Goal: Task Accomplishment & Management: Manage account settings

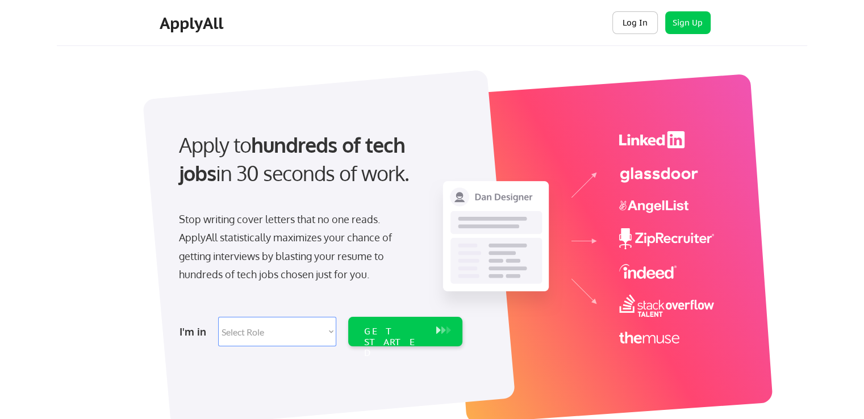
click at [641, 17] on button "Log In" at bounding box center [634, 22] width 45 height 23
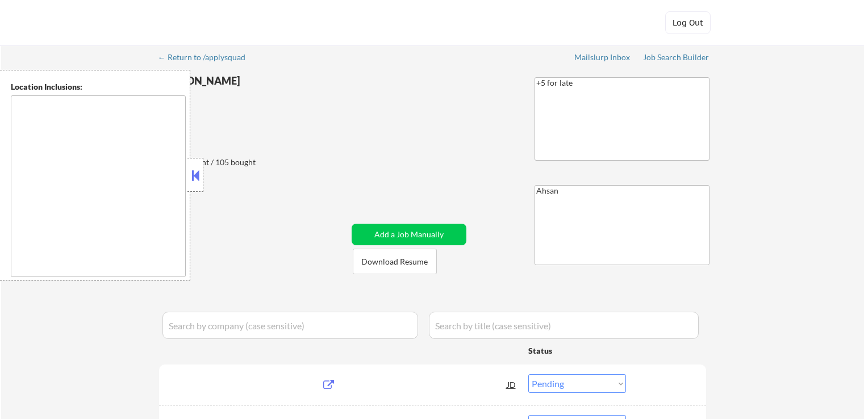
select select ""pending""
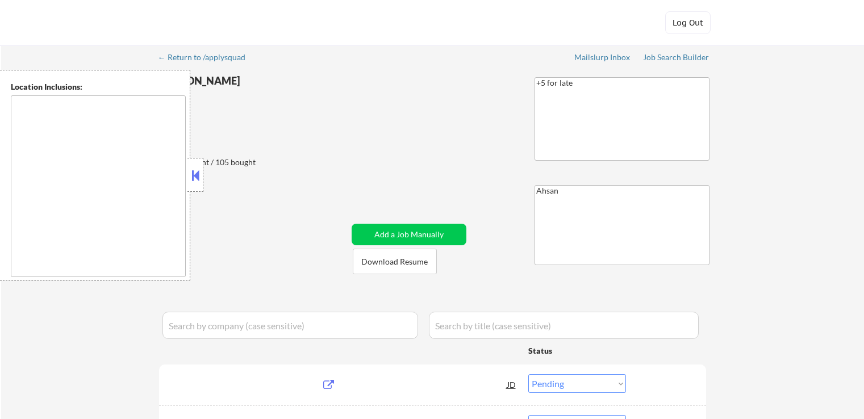
select select ""pending""
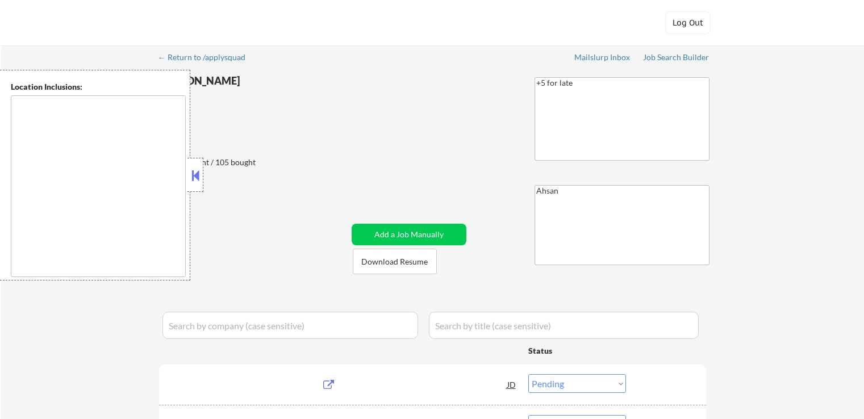
select select ""pending""
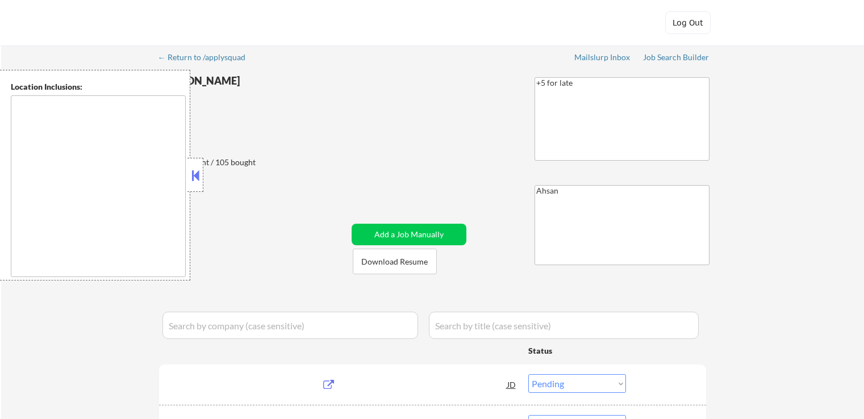
select select ""pending""
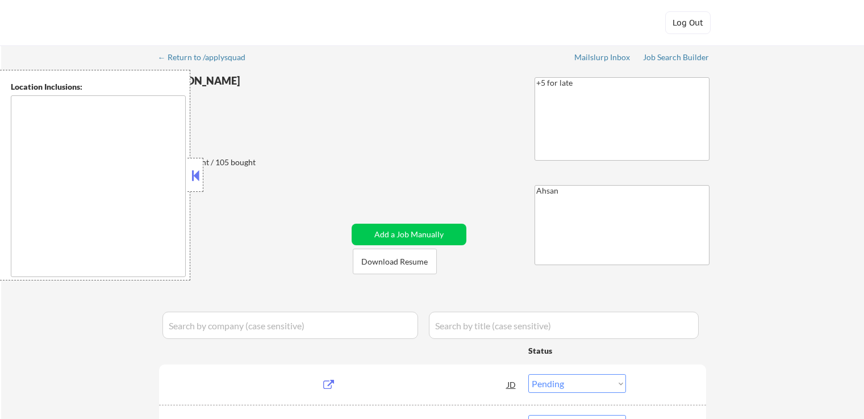
select select ""pending""
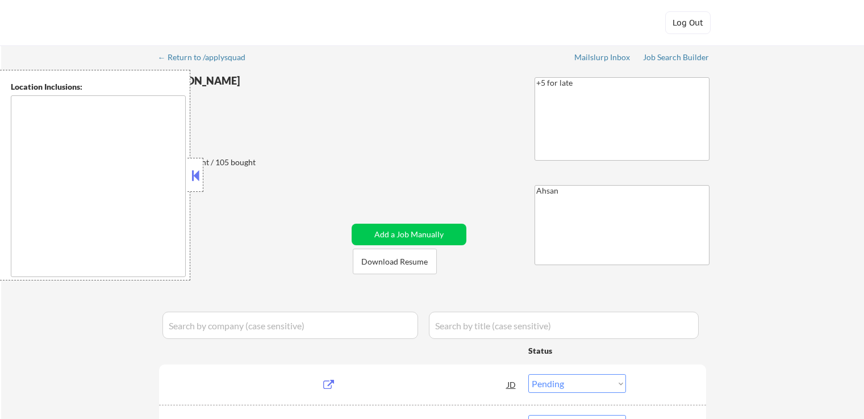
select select ""pending""
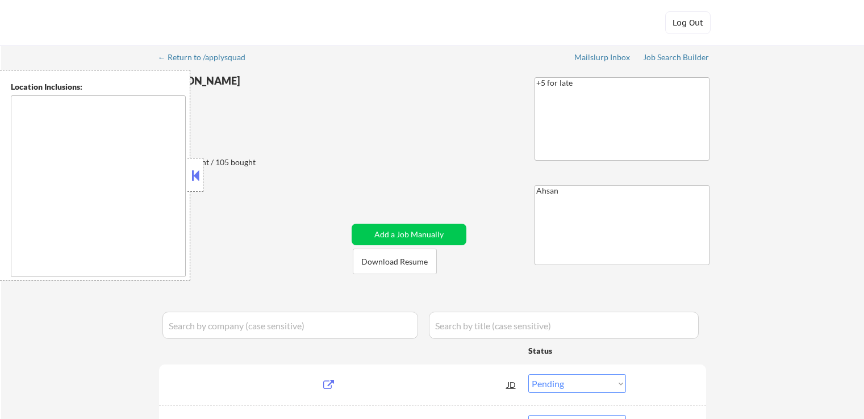
select select ""pending""
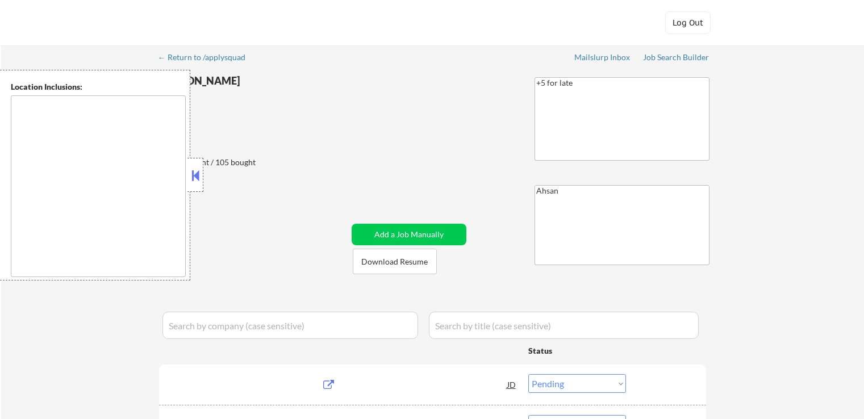
select select ""pending""
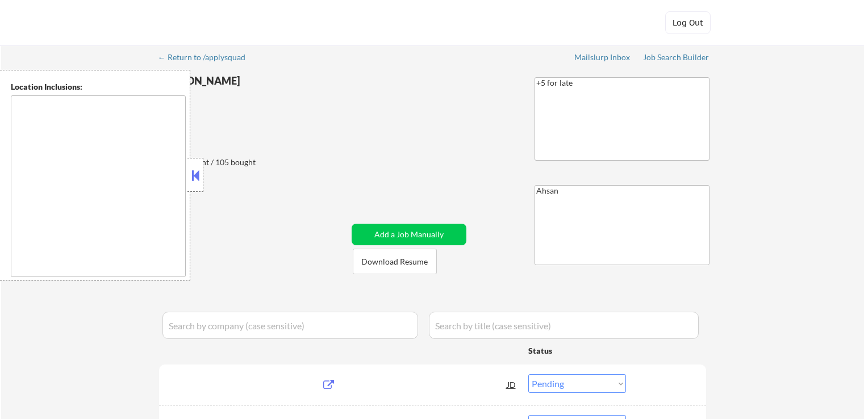
select select ""pending""
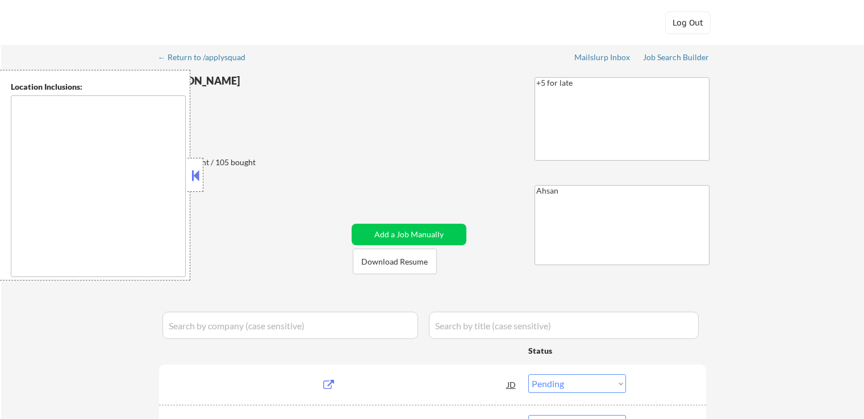
select select ""pending""
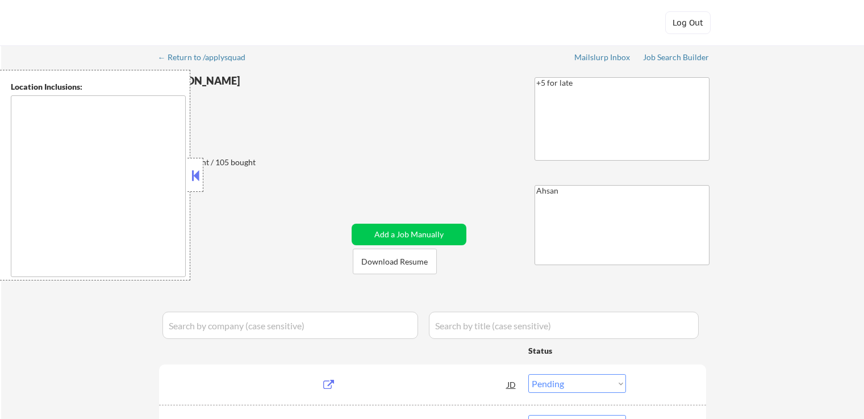
select select ""pending""
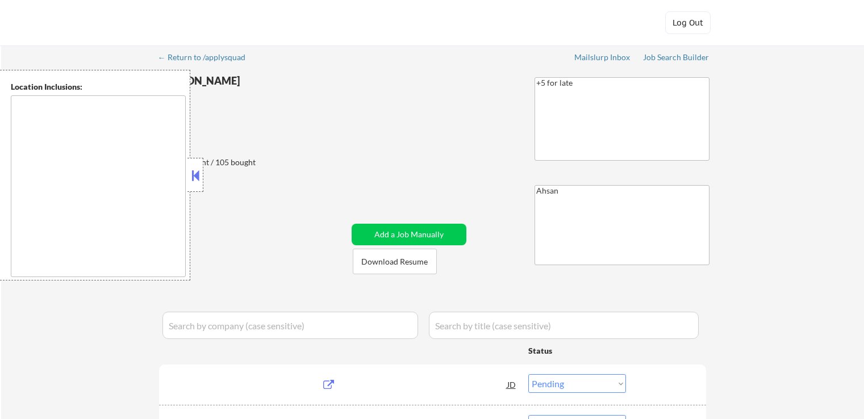
select select ""pending""
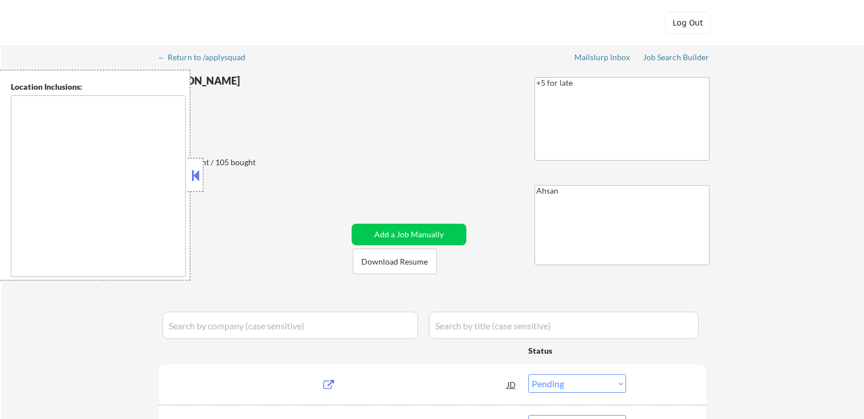
select select ""pending""
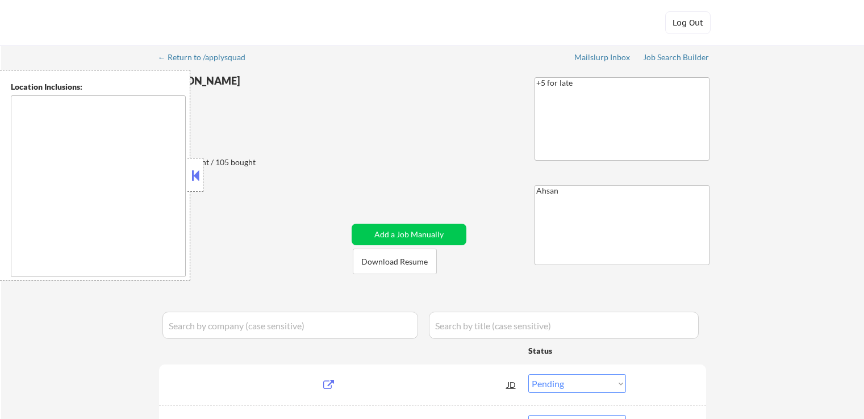
select select ""pending""
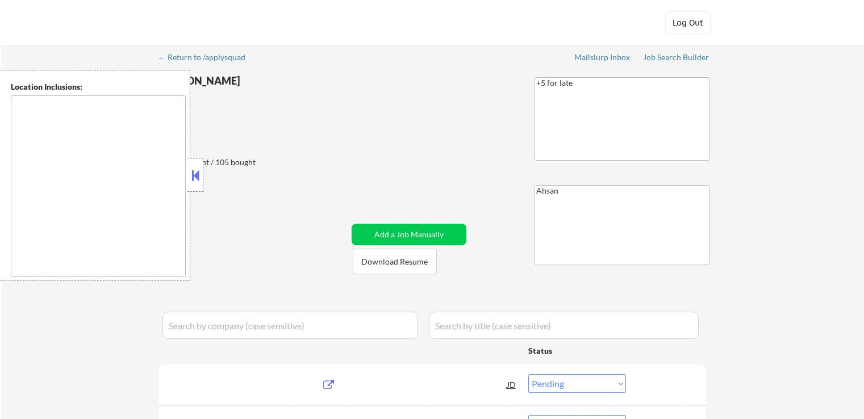
select select ""pending""
type textarea "[GEOGRAPHIC_DATA], [GEOGRAPHIC_DATA] [GEOGRAPHIC_DATA], [GEOGRAPHIC_DATA] [GEOG…"
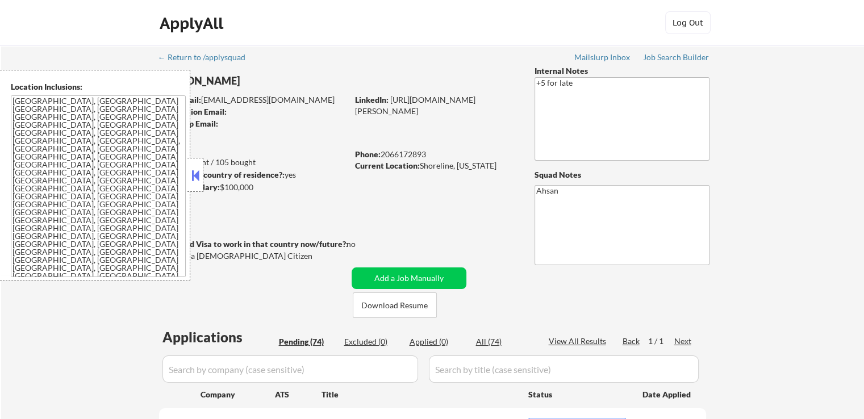
click at [198, 169] on button at bounding box center [195, 175] width 12 height 17
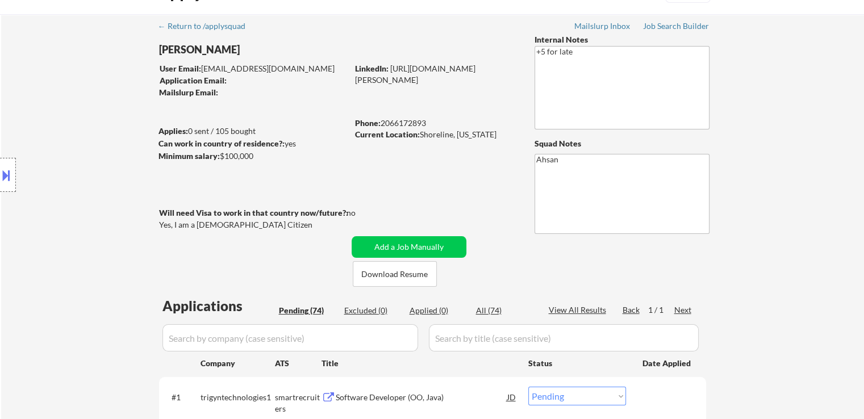
scroll to position [57, 0]
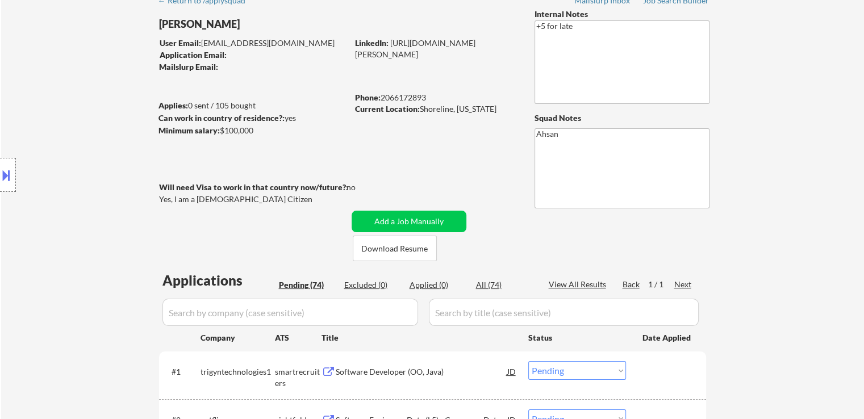
click at [6, 177] on button at bounding box center [6, 175] width 12 height 19
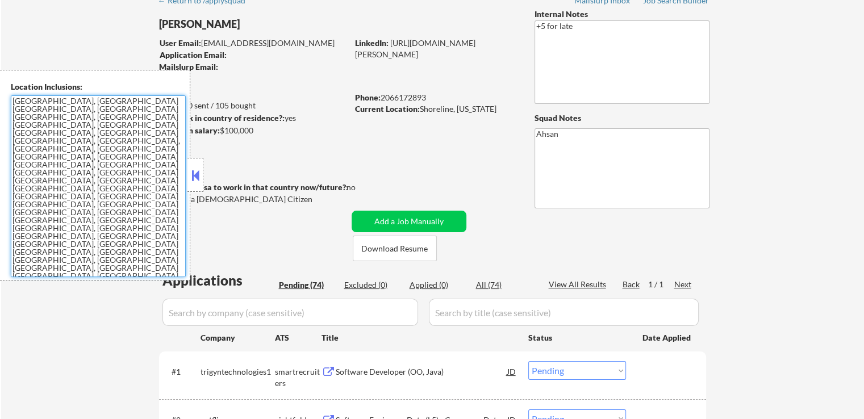
drag, startPoint x: 64, startPoint y: 174, endPoint x: 11, endPoint y: 98, distance: 92.3
click at [11, 98] on textarea "[GEOGRAPHIC_DATA], [GEOGRAPHIC_DATA] [GEOGRAPHIC_DATA], [GEOGRAPHIC_DATA] [GEOG…" at bounding box center [98, 186] width 175 height 182
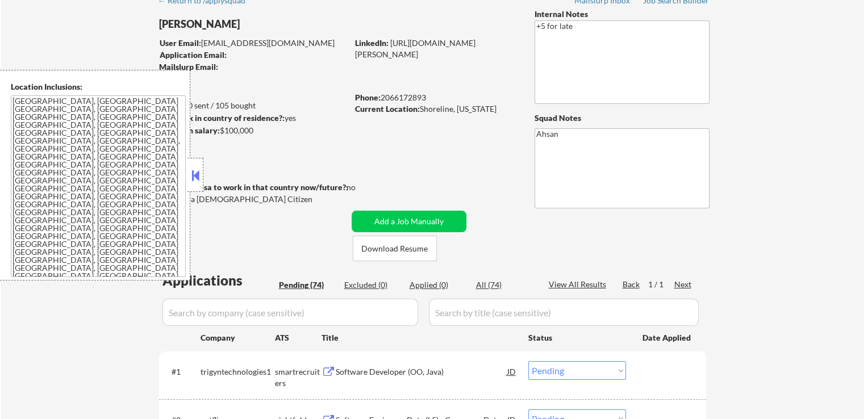
click at [194, 174] on button at bounding box center [195, 175] width 12 height 17
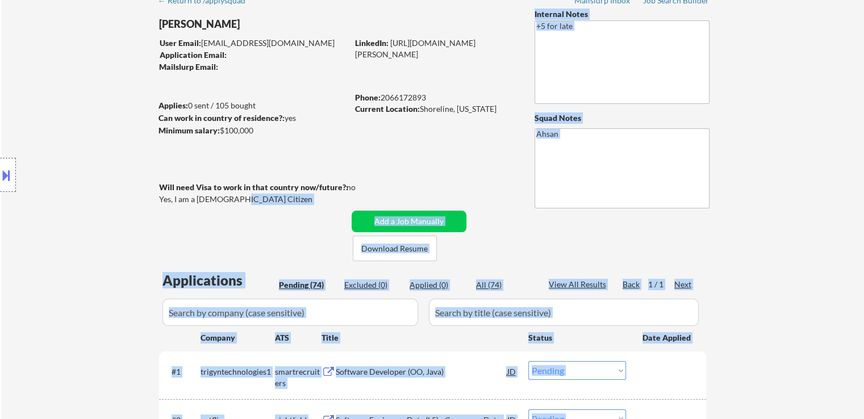
drag, startPoint x: 232, startPoint y: 202, endPoint x: 161, endPoint y: 200, distance: 71.6
click at [161, 200] on body "← Return to /applysquad Mailslurp Inbox Job Search Builder [PERSON_NAME] User E…" at bounding box center [432, 152] width 864 height 419
click at [161, 197] on div "Location Inclusions: [GEOGRAPHIC_DATA], [GEOGRAPHIC_DATA] [GEOGRAPHIC_DATA], [G…" at bounding box center [101, 175] width 203 height 211
drag, startPoint x: 161, startPoint y: 197, endPoint x: 215, endPoint y: 198, distance: 54.0
click at [208, 199] on body "← Return to /applysquad Mailslurp Inbox Job Search Builder [PERSON_NAME] User E…" at bounding box center [432, 152] width 864 height 419
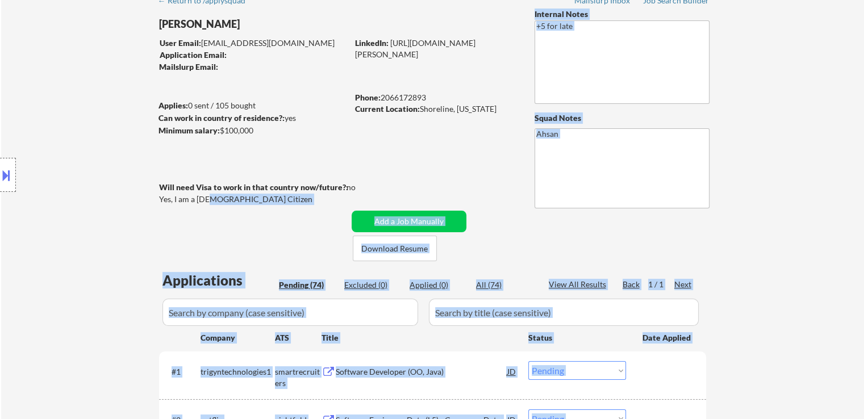
click at [228, 199] on div "Yes, I am a [DEMOGRAPHIC_DATA] Citizen" at bounding box center [255, 199] width 192 height 11
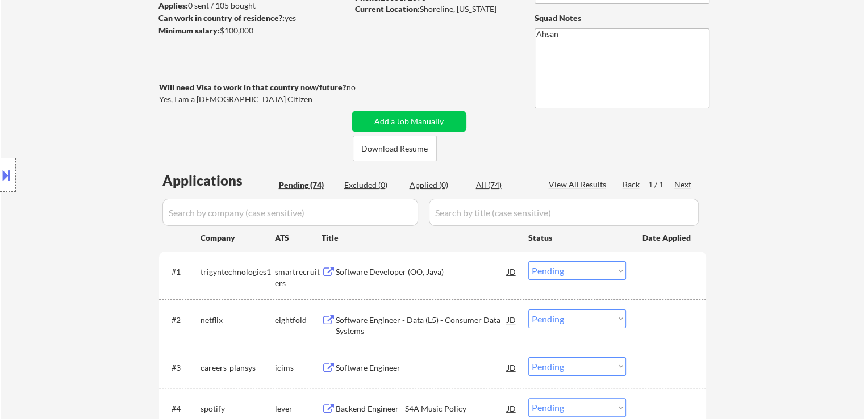
scroll to position [170, 0]
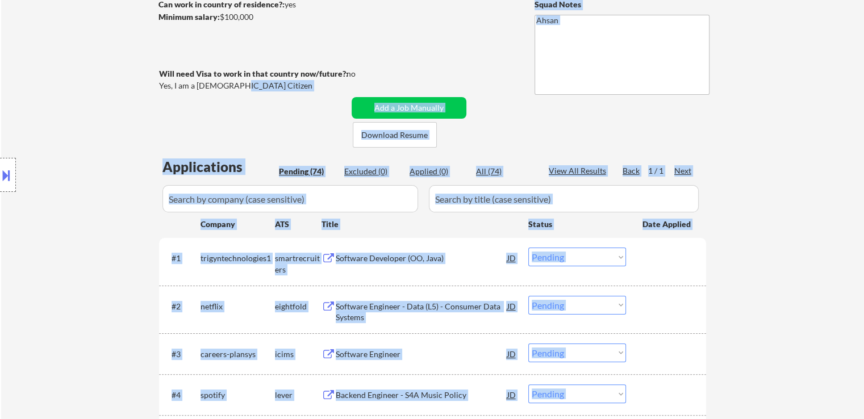
drag, startPoint x: 231, startPoint y: 85, endPoint x: 180, endPoint y: 85, distance: 51.1
click at [180, 85] on body "← Return to /applysquad Mailslurp Inbox Job Search Builder [PERSON_NAME] User E…" at bounding box center [432, 39] width 864 height 419
click at [153, 85] on div "Location Inclusions: [GEOGRAPHIC_DATA], [GEOGRAPHIC_DATA] [GEOGRAPHIC_DATA], [G…" at bounding box center [101, 175] width 203 height 211
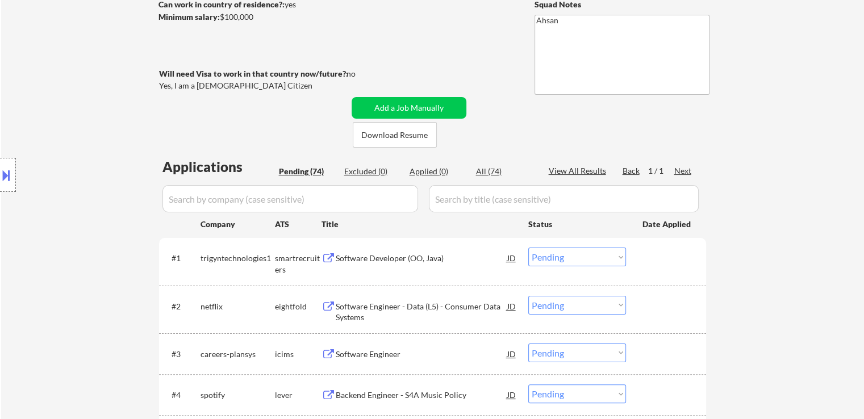
click at [164, 86] on div "Location Inclusions: [GEOGRAPHIC_DATA], [GEOGRAPHIC_DATA] [GEOGRAPHIC_DATA], [G…" at bounding box center [101, 175] width 203 height 211
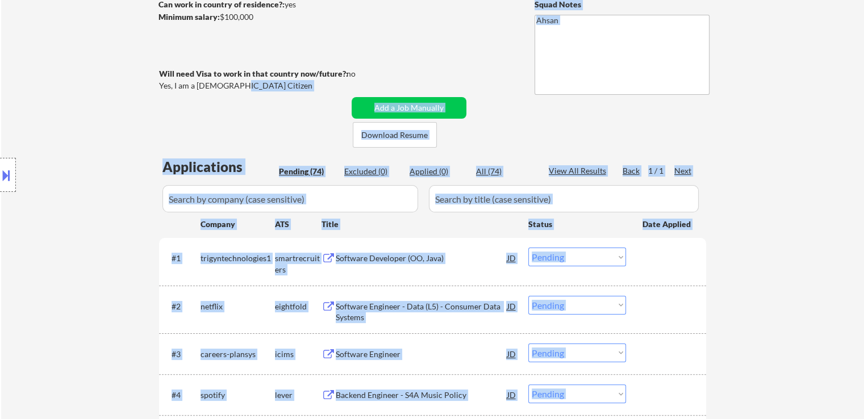
drag, startPoint x: 230, startPoint y: 85, endPoint x: 180, endPoint y: 80, distance: 50.2
click at [180, 80] on body "← Return to /applysquad Mailslurp Inbox Job Search Builder [PERSON_NAME] User E…" at bounding box center [432, 39] width 864 height 419
click at [180, 82] on div "Location Inclusions: [GEOGRAPHIC_DATA], [GEOGRAPHIC_DATA] [GEOGRAPHIC_DATA], [G…" at bounding box center [101, 175] width 203 height 211
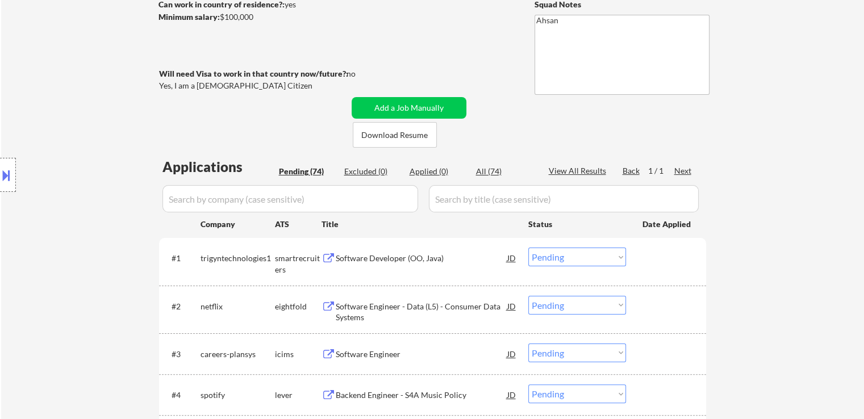
drag, startPoint x: 160, startPoint y: 85, endPoint x: 188, endPoint y: 84, distance: 27.8
click at [188, 84] on div "Location Inclusions: [GEOGRAPHIC_DATA], [GEOGRAPHIC_DATA] [GEOGRAPHIC_DATA], [G…" at bounding box center [101, 175] width 203 height 211
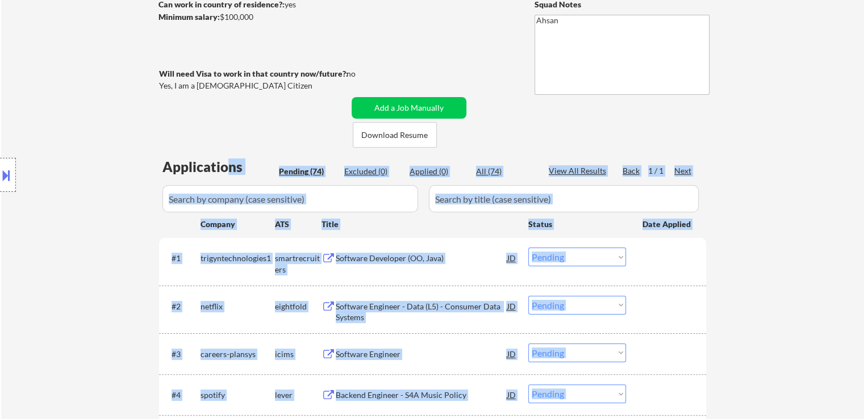
drag, startPoint x: 156, startPoint y: 170, endPoint x: 226, endPoint y: 175, distance: 70.0
click at [226, 175] on body "← Return to /applysquad Mailslurp Inbox Job Search Builder [PERSON_NAME] User E…" at bounding box center [432, 39] width 864 height 419
click at [147, 156] on div "Location Inclusions: [GEOGRAPHIC_DATA], [GEOGRAPHIC_DATA] [GEOGRAPHIC_DATA], [G…" at bounding box center [101, 175] width 203 height 211
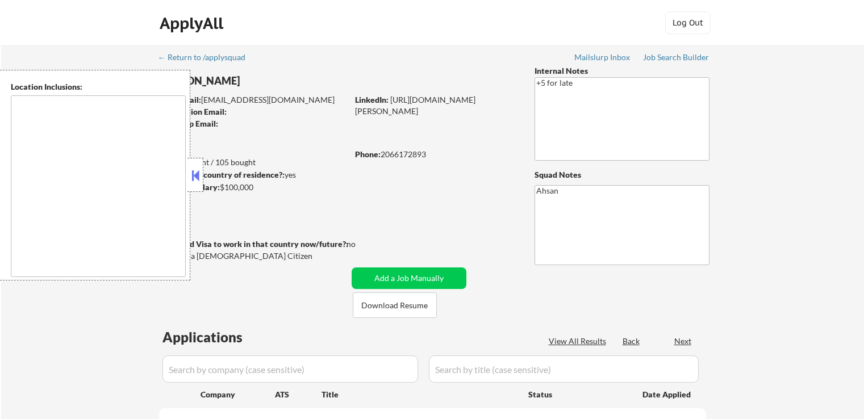
select select ""pending""
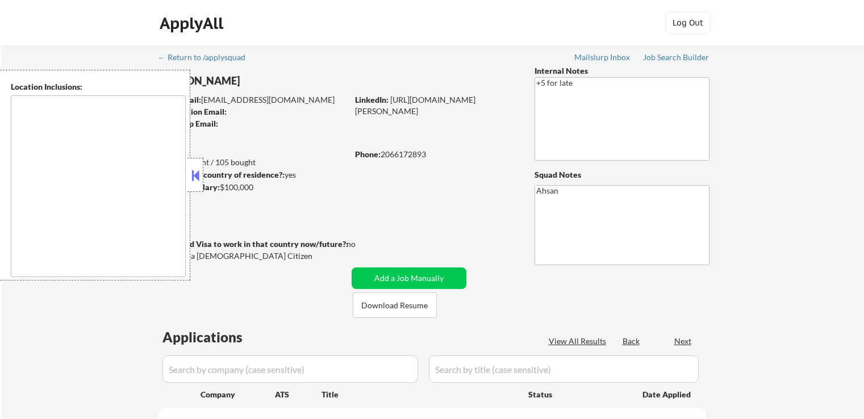
select select ""pending""
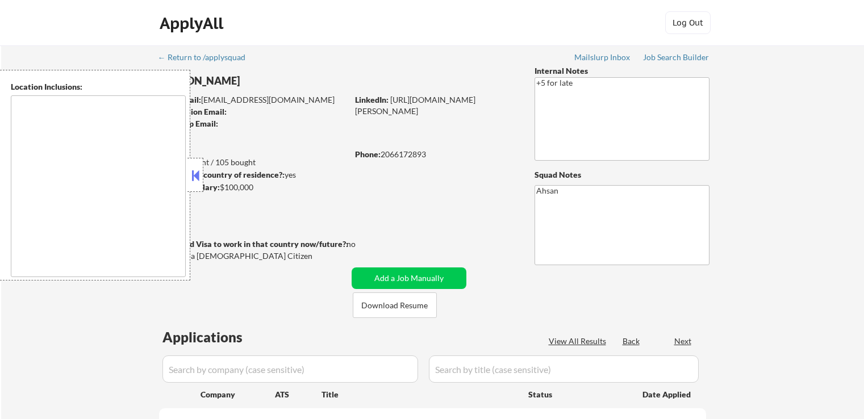
select select ""pending""
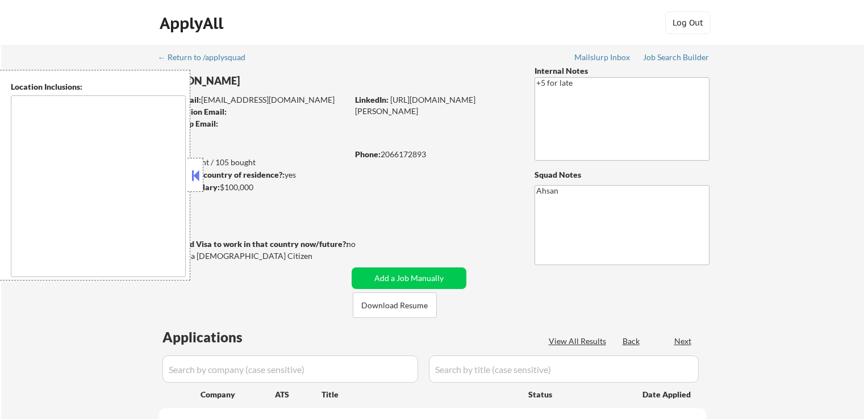
select select ""pending""
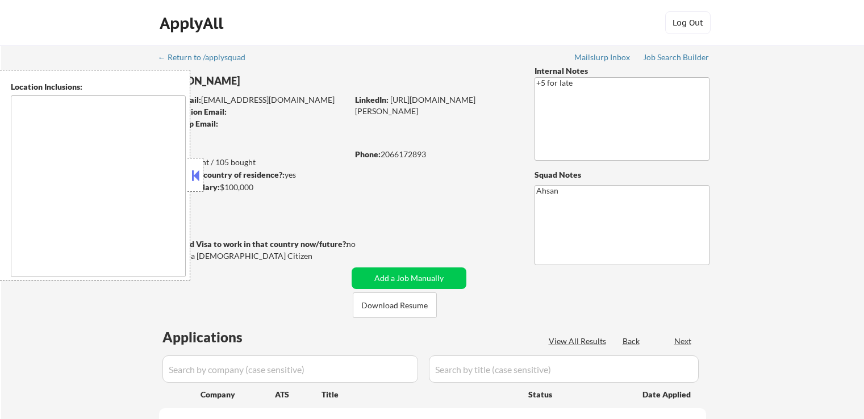
select select ""pending""
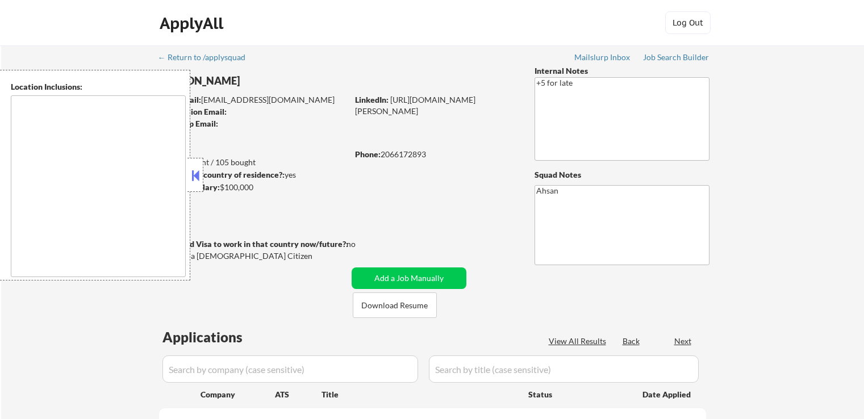
select select ""pending""
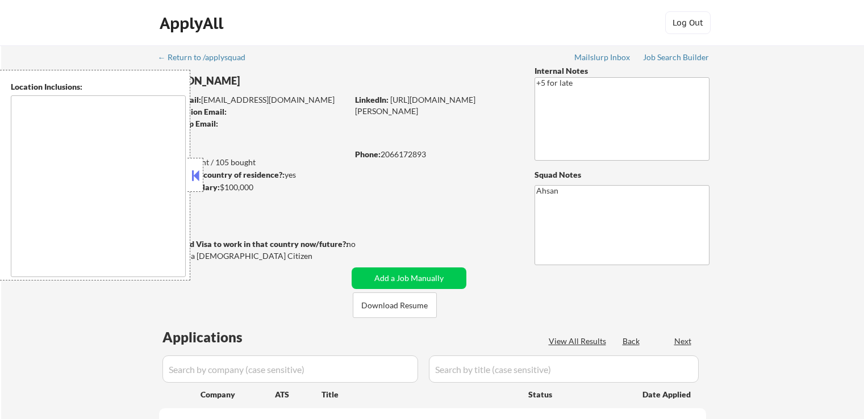
select select ""pending""
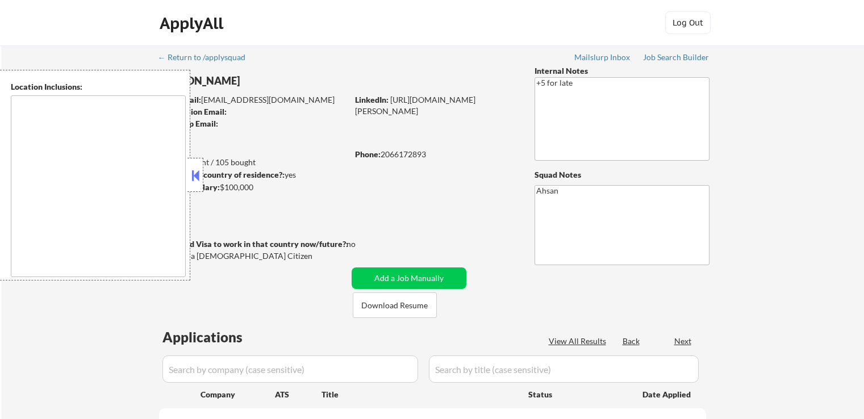
select select ""pending""
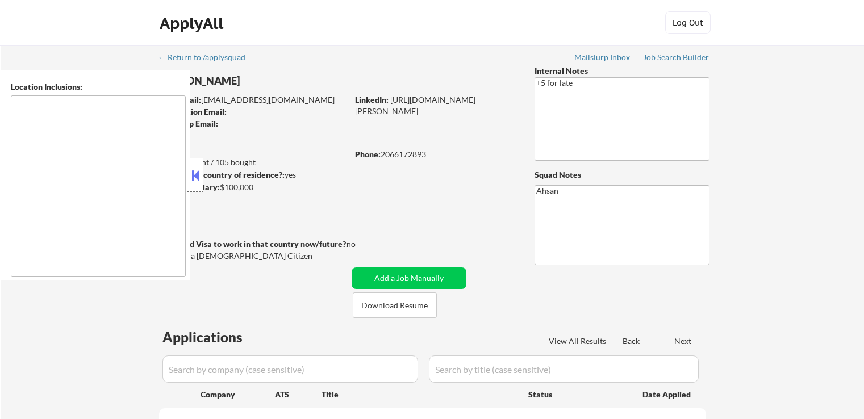
select select ""pending""
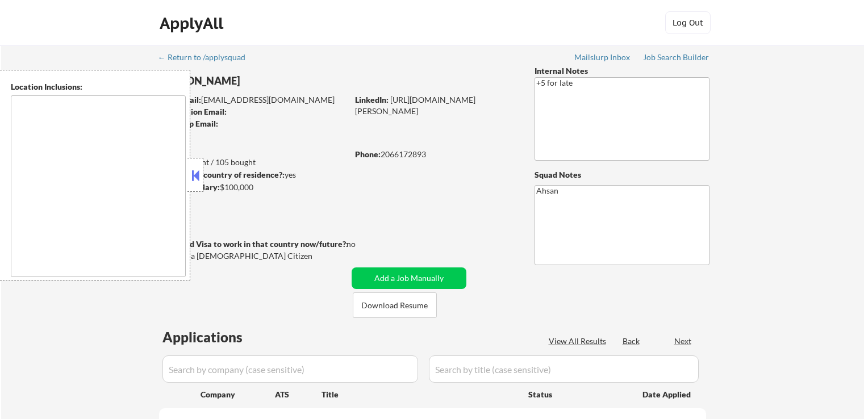
select select ""pending""
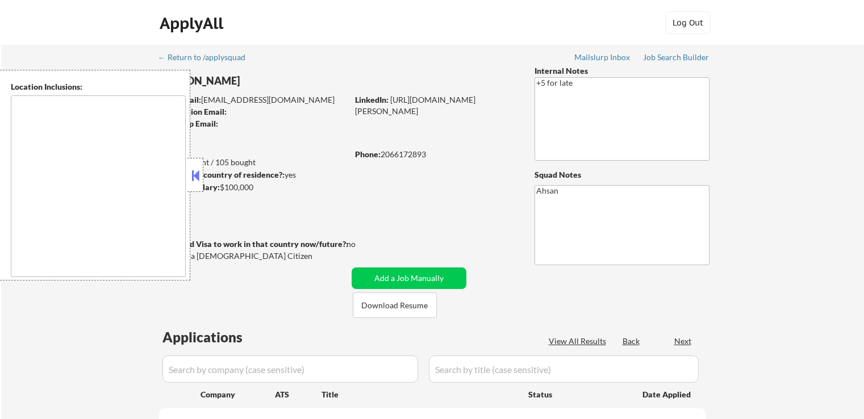
select select ""pending""
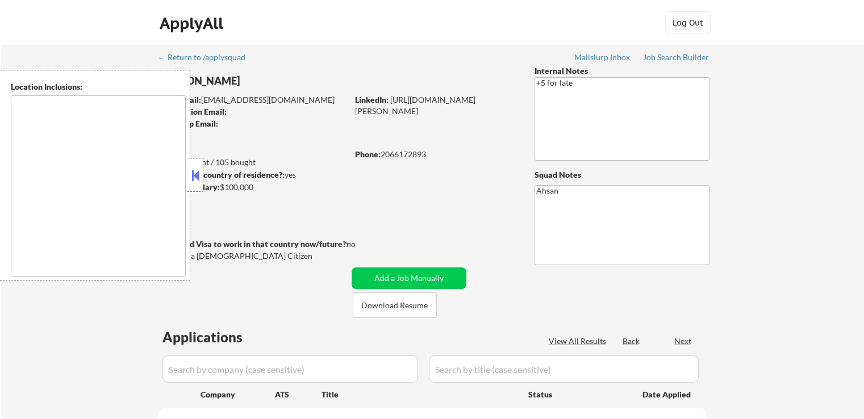
select select ""pending""
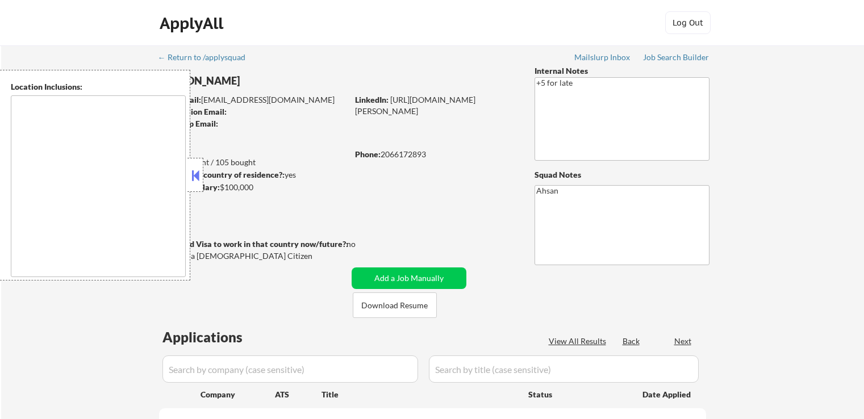
select select ""pending""
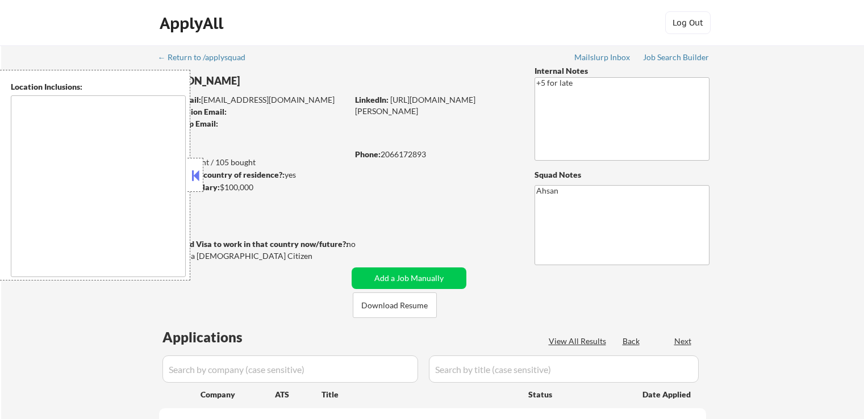
select select ""pending""
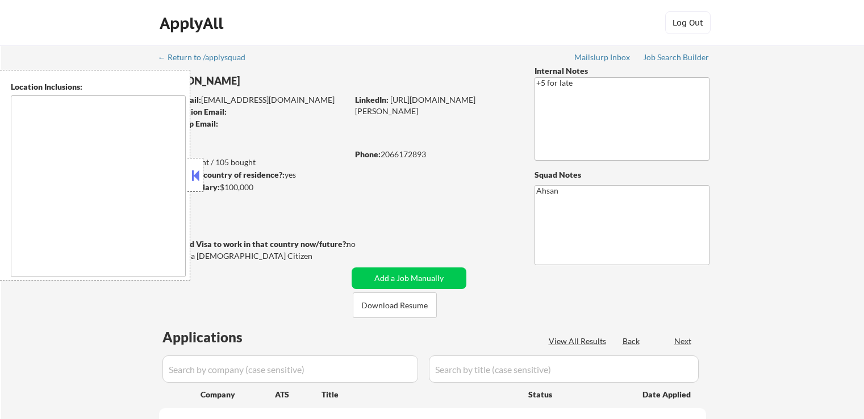
select select ""pending""
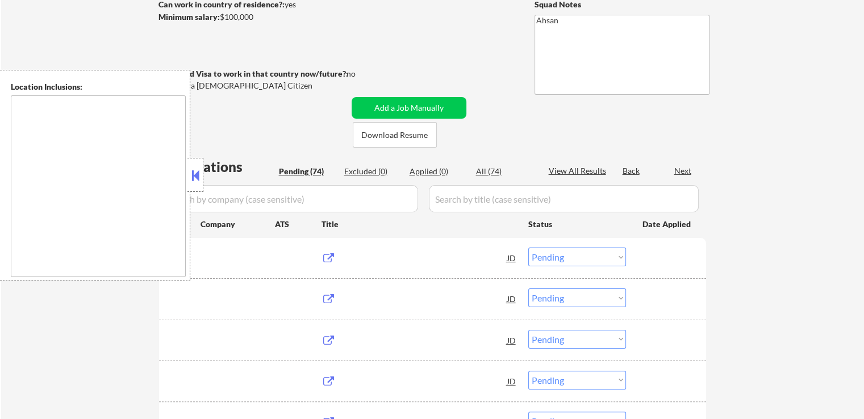
scroll to position [170, 0]
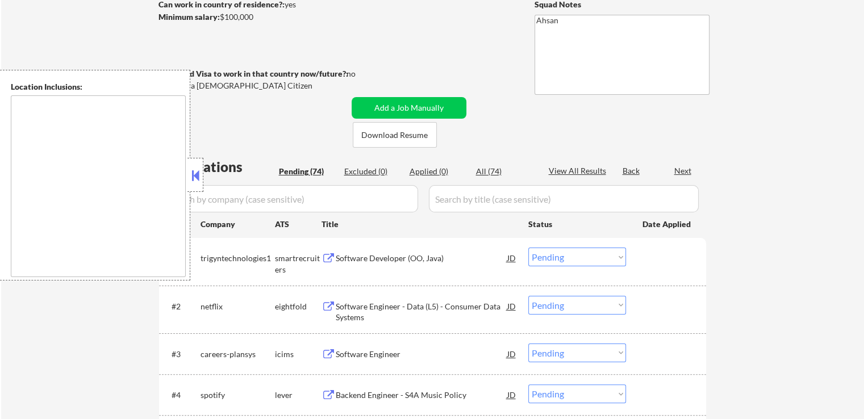
type textarea "[GEOGRAPHIC_DATA], [GEOGRAPHIC_DATA] [GEOGRAPHIC_DATA], [GEOGRAPHIC_DATA] [GEOG…"
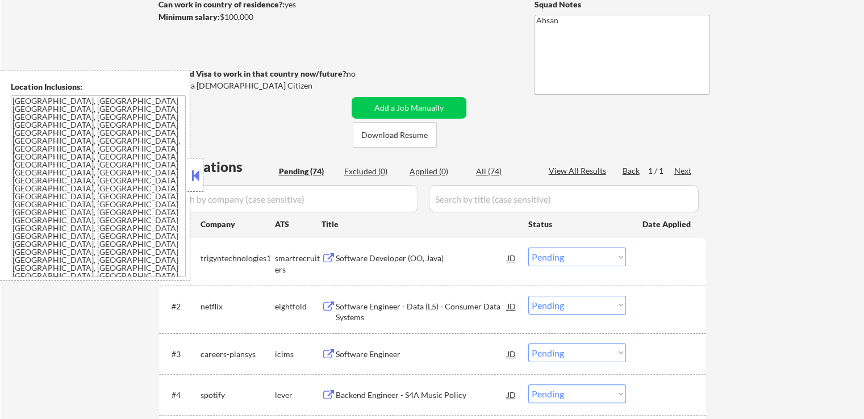
click at [194, 169] on button at bounding box center [195, 175] width 12 height 17
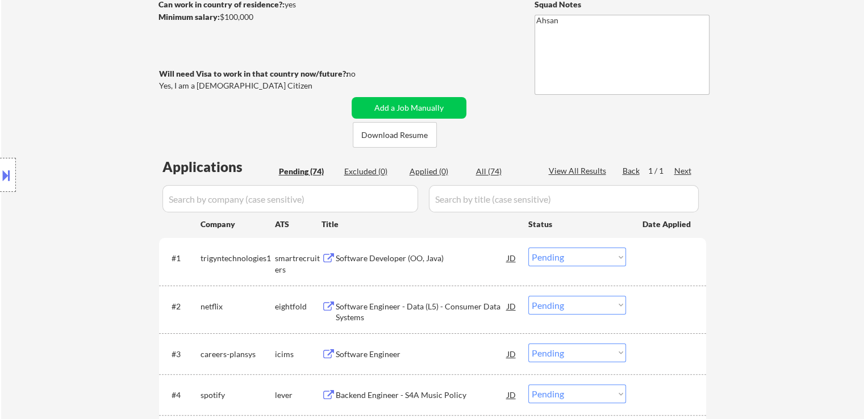
scroll to position [114, 0]
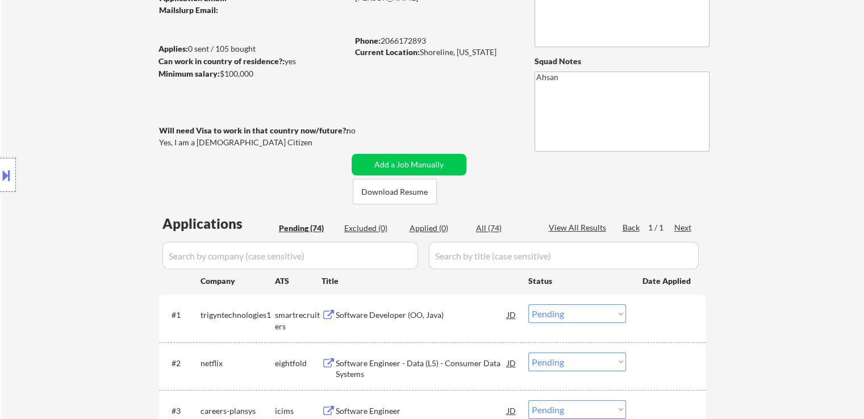
drag, startPoint x: 157, startPoint y: 146, endPoint x: 188, endPoint y: 145, distance: 31.2
click at [188, 145] on div "Location Inclusions: [GEOGRAPHIC_DATA], [GEOGRAPHIC_DATA] [GEOGRAPHIC_DATA], [G…" at bounding box center [101, 175] width 203 height 211
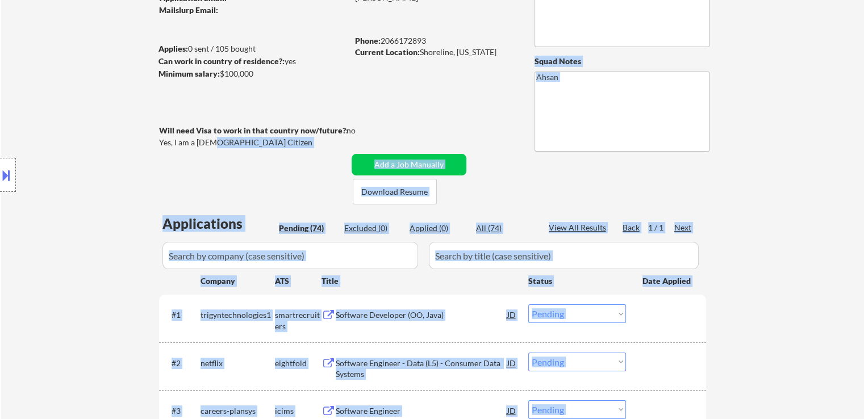
drag, startPoint x: 148, startPoint y: 134, endPoint x: 214, endPoint y: 141, distance: 66.3
click at [214, 141] on body "← Return to /applysquad Mailslurp Inbox Job Search Builder [PERSON_NAME] User E…" at bounding box center [432, 95] width 864 height 419
click at [214, 141] on div "Yes, I am a [DEMOGRAPHIC_DATA] Citizen" at bounding box center [255, 142] width 192 height 11
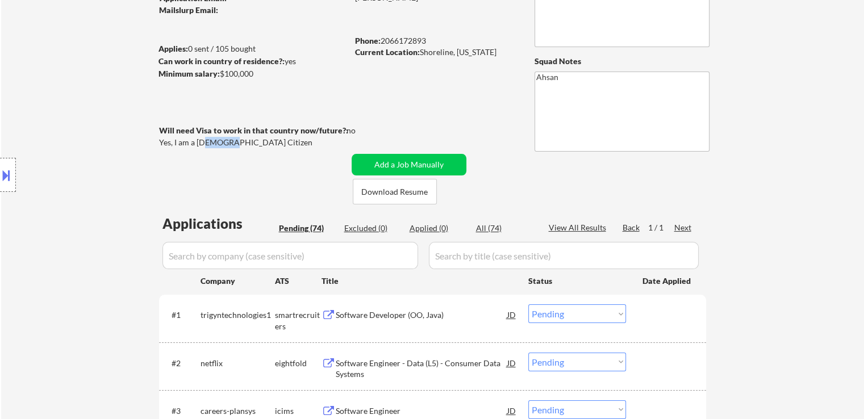
drag, startPoint x: 204, startPoint y: 141, endPoint x: 225, endPoint y: 147, distance: 21.2
click at [225, 147] on div "Yes, I am a [DEMOGRAPHIC_DATA] Citizen" at bounding box center [255, 142] width 192 height 11
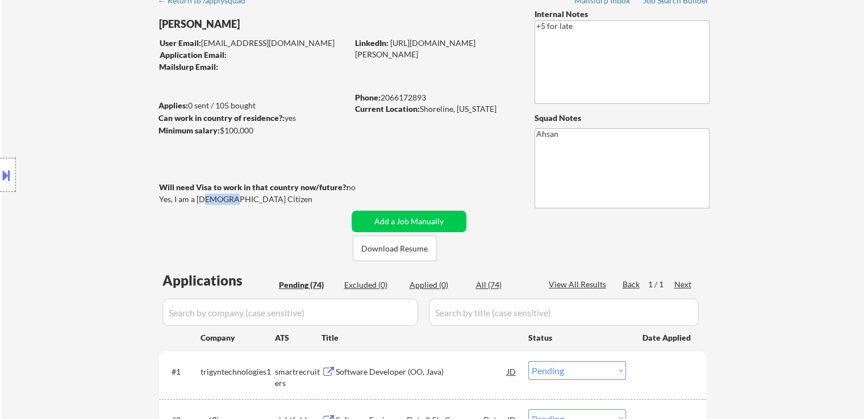
scroll to position [57, 0]
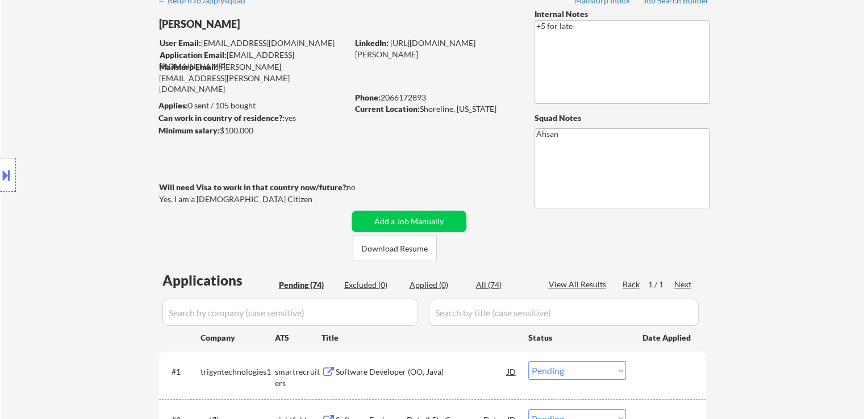
drag, startPoint x: 7, startPoint y: 175, endPoint x: 16, endPoint y: 175, distance: 8.5
click at [7, 175] on button at bounding box center [6, 175] width 12 height 19
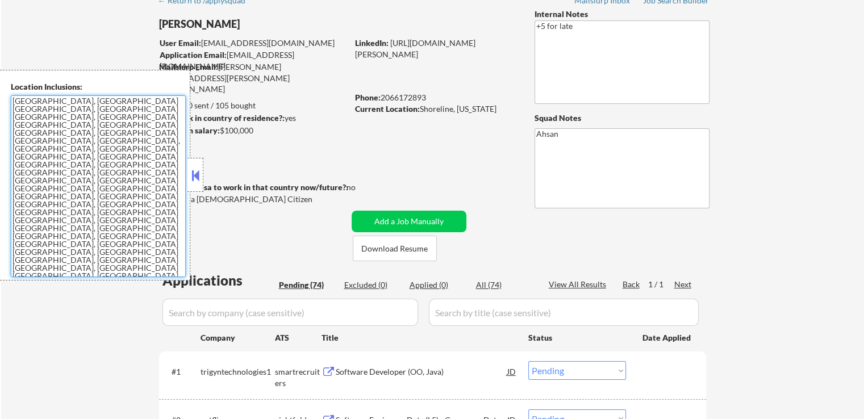
drag, startPoint x: 70, startPoint y: 182, endPoint x: 6, endPoint y: 102, distance: 102.5
click at [6, 102] on div "Location Inclusions: [GEOGRAPHIC_DATA], [GEOGRAPHIC_DATA] [GEOGRAPHIC_DATA], [G…" at bounding box center [95, 175] width 190 height 211
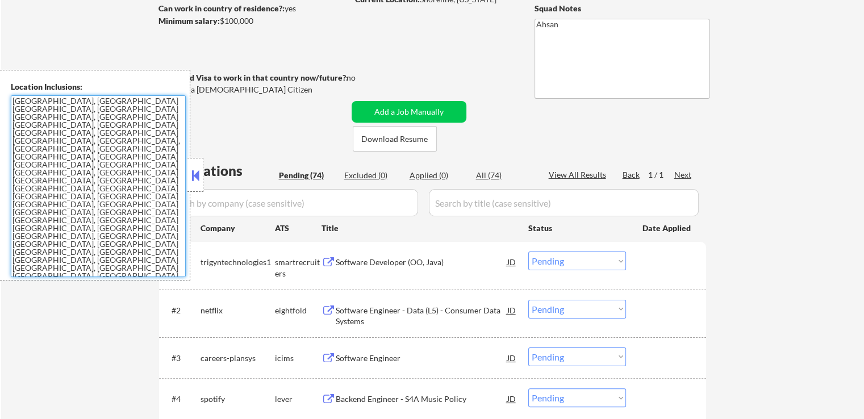
scroll to position [170, 0]
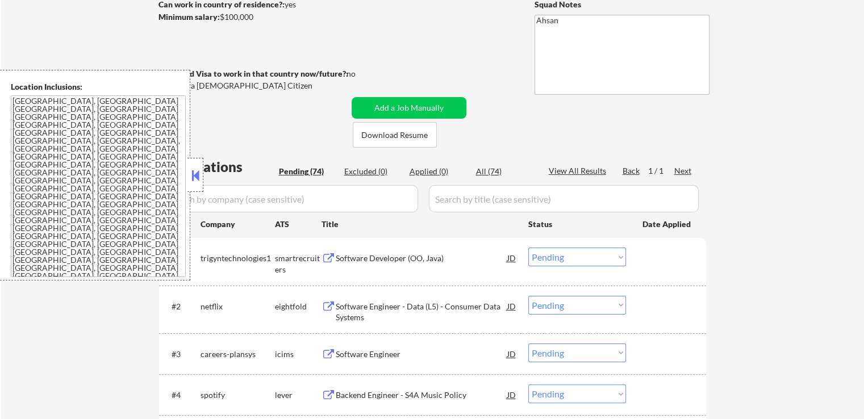
click at [198, 175] on button at bounding box center [195, 175] width 12 height 17
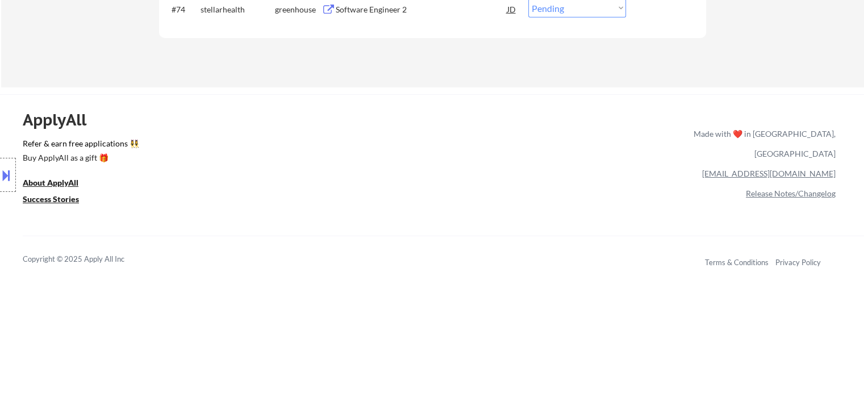
scroll to position [3521, 0]
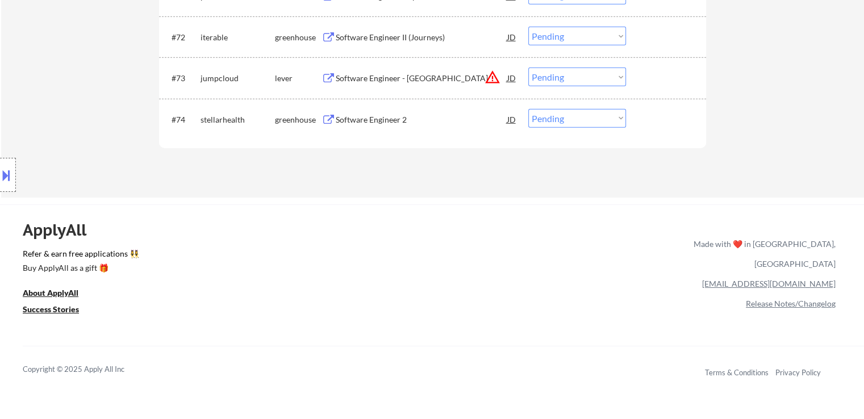
click at [383, 119] on div "Software Engineer 2" at bounding box center [422, 119] width 172 height 11
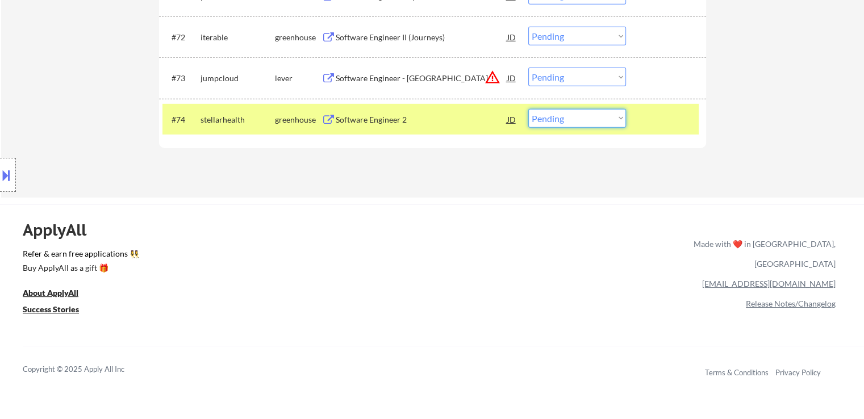
click at [570, 121] on select "Choose an option... Pending Applied Excluded (Questions) Excluded (Expired) Exc…" at bounding box center [577, 118] width 98 height 19
select select ""excluded""
click at [528, 109] on select "Choose an option... Pending Applied Excluded (Questions) Excluded (Expired) Exc…" at bounding box center [577, 118] width 98 height 19
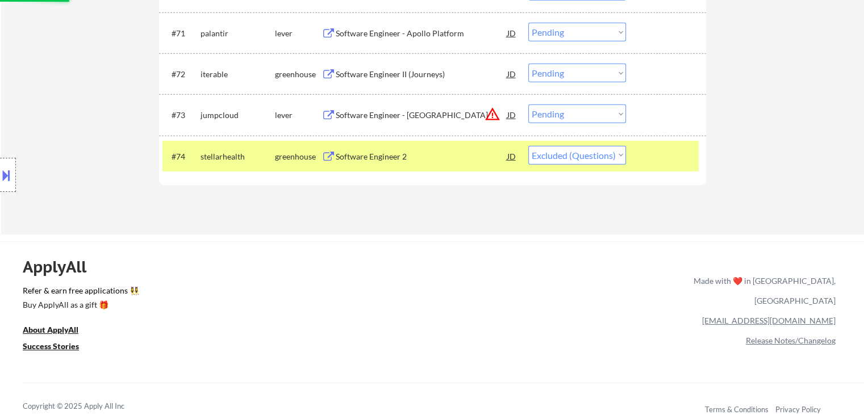
scroll to position [3464, 0]
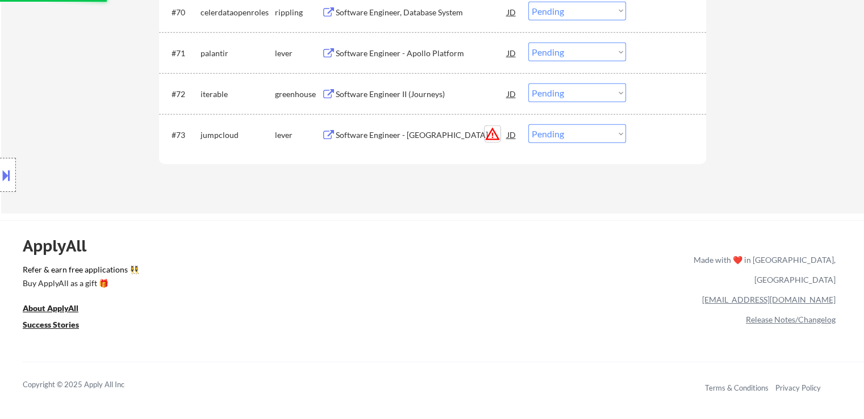
click at [493, 134] on button "warning_amber" at bounding box center [492, 134] width 16 height 16
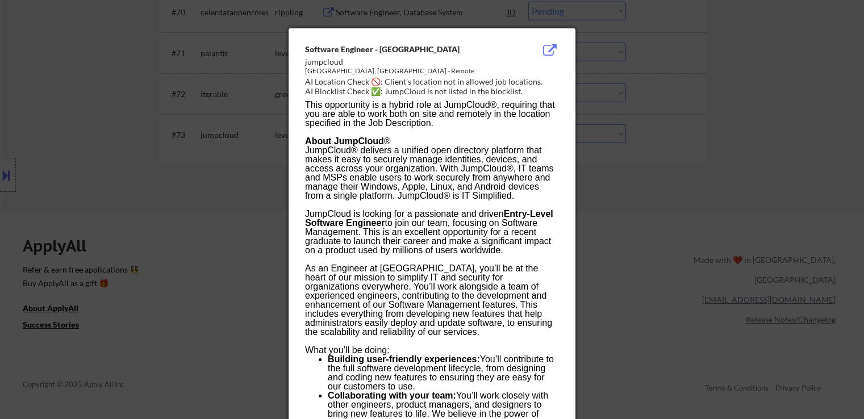
click at [122, 119] on div at bounding box center [432, 209] width 864 height 419
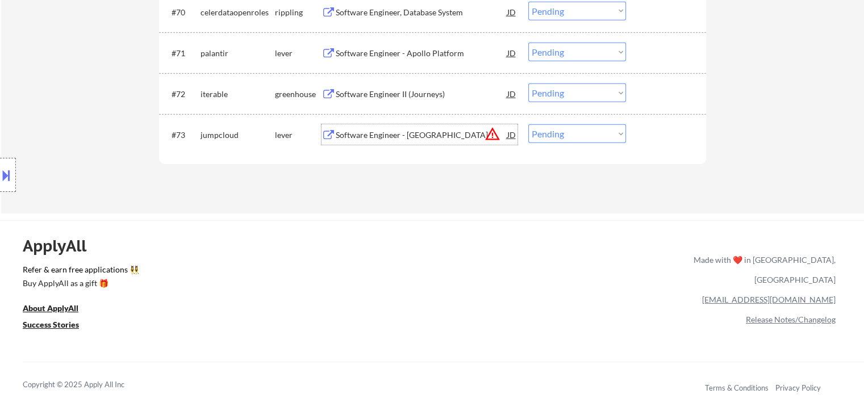
click at [413, 135] on div "Software Engineer - [GEOGRAPHIC_DATA]" at bounding box center [422, 134] width 172 height 11
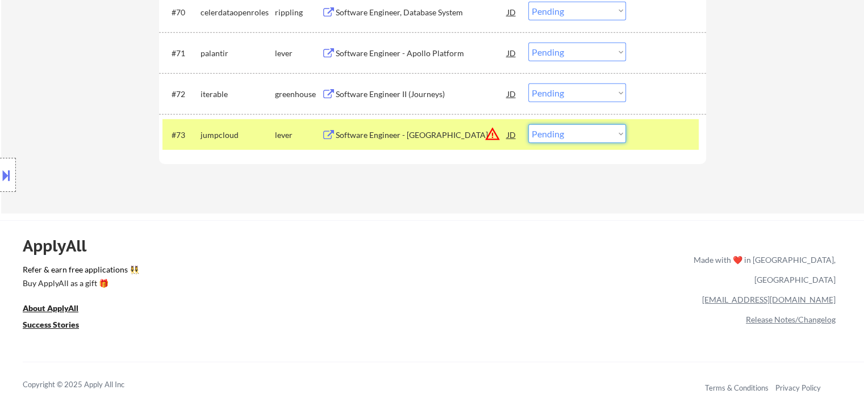
click at [547, 140] on select "Choose an option... Pending Applied Excluded (Questions) Excluded (Expired) Exc…" at bounding box center [577, 133] width 98 height 19
select select ""excluded__location_""
click at [528, 125] on select "Choose an option... Pending Applied Excluded (Questions) Excluded (Expired) Exc…" at bounding box center [577, 133] width 98 height 19
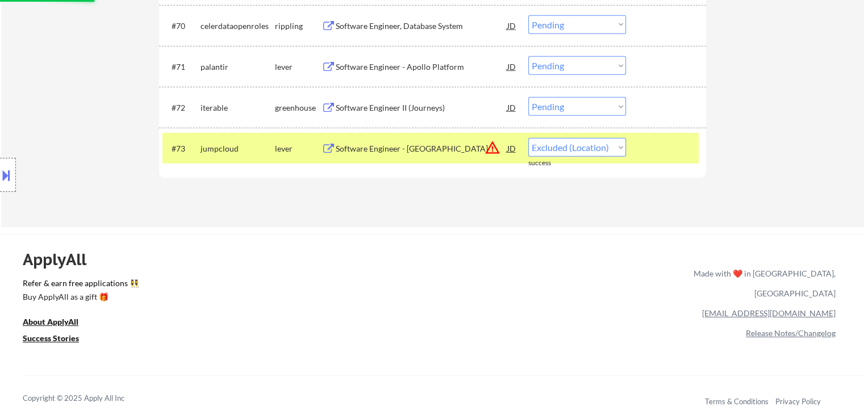
scroll to position [3407, 0]
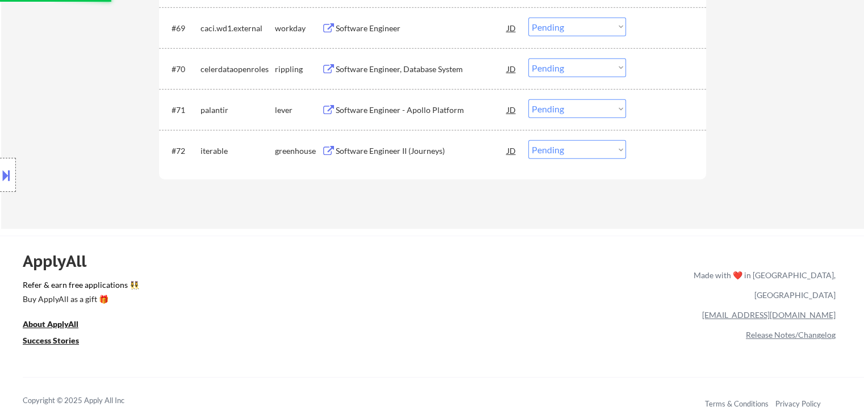
click at [404, 152] on div "Software Engineer II (Journeys)" at bounding box center [422, 150] width 172 height 11
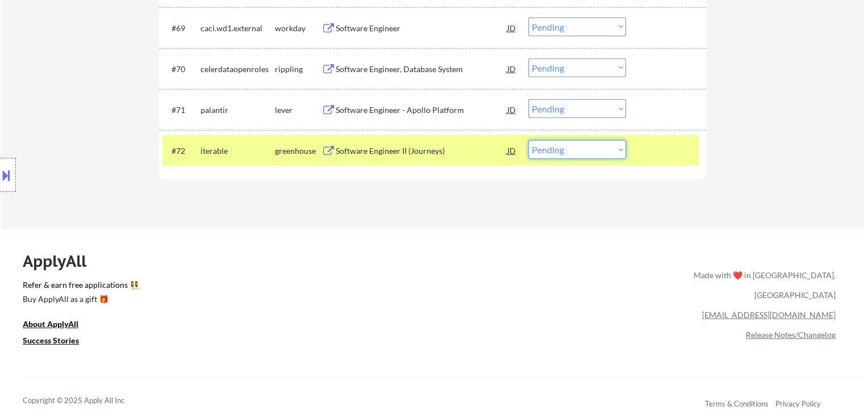
click at [562, 153] on select "Choose an option... Pending Applied Excluded (Questions) Excluded (Expired) Exc…" at bounding box center [577, 149] width 98 height 19
select select ""applied""
click at [528, 140] on select "Choose an option... Pending Applied Excluded (Questions) Excluded (Expired) Exc…" at bounding box center [577, 149] width 98 height 19
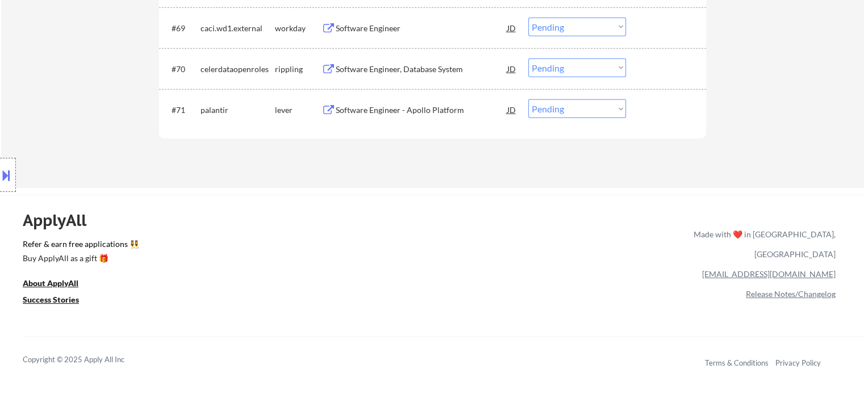
click at [401, 106] on div "Software Engineer - Apollo Platform" at bounding box center [422, 109] width 172 height 11
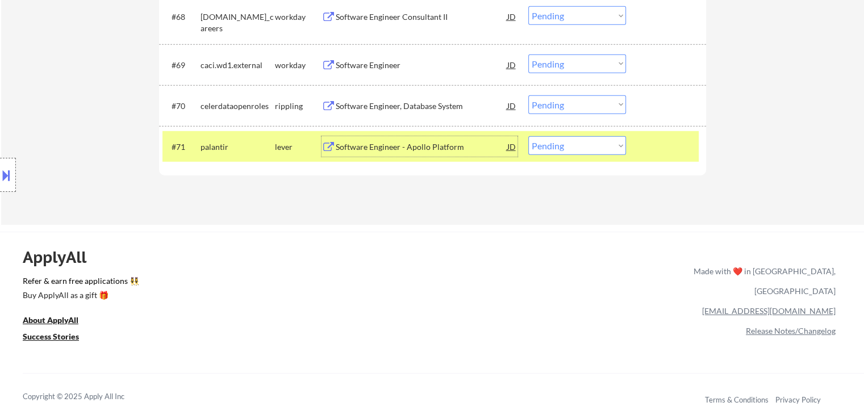
scroll to position [3351, 0]
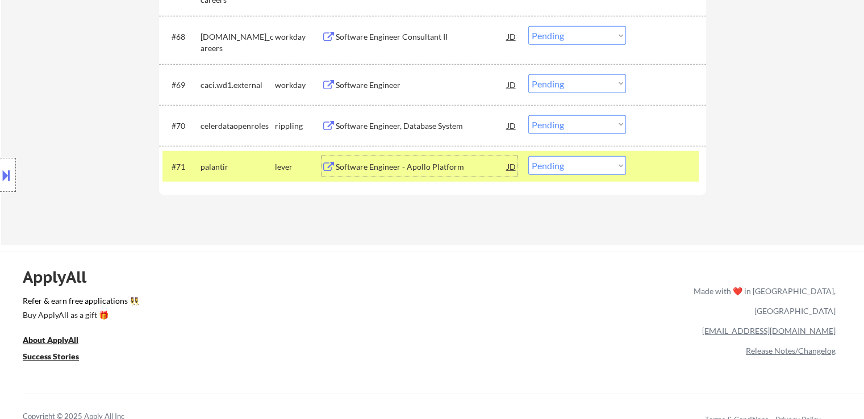
click at [398, 170] on div "Software Engineer - Apollo Platform" at bounding box center [422, 166] width 172 height 11
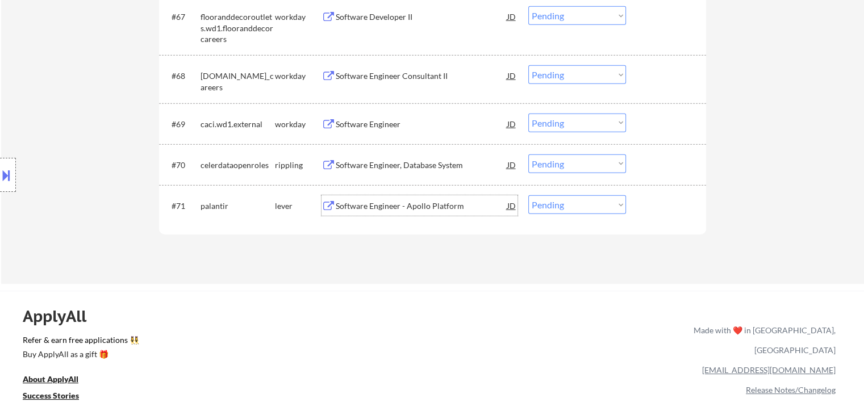
scroll to position [3294, 0]
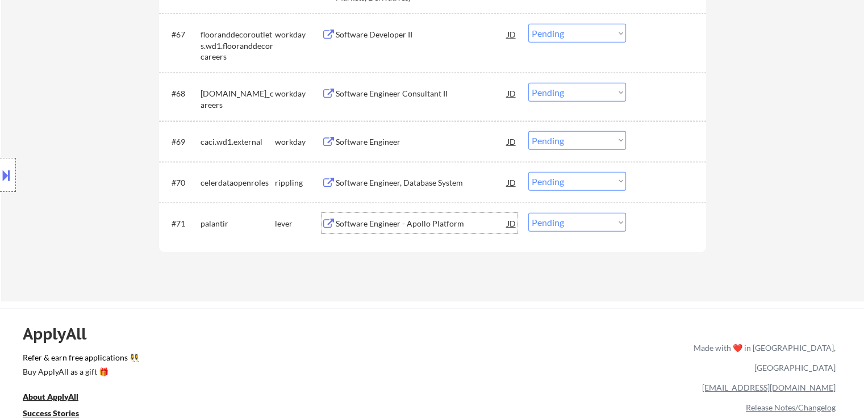
click at [415, 184] on div "Software Engineer, Database System" at bounding box center [422, 182] width 172 height 11
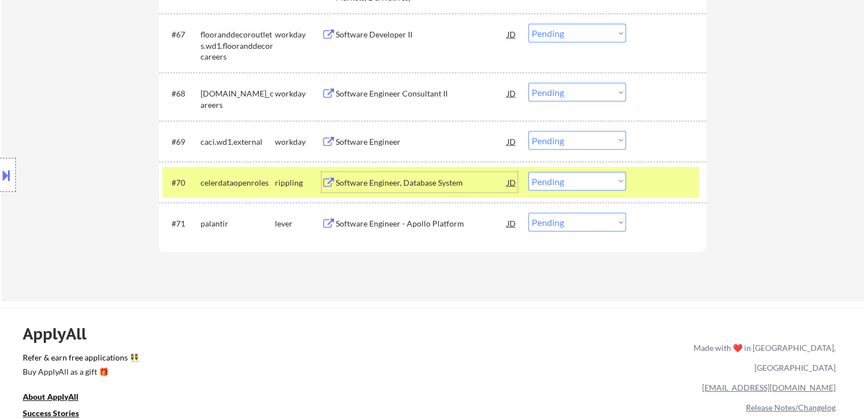
click at [595, 187] on select "Choose an option... Pending Applied Excluded (Questions) Excluded (Expired) Exc…" at bounding box center [577, 181] width 98 height 19
click at [528, 172] on select "Choose an option... Pending Applied Excluded (Questions) Excluded (Expired) Exc…" at bounding box center [577, 181] width 98 height 19
select select ""pending""
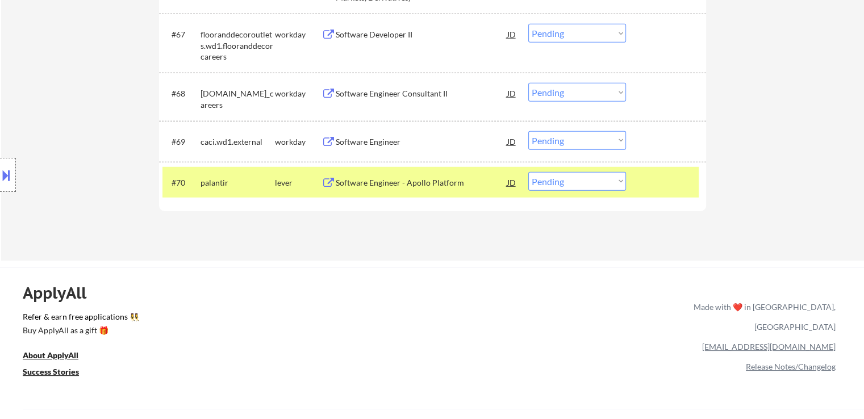
click at [484, 290] on div "ApplyAll Refer & earn free applications 👯‍♀️ Buy ApplyAll as a gift 🎁 About App…" at bounding box center [432, 365] width 864 height 180
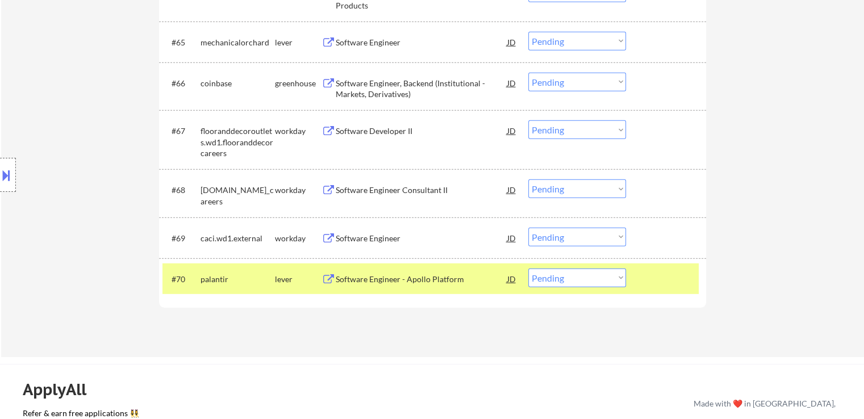
scroll to position [3180, 0]
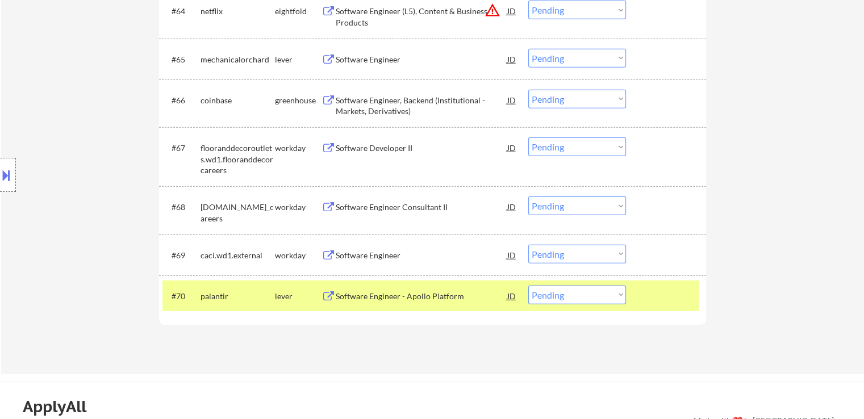
click at [379, 294] on div "Software Engineer - Apollo Platform" at bounding box center [422, 296] width 172 height 11
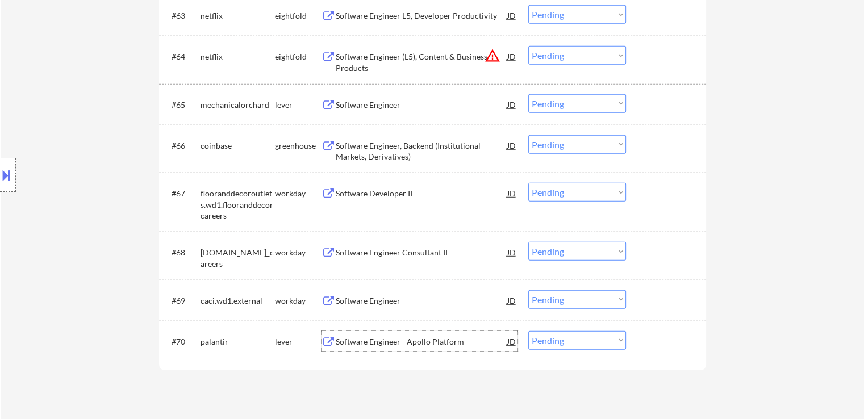
scroll to position [3123, 0]
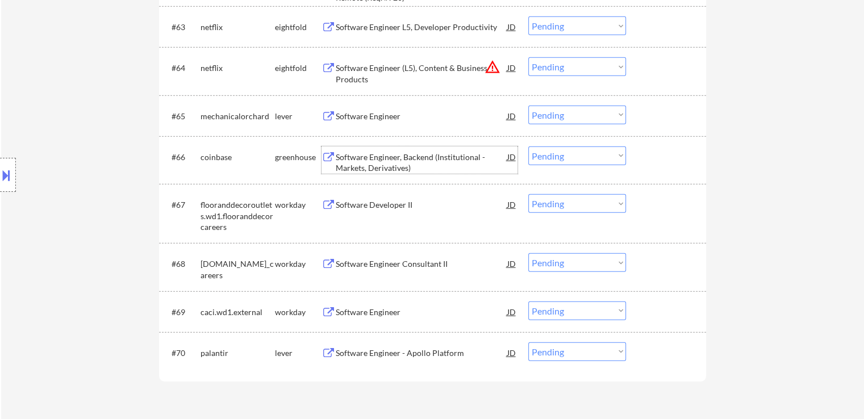
click at [386, 156] on div "Software Engineer, Backend (Institutional - Markets, Derivatives)" at bounding box center [422, 163] width 172 height 22
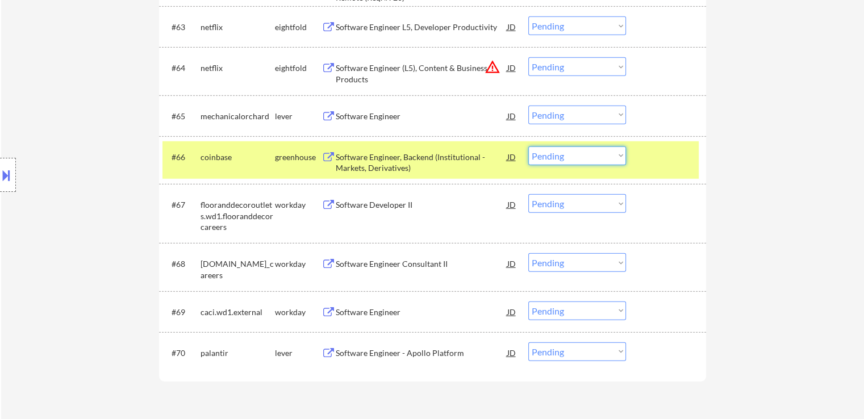
drag, startPoint x: 552, startPoint y: 152, endPoint x: 572, endPoint y: 162, distance: 22.4
click at [552, 152] on select "Choose an option... Pending Applied Excluded (Questions) Excluded (Expired) Exc…" at bounding box center [577, 156] width 98 height 19
click at [528, 147] on select "Choose an option... Pending Applied Excluded (Questions) Excluded (Expired) Exc…" at bounding box center [577, 156] width 98 height 19
select select ""pending""
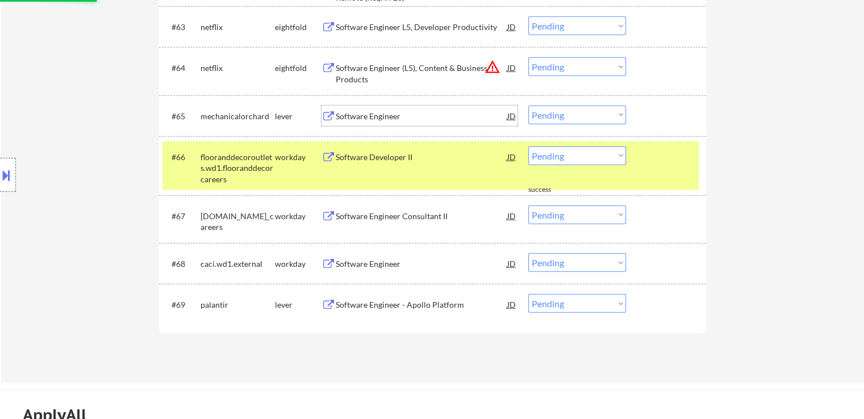
click at [380, 116] on div "Software Engineer" at bounding box center [422, 116] width 172 height 11
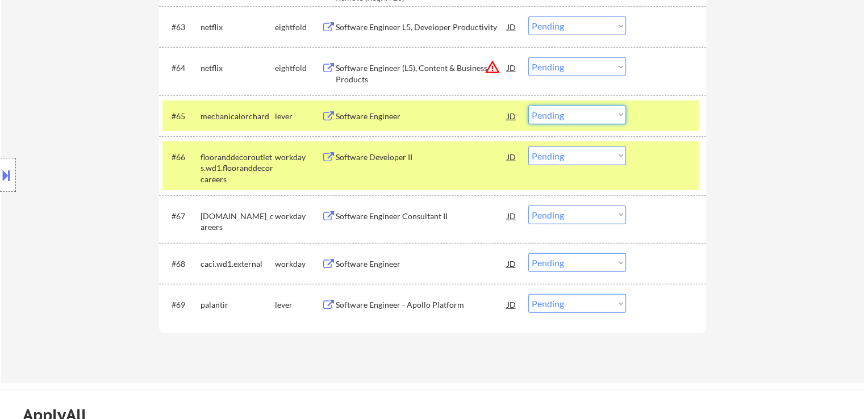
click at [550, 114] on select "Choose an option... Pending Applied Excluded (Questions) Excluded (Expired) Exc…" at bounding box center [577, 115] width 98 height 19
click at [528, 106] on select "Choose an option... Pending Applied Excluded (Questions) Excluded (Expired) Exc…" at bounding box center [577, 115] width 98 height 19
select select ""pending""
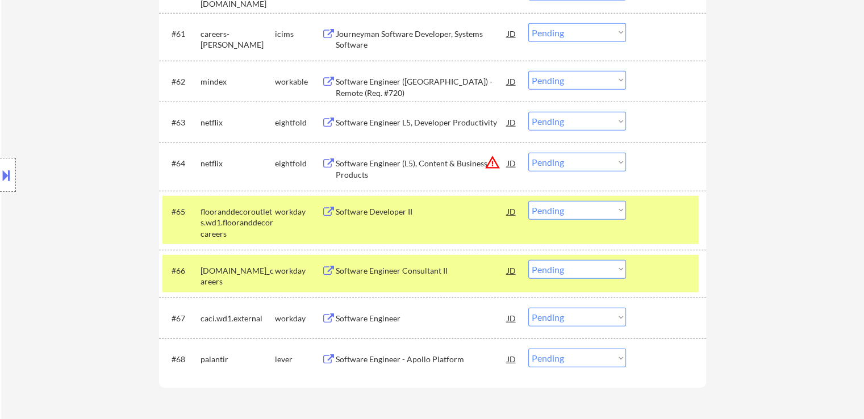
scroll to position [3010, 0]
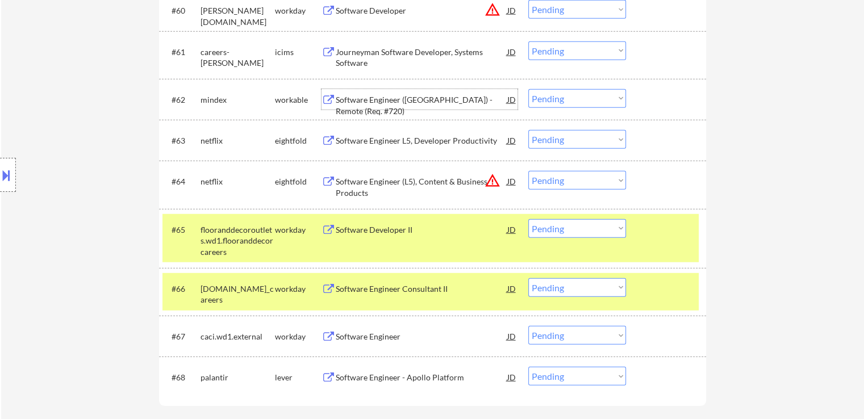
click at [416, 101] on div "Software Engineer ([GEOGRAPHIC_DATA]) - Remote (Req. #720)" at bounding box center [422, 105] width 172 height 22
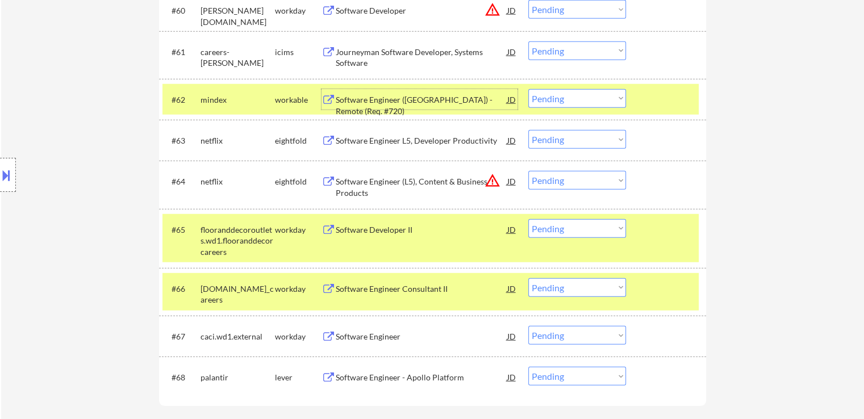
click at [561, 99] on select "Choose an option... Pending Applied Excluded (Questions) Excluded (Expired) Exc…" at bounding box center [577, 98] width 98 height 19
click at [528, 89] on select "Choose an option... Pending Applied Excluded (Questions) Excluded (Expired) Exc…" at bounding box center [577, 98] width 98 height 19
select select ""pending""
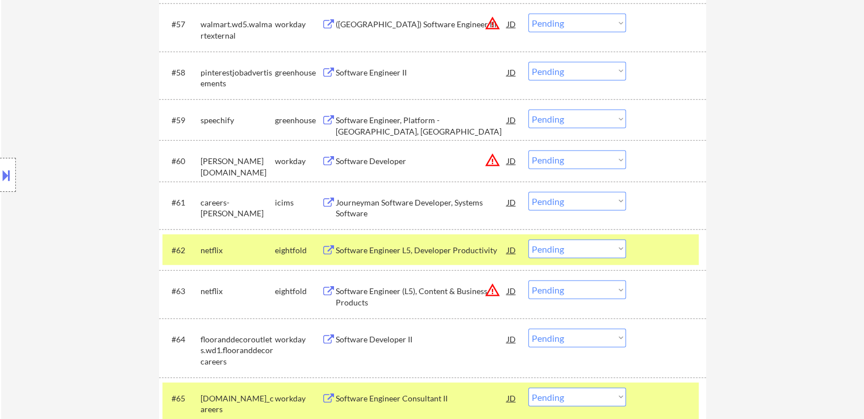
scroll to position [2839, 0]
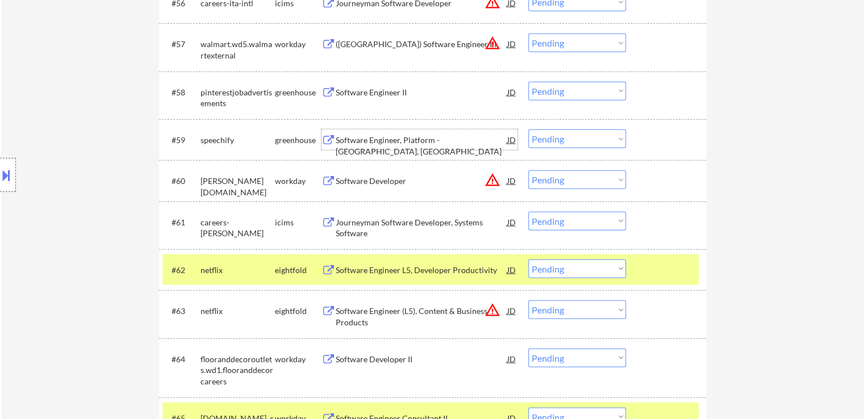
click at [425, 137] on div "Software Engineer, Platform - [GEOGRAPHIC_DATA], [GEOGRAPHIC_DATA]" at bounding box center [422, 146] width 172 height 22
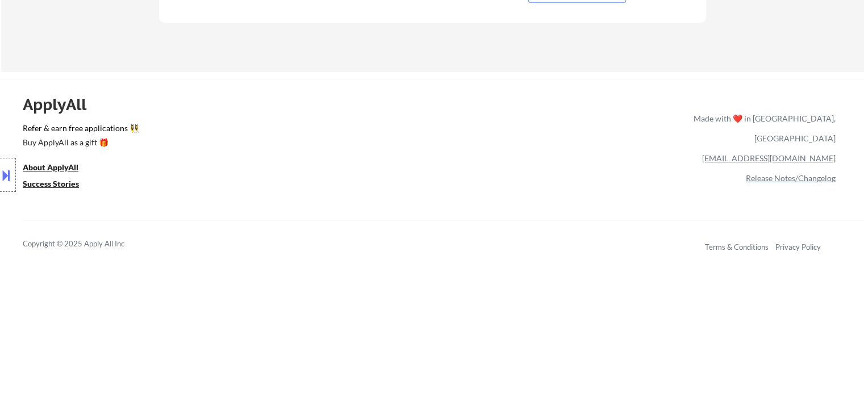
scroll to position [3294, 0]
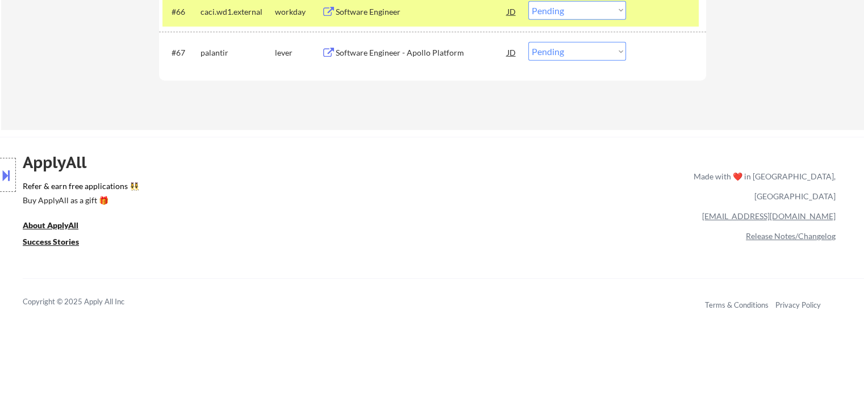
click at [420, 51] on div "Software Engineer - Apollo Platform" at bounding box center [422, 52] width 172 height 11
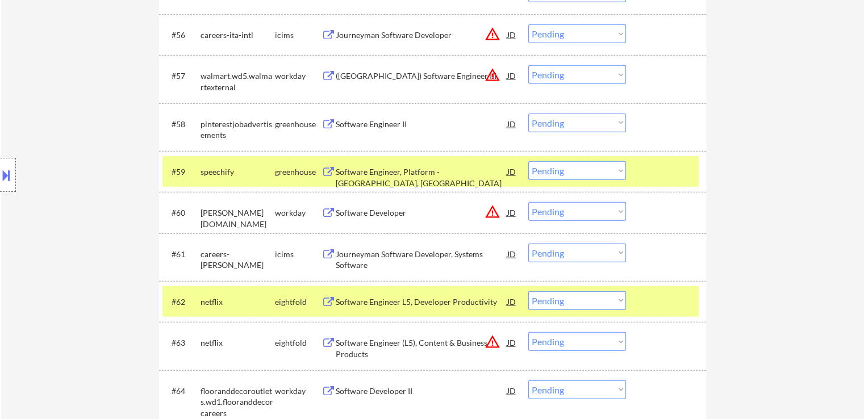
scroll to position [2827, 0]
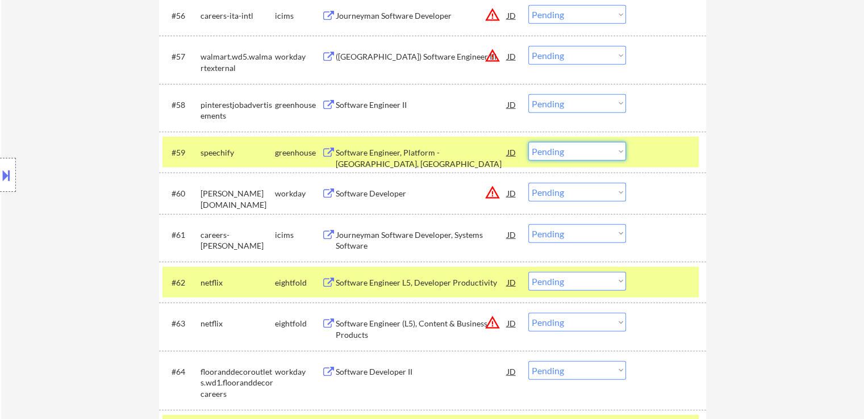
click at [560, 150] on select "Choose an option... Pending Applied Excluded (Questions) Excluded (Expired) Exc…" at bounding box center [577, 151] width 98 height 19
click at [528, 142] on select "Choose an option... Pending Applied Excluded (Questions) Excluded (Expired) Exc…" at bounding box center [577, 151] width 98 height 19
select select ""pending""
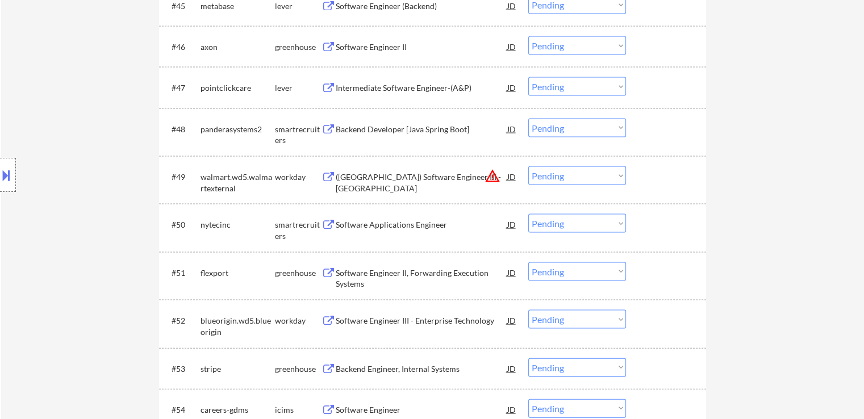
scroll to position [2316, 0]
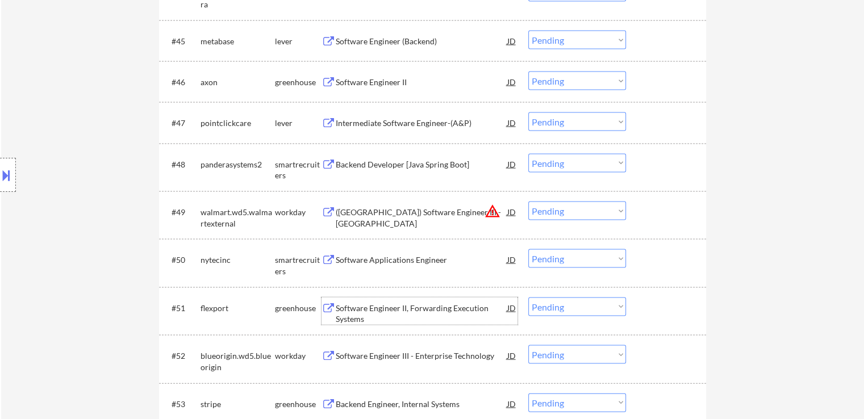
drag, startPoint x: 347, startPoint y: 309, endPoint x: 380, endPoint y: 328, distance: 37.6
click at [382, 330] on div "#51 flexport greenhouse Software Engineer II, Forwarding Execution Systems JD C…" at bounding box center [432, 311] width 547 height 48
click at [348, 310] on div "Software Engineer II, Forwarding Execution Systems" at bounding box center [422, 314] width 172 height 22
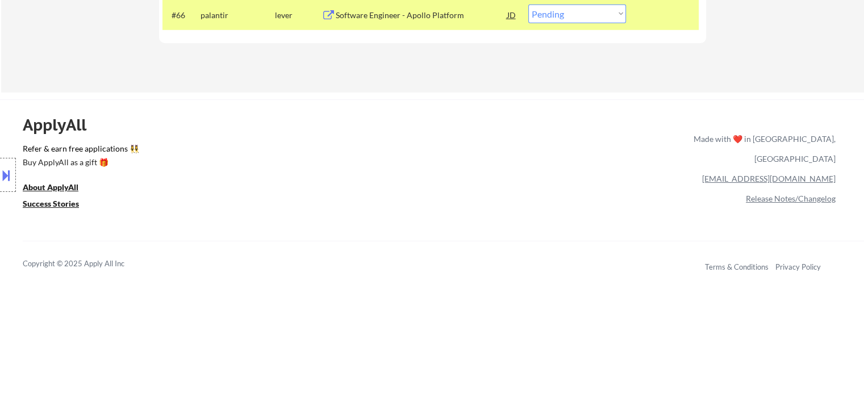
scroll to position [3229, 0]
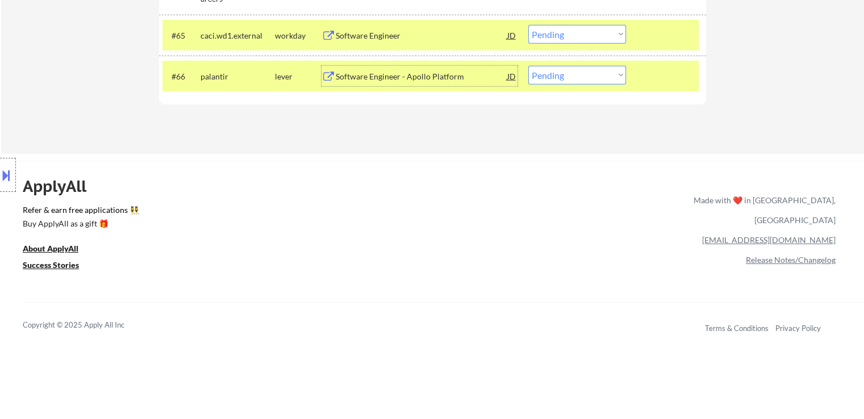
click at [421, 83] on div "Software Engineer - Apollo Platform" at bounding box center [422, 76] width 172 height 20
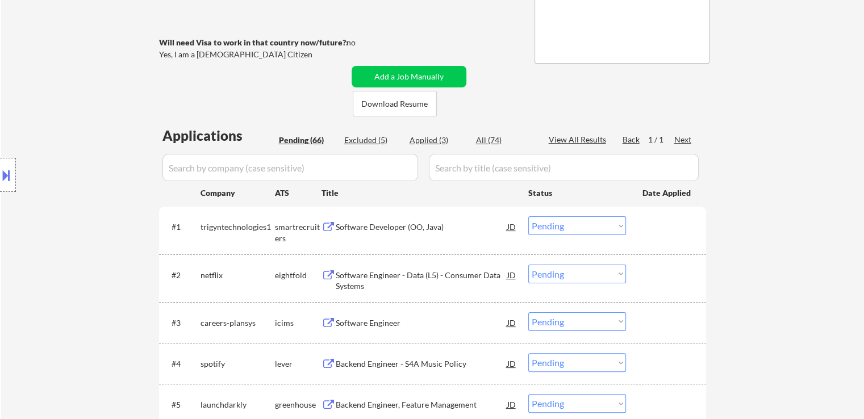
scroll to position [227, 0]
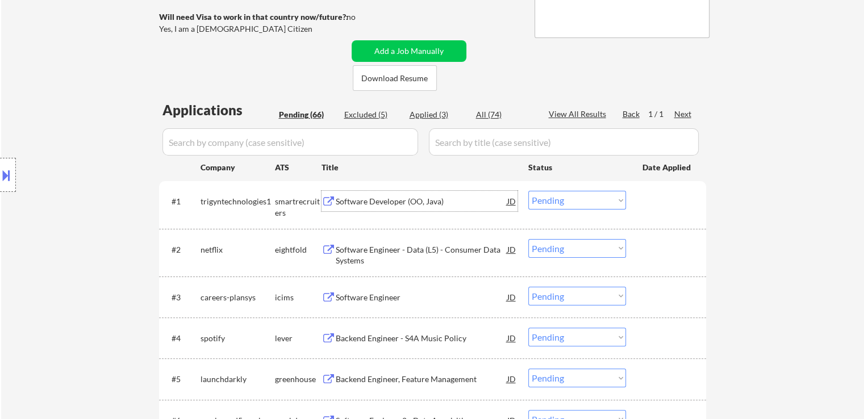
click at [397, 200] on div "Software Developer (OO, Java)" at bounding box center [422, 201] width 172 height 11
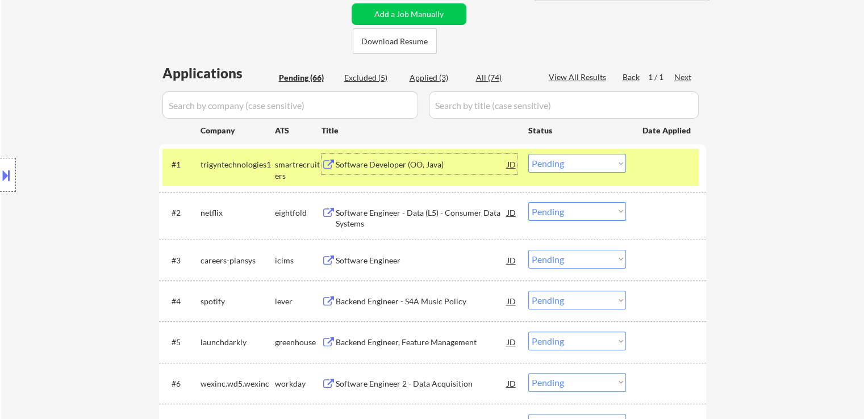
scroll to position [284, 0]
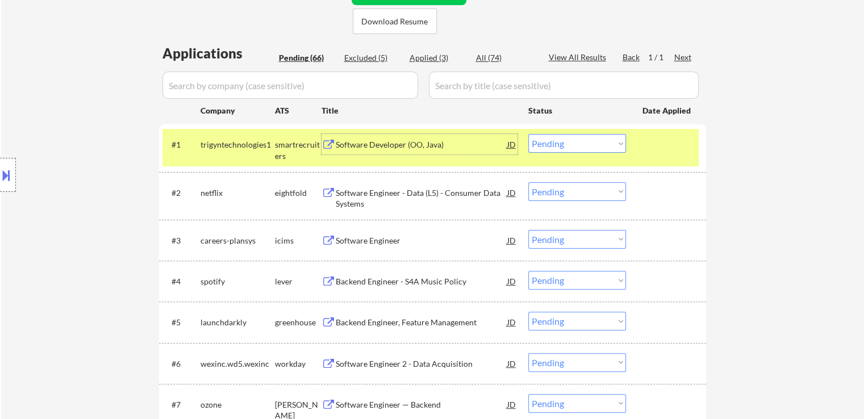
drag, startPoint x: 554, startPoint y: 143, endPoint x: 551, endPoint y: 148, distance: 6.1
click at [554, 143] on select "Choose an option... Pending Applied Excluded (Questions) Excluded (Expired) Exc…" at bounding box center [577, 143] width 98 height 19
click at [528, 134] on select "Choose an option... Pending Applied Excluded (Questions) Excluded (Expired) Exc…" at bounding box center [577, 143] width 98 height 19
select select ""pending""
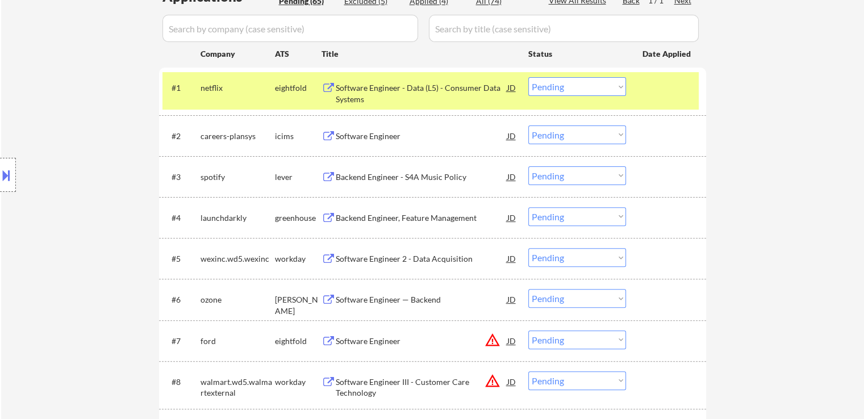
scroll to position [398, 0]
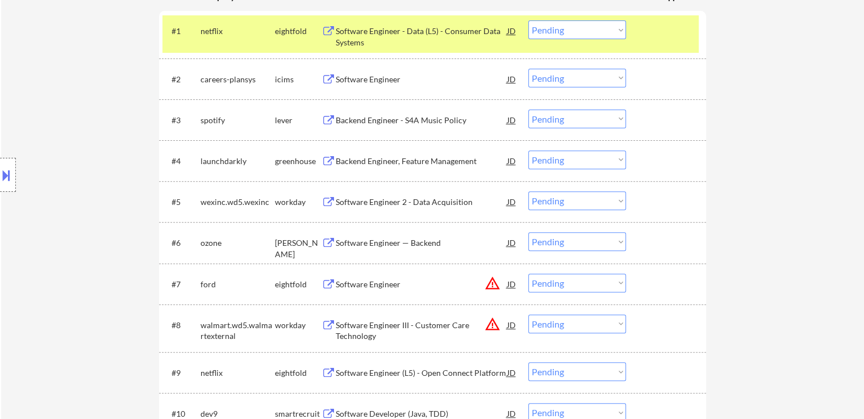
click at [408, 123] on div "Backend Engineer - S4A Music Policy" at bounding box center [422, 120] width 172 height 11
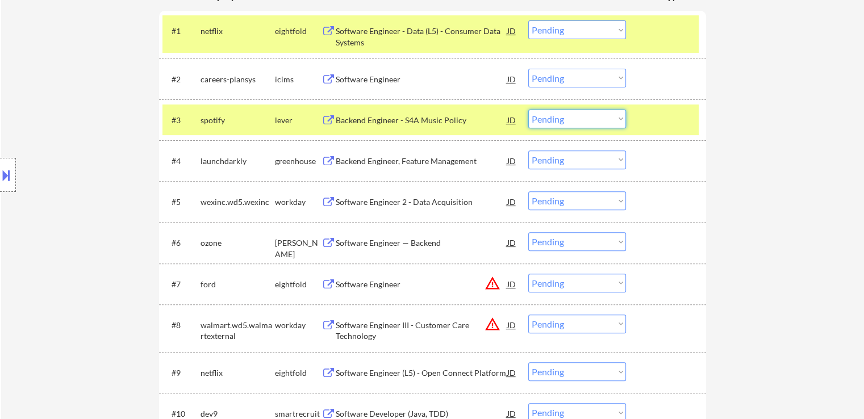
click at [557, 120] on select "Choose an option... Pending Applied Excluded (Questions) Excluded (Expired) Exc…" at bounding box center [577, 119] width 98 height 19
click at [568, 123] on select "Choose an option... Pending Applied Excluded (Questions) Excluded (Expired) Exc…" at bounding box center [577, 119] width 98 height 19
click at [528, 110] on select "Choose an option... Pending Applied Excluded (Questions) Excluded (Expired) Exc…" at bounding box center [577, 119] width 98 height 19
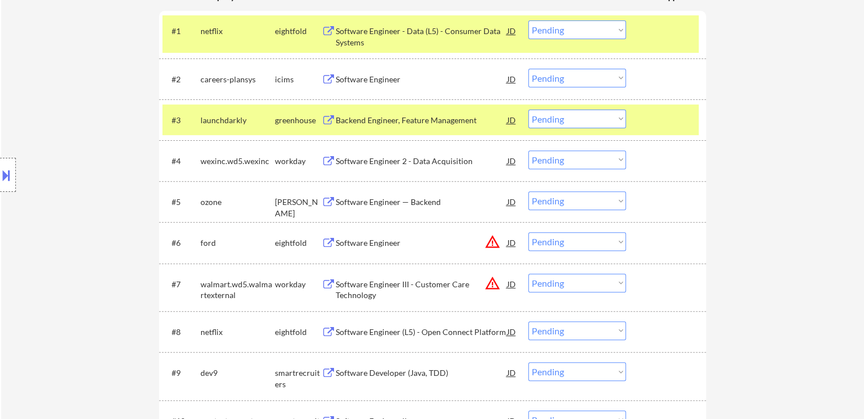
click at [387, 120] on div "Backend Engineer, Feature Management" at bounding box center [422, 120] width 172 height 11
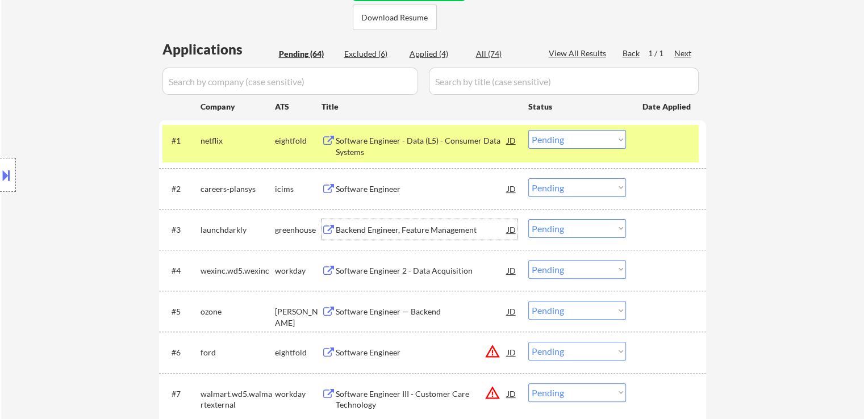
scroll to position [284, 0]
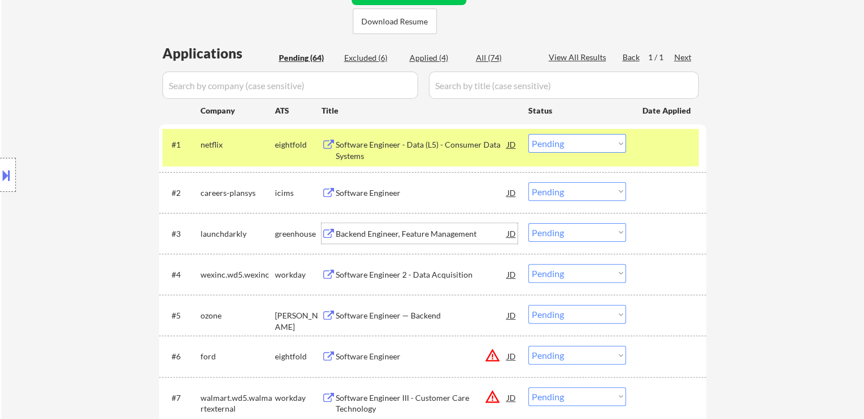
click at [665, 150] on div at bounding box center [667, 144] width 50 height 20
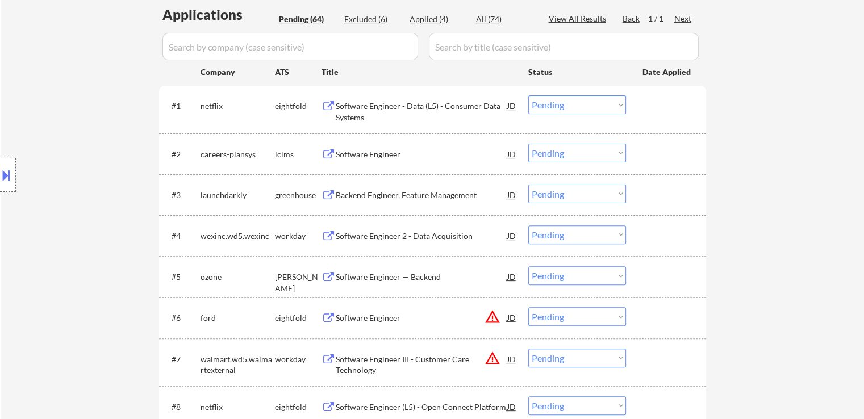
scroll to position [341, 0]
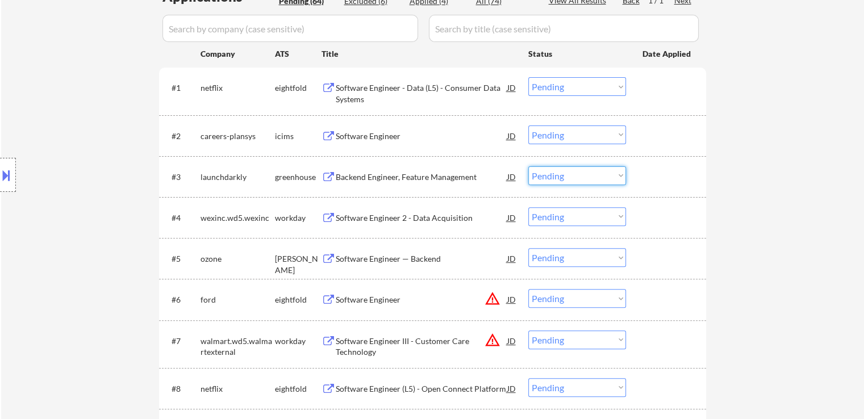
click at [568, 176] on select "Choose an option... Pending Applied Excluded (Questions) Excluded (Expired) Exc…" at bounding box center [577, 175] width 98 height 19
click at [528, 166] on select "Choose an option... Pending Applied Excluded (Questions) Excluded (Expired) Exc…" at bounding box center [577, 175] width 98 height 19
select select ""pending""
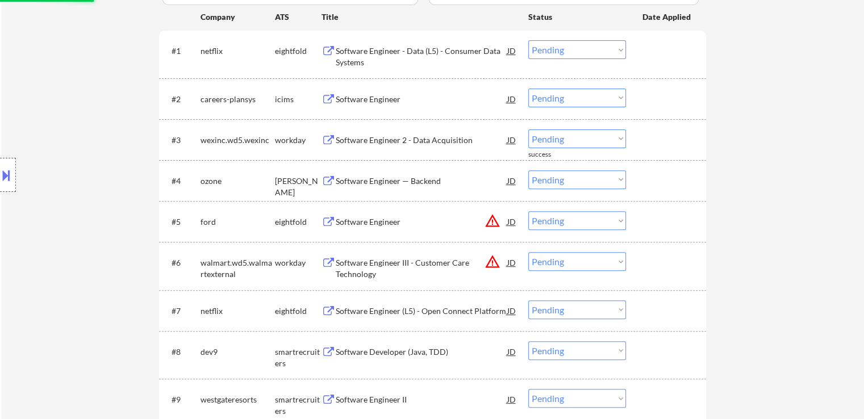
scroll to position [398, 0]
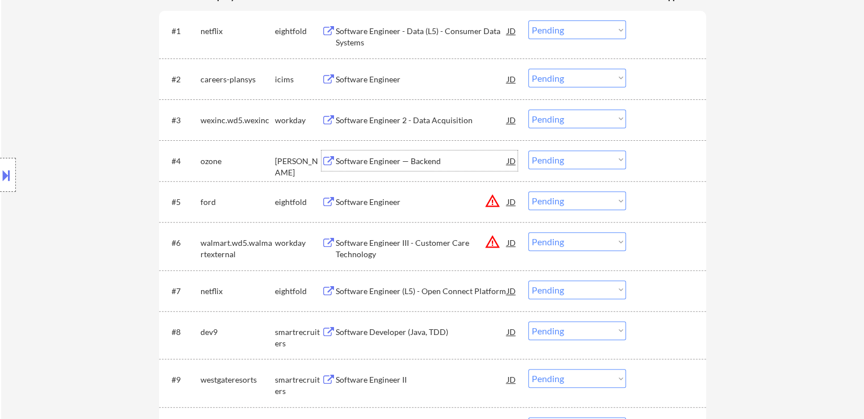
click at [384, 160] on div "Software Engineer — Backend" at bounding box center [422, 161] width 172 height 11
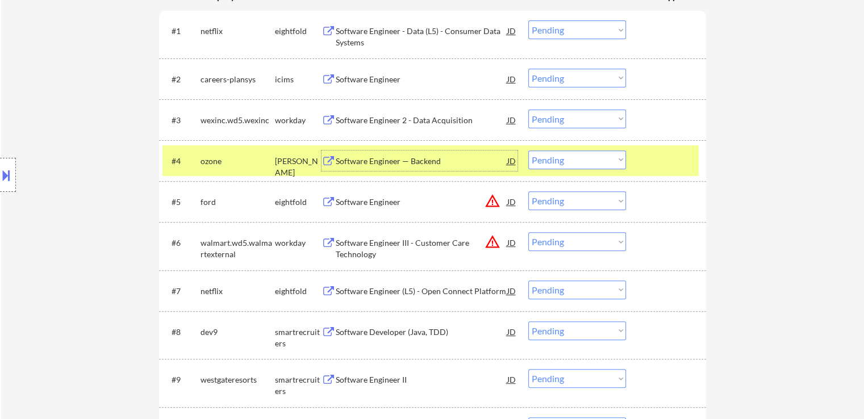
click at [552, 163] on select "Choose an option... Pending Applied Excluded (Questions) Excluded (Expired) Exc…" at bounding box center [577, 159] width 98 height 19
click at [528, 150] on select "Choose an option... Pending Applied Excluded (Questions) Excluded (Expired) Exc…" at bounding box center [577, 159] width 98 height 19
select select ""pending""
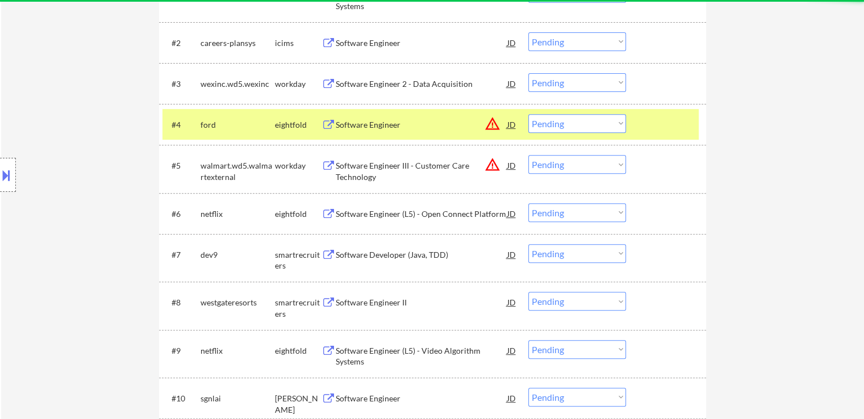
scroll to position [454, 0]
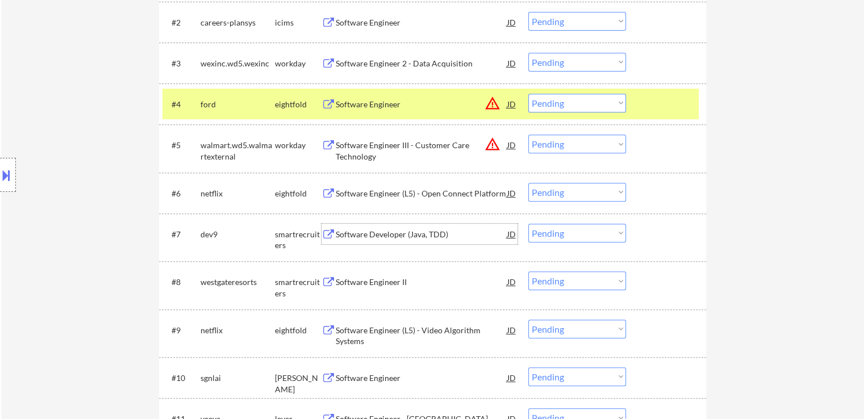
click at [402, 233] on div "Software Developer (Java, TDD)" at bounding box center [422, 234] width 172 height 11
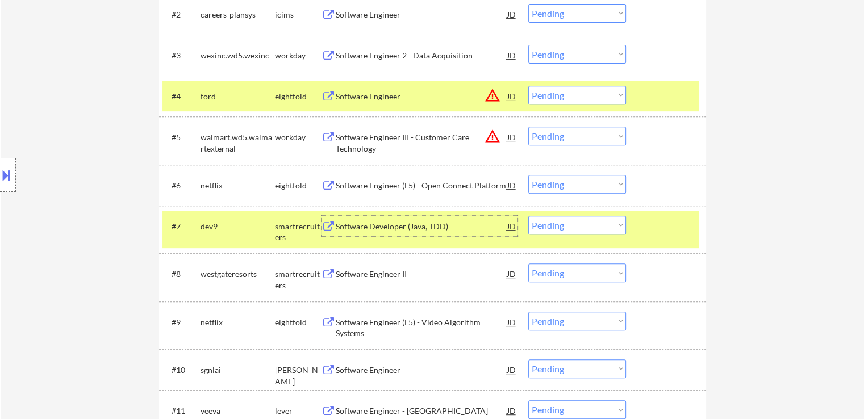
scroll to position [511, 0]
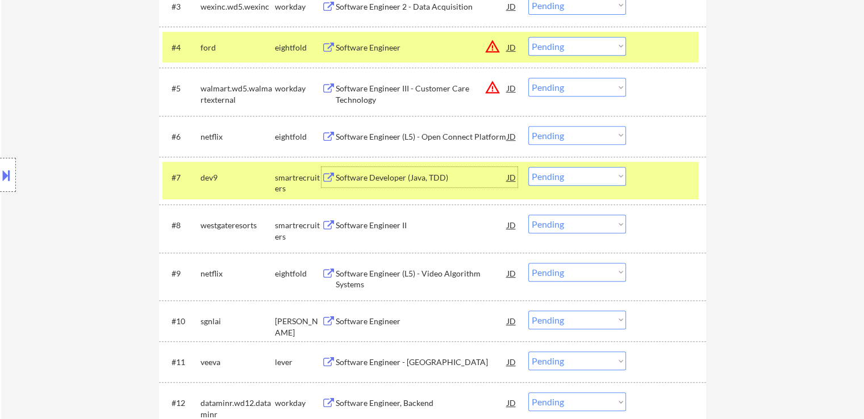
click at [550, 175] on select "Choose an option... Pending Applied Excluded (Questions) Excluded (Expired) Exc…" at bounding box center [577, 176] width 98 height 19
click at [528, 167] on select "Choose an option... Pending Applied Excluded (Questions) Excluded (Expired) Exc…" at bounding box center [577, 176] width 98 height 19
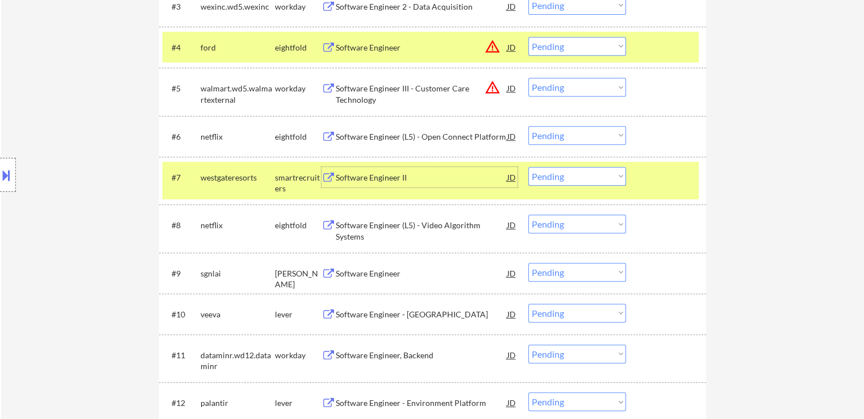
click at [386, 178] on div "Software Engineer II" at bounding box center [422, 177] width 172 height 11
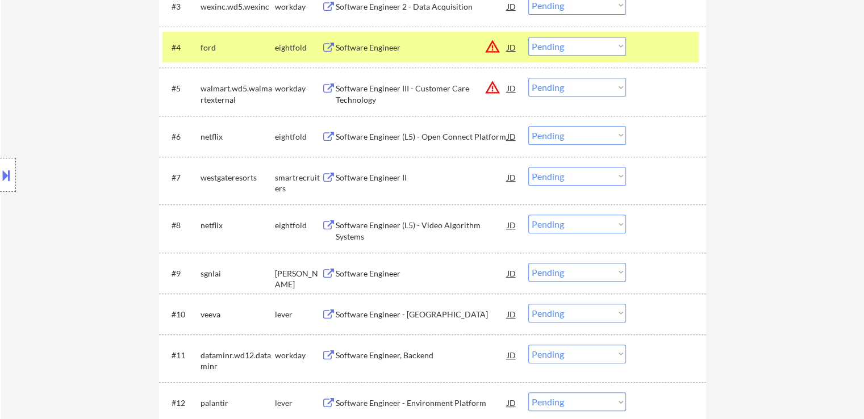
click at [538, 180] on select "Choose an option... Pending Applied Excluded (Questions) Excluded (Expired) Exc…" at bounding box center [577, 176] width 98 height 19
click at [528, 167] on select "Choose an option... Pending Applied Excluded (Questions) Excluded (Expired) Exc…" at bounding box center [577, 176] width 98 height 19
select select ""pending""
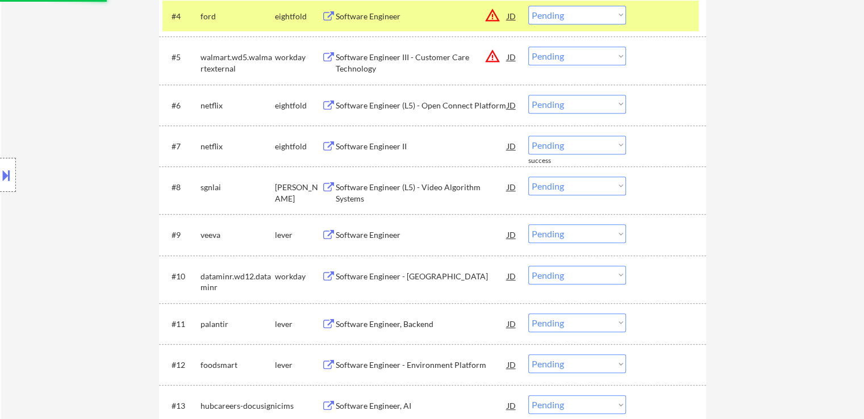
scroll to position [568, 0]
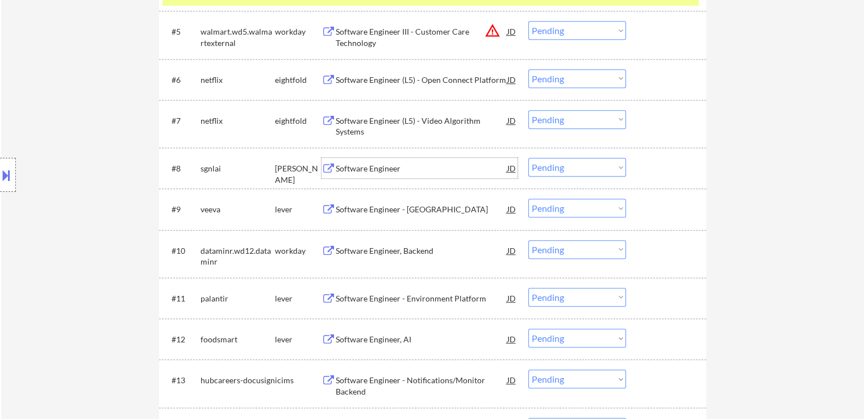
click at [377, 169] on div "Software Engineer" at bounding box center [422, 168] width 172 height 11
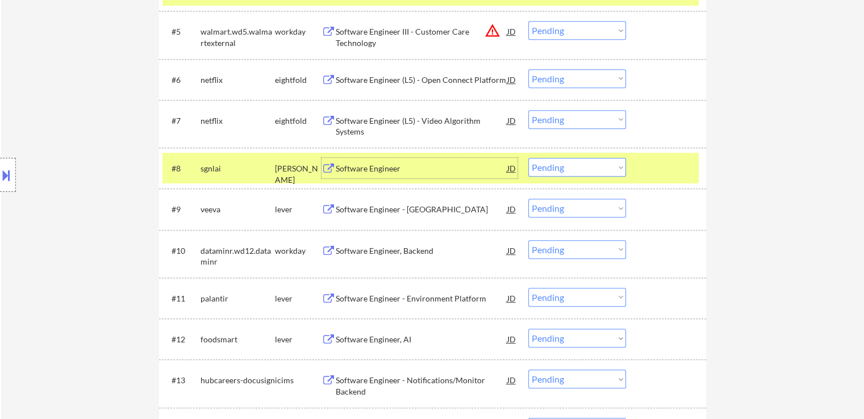
click at [578, 170] on select "Choose an option... Pending Applied Excluded (Questions) Excluded (Expired) Exc…" at bounding box center [577, 167] width 98 height 19
click at [528, 158] on select "Choose an option... Pending Applied Excluded (Questions) Excluded (Expired) Exc…" at bounding box center [577, 167] width 98 height 19
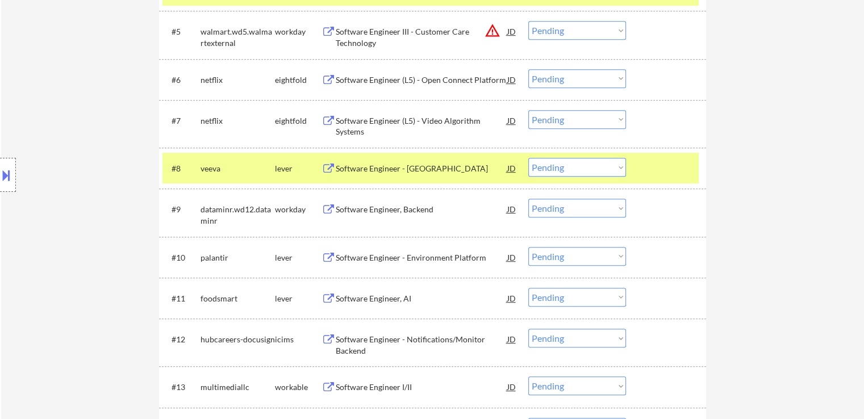
click at [400, 169] on div "Software Engineer - [GEOGRAPHIC_DATA]" at bounding box center [422, 168] width 172 height 11
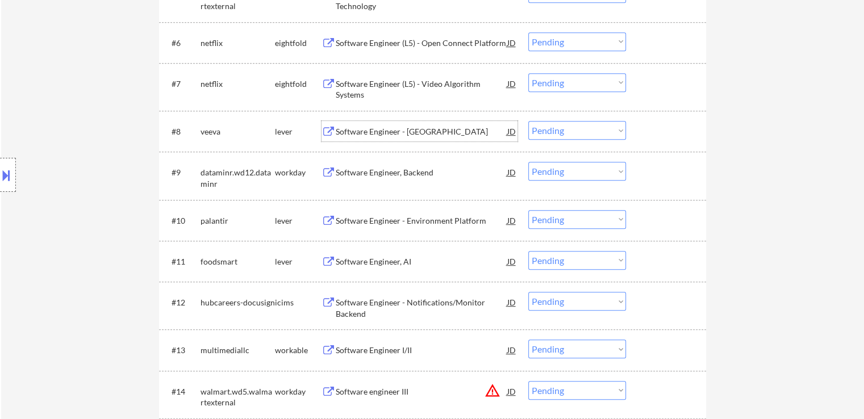
scroll to position [625, 0]
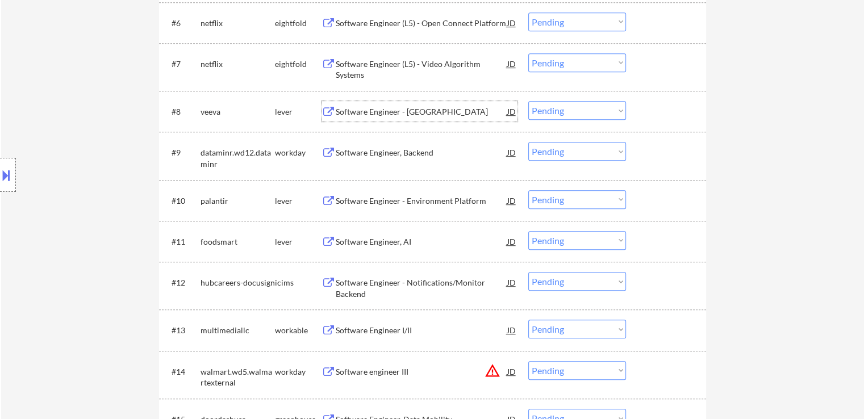
click at [541, 108] on select "Choose an option... Pending Applied Excluded (Questions) Excluded (Expired) Exc…" at bounding box center [577, 110] width 98 height 19
click at [528, 101] on select "Choose an option... Pending Applied Excluded (Questions) Excluded (Expired) Exc…" at bounding box center [577, 110] width 98 height 19
select select ""pending""
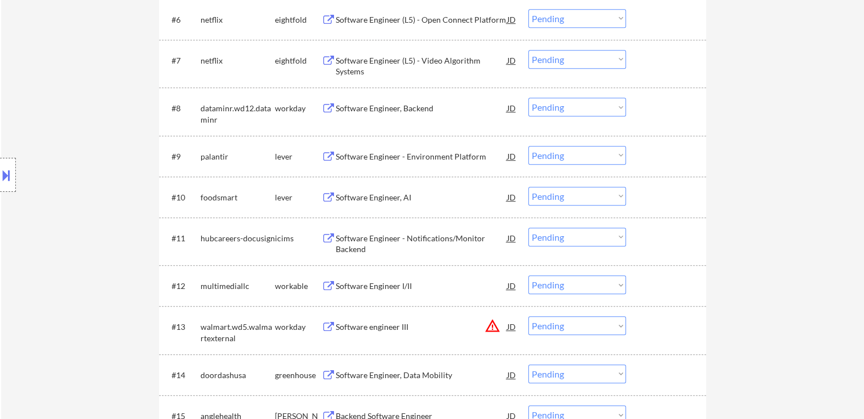
scroll to position [681, 0]
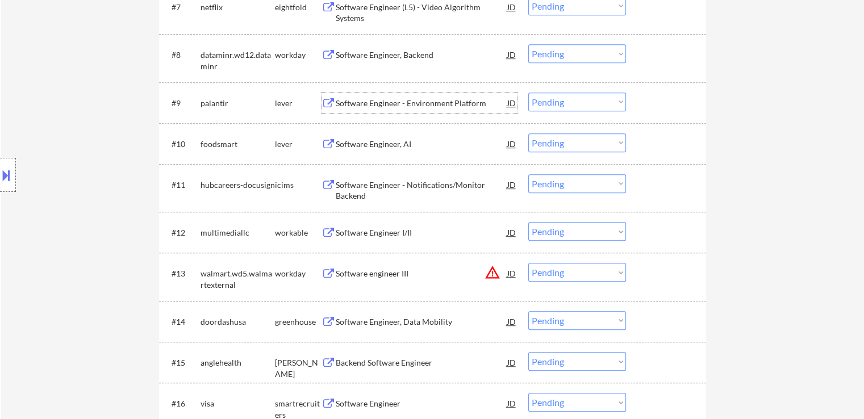
click at [412, 102] on div "Software Engineer - Environment Platform" at bounding box center [422, 103] width 172 height 11
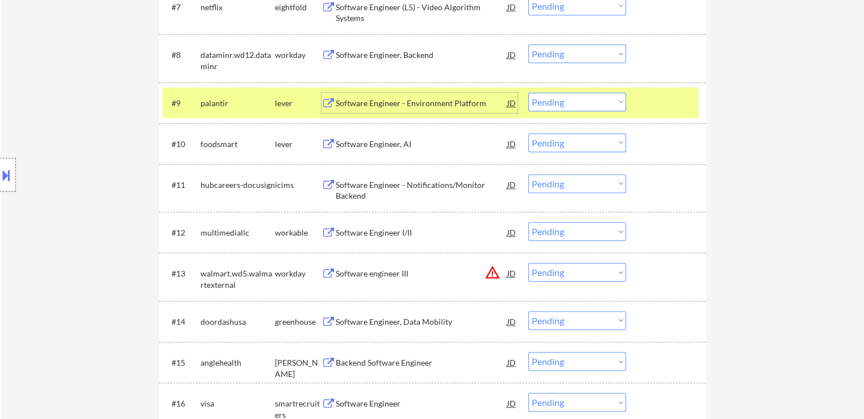
click at [349, 146] on div "Software Engineer, AI" at bounding box center [422, 144] width 172 height 11
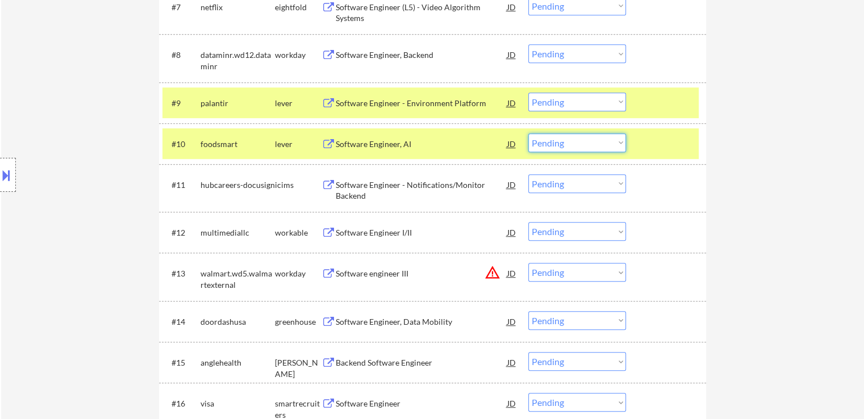
click at [561, 143] on select "Choose an option... Pending Applied Excluded (Questions) Excluded (Expired) Exc…" at bounding box center [577, 142] width 98 height 19
click at [528, 133] on select "Choose an option... Pending Applied Excluded (Questions) Excluded (Expired) Exc…" at bounding box center [577, 142] width 98 height 19
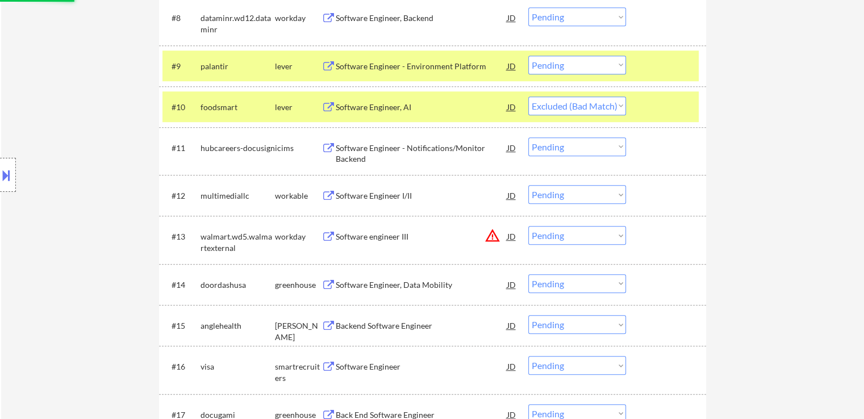
scroll to position [738, 0]
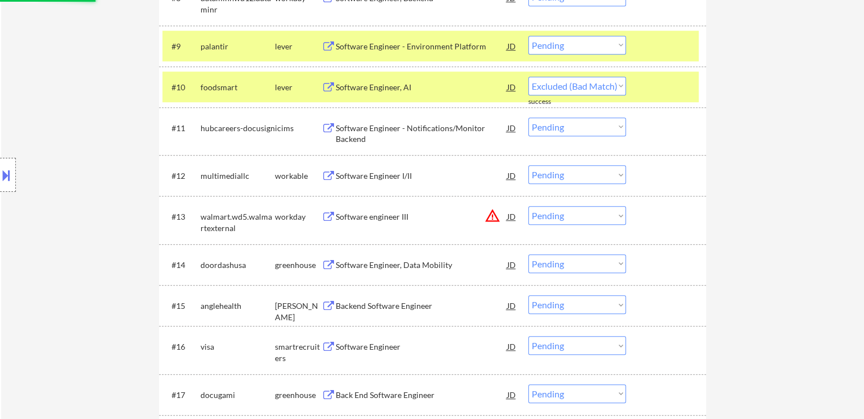
select select ""pending""
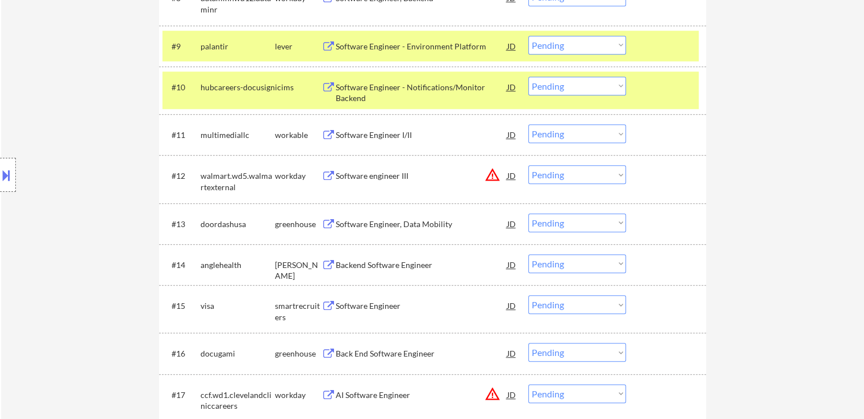
click at [379, 136] on div "Software Engineer I/II" at bounding box center [422, 134] width 172 height 11
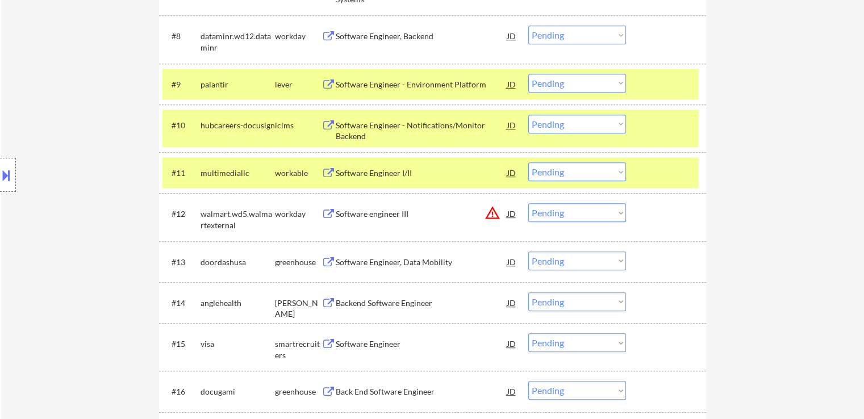
scroll to position [720, 0]
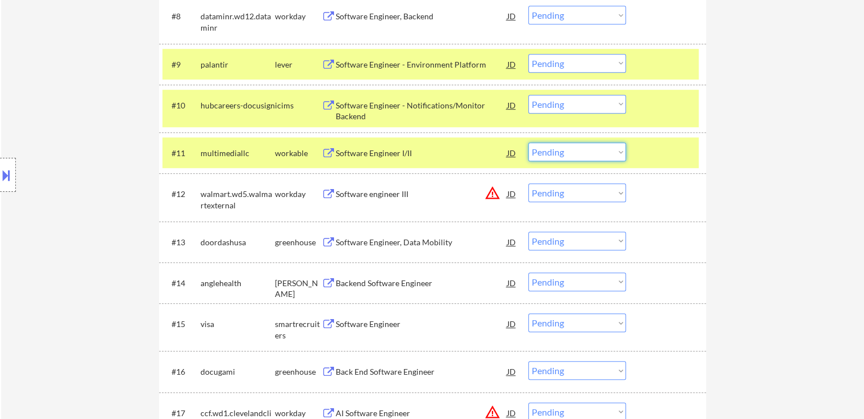
click at [579, 154] on select "Choose an option... Pending Applied Excluded (Questions) Excluded (Expired) Exc…" at bounding box center [577, 152] width 98 height 19
click at [528, 143] on select "Choose an option... Pending Applied Excluded (Questions) Excluded (Expired) Exc…" at bounding box center [577, 152] width 98 height 19
select select ""pending""
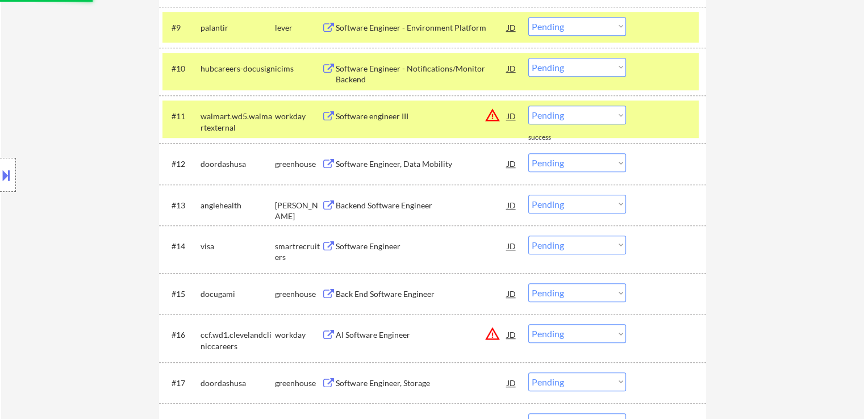
scroll to position [777, 0]
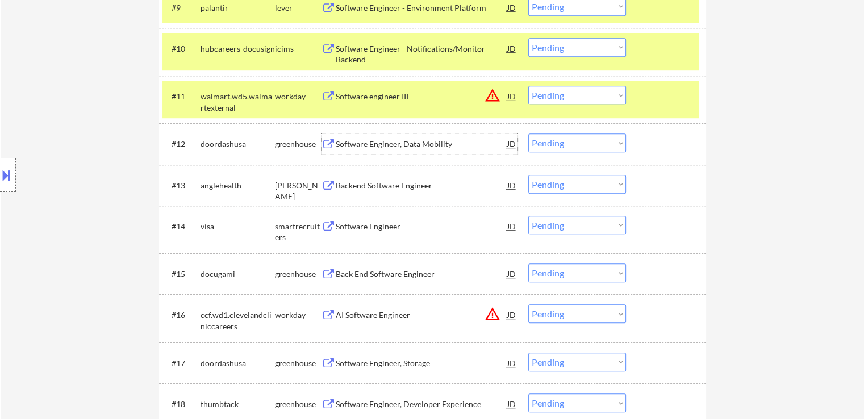
click at [402, 146] on div "Software Engineer, Data Mobility" at bounding box center [422, 144] width 172 height 11
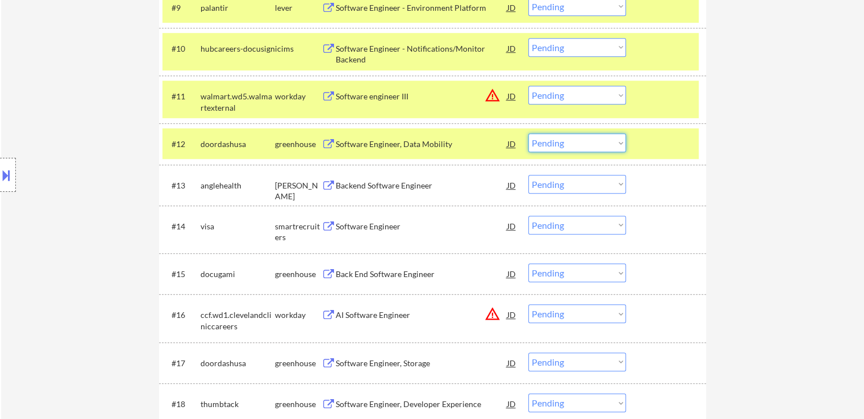
drag, startPoint x: 541, startPoint y: 140, endPoint x: 545, endPoint y: 150, distance: 10.4
click at [541, 140] on select "Choose an option... Pending Applied Excluded (Questions) Excluded (Expired) Exc…" at bounding box center [577, 142] width 98 height 19
click at [528, 133] on select "Choose an option... Pending Applied Excluded (Questions) Excluded (Expired) Exc…" at bounding box center [577, 142] width 98 height 19
select select ""pending""
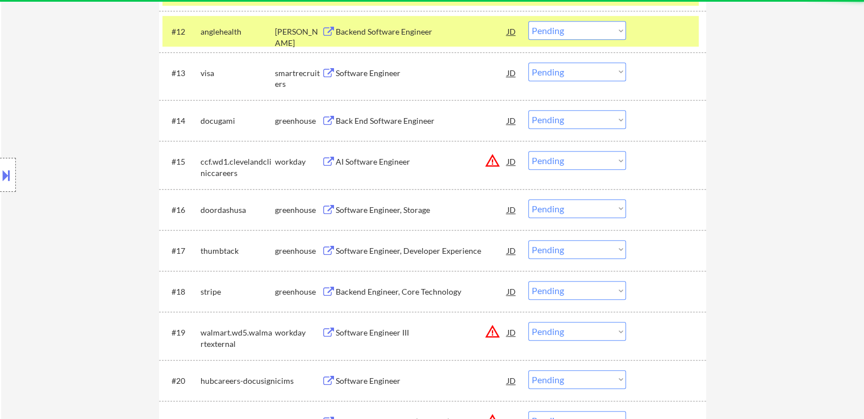
scroll to position [890, 0]
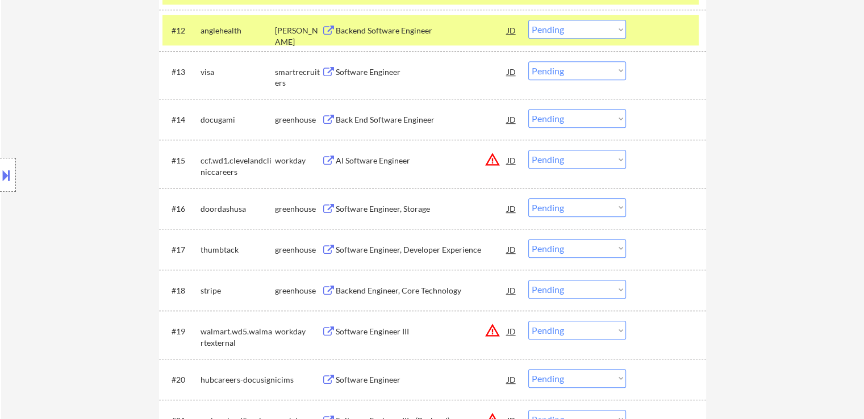
click at [354, 209] on div "Software Engineer, Storage" at bounding box center [422, 208] width 172 height 11
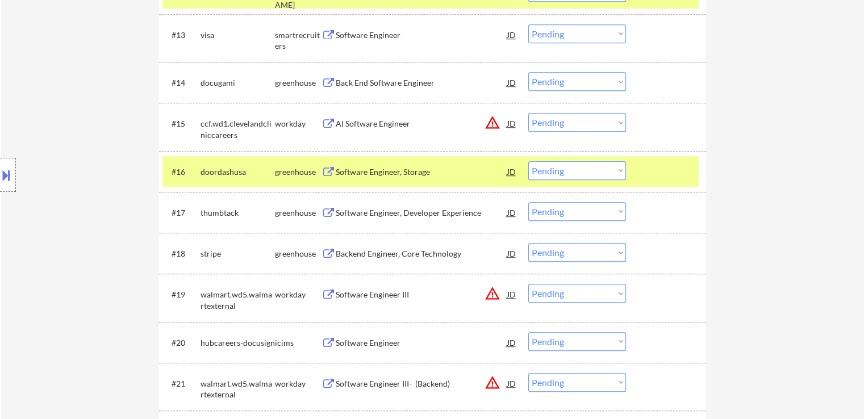
scroll to position [947, 0]
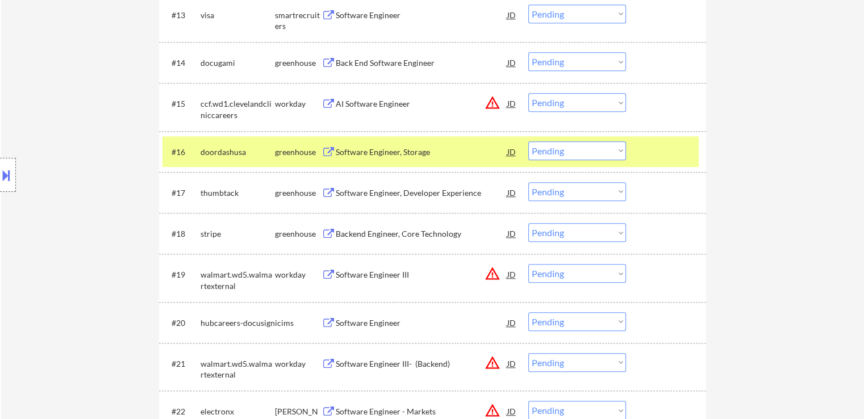
click at [547, 149] on select "Choose an option... Pending Applied Excluded (Questions) Excluded (Expired) Exc…" at bounding box center [577, 150] width 98 height 19
click at [528, 141] on select "Choose an option... Pending Applied Excluded (Questions) Excluded (Expired) Exc…" at bounding box center [577, 150] width 98 height 19
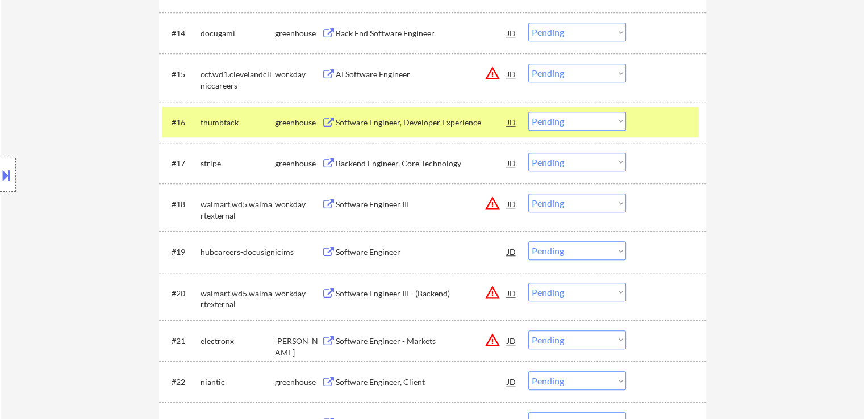
scroll to position [1004, 0]
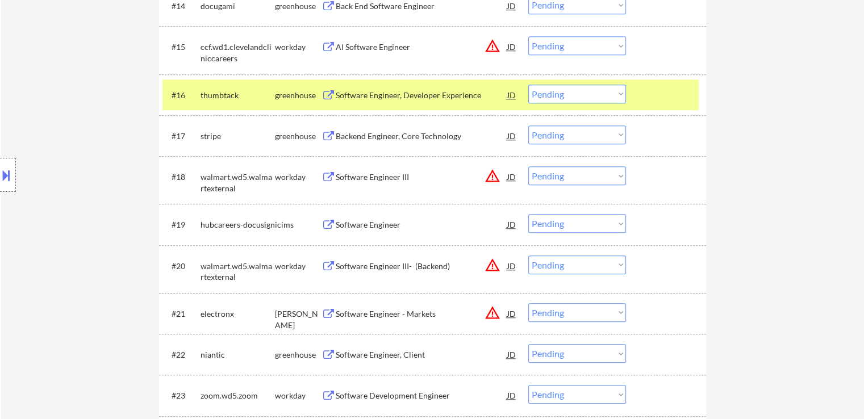
click at [452, 100] on div "Software Engineer, Developer Experience" at bounding box center [422, 95] width 172 height 20
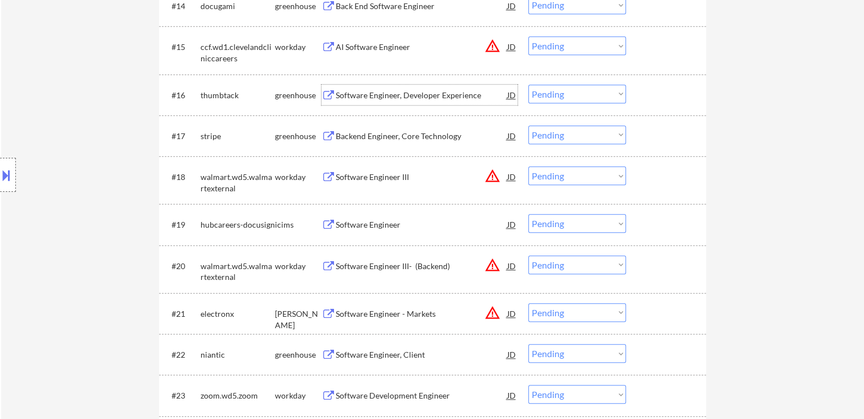
click at [550, 96] on select "Choose an option... Pending Applied Excluded (Questions) Excluded (Expired) Exc…" at bounding box center [577, 94] width 98 height 19
click at [528, 85] on select "Choose an option... Pending Applied Excluded (Questions) Excluded (Expired) Exc…" at bounding box center [577, 94] width 98 height 19
select select ""pending""
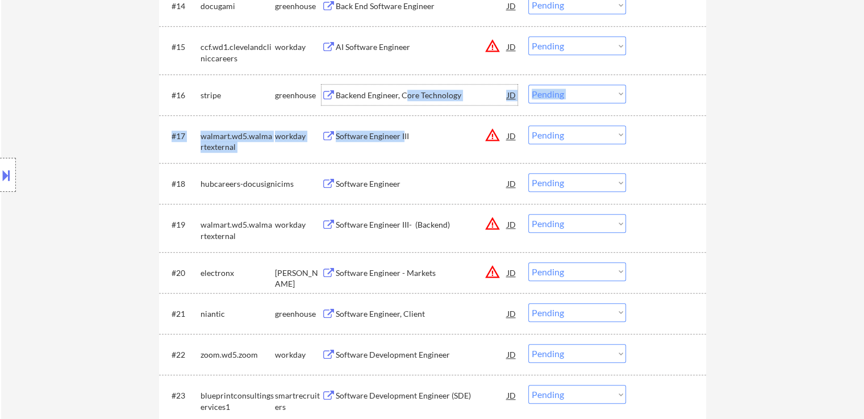
drag, startPoint x: 404, startPoint y: 94, endPoint x: 403, endPoint y: 141, distance: 47.7
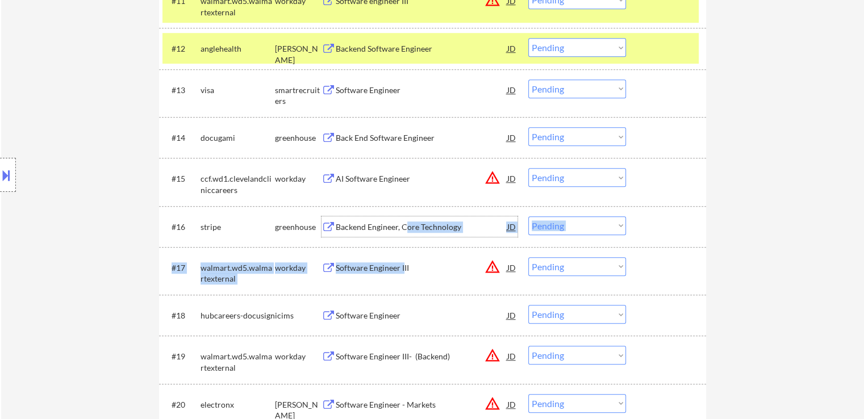
scroll to position [777, 0]
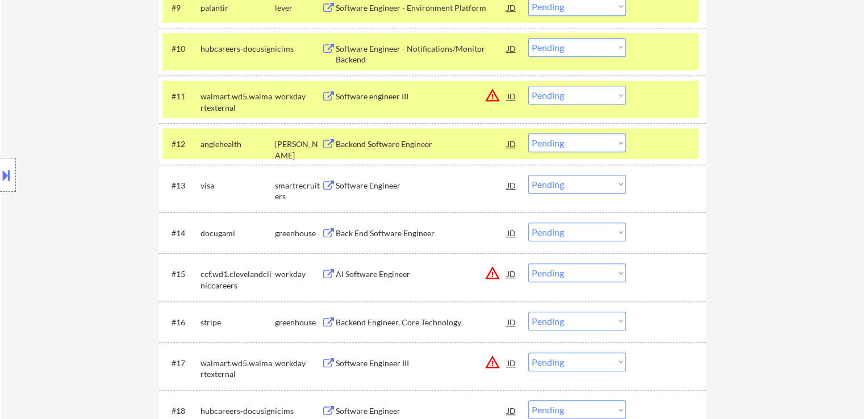
click at [61, 195] on div "Location Inclusions: [GEOGRAPHIC_DATA], [GEOGRAPHIC_DATA] [GEOGRAPHIC_DATA], [G…" at bounding box center [101, 175] width 203 height 211
click at [388, 146] on div "Backend Software Engineer" at bounding box center [422, 144] width 172 height 11
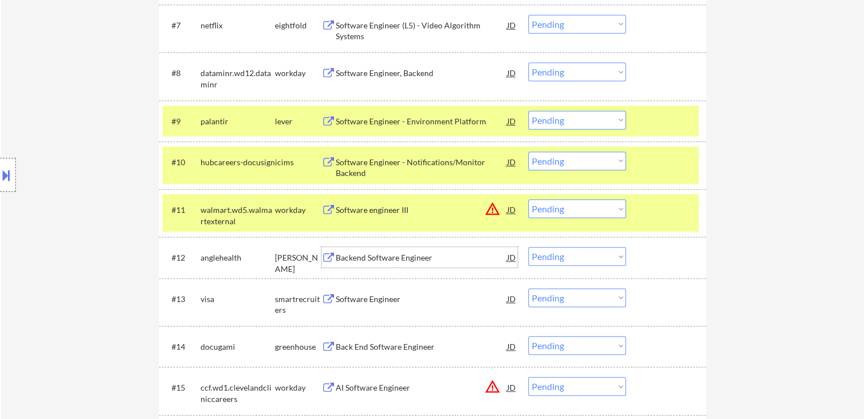
scroll to position [720, 0]
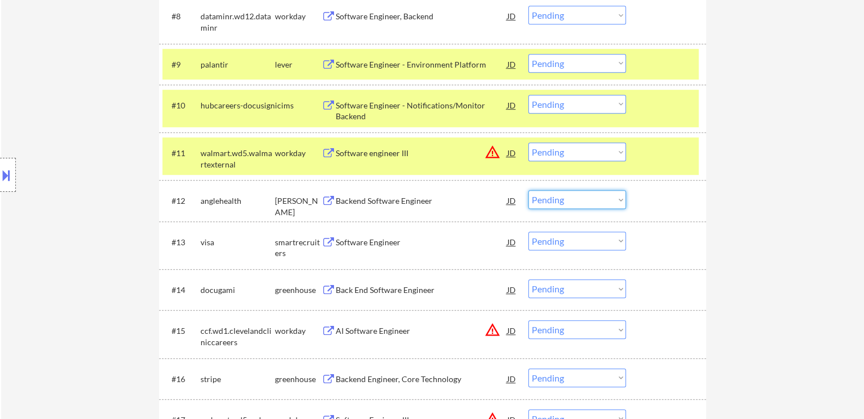
drag, startPoint x: 557, startPoint y: 199, endPoint x: 557, endPoint y: 206, distance: 6.2
click at [557, 199] on select "Choose an option... Pending Applied Excluded (Questions) Excluded (Expired) Exc…" at bounding box center [577, 199] width 98 height 19
click at [528, 190] on select "Choose an option... Pending Applied Excluded (Questions) Excluded (Expired) Exc…" at bounding box center [577, 199] width 98 height 19
select select ""pending""
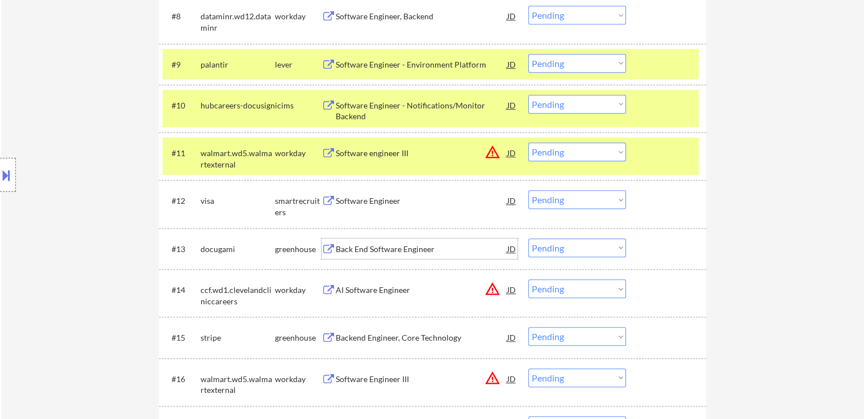
click at [365, 244] on div "Back End Software Engineer" at bounding box center [422, 249] width 172 height 11
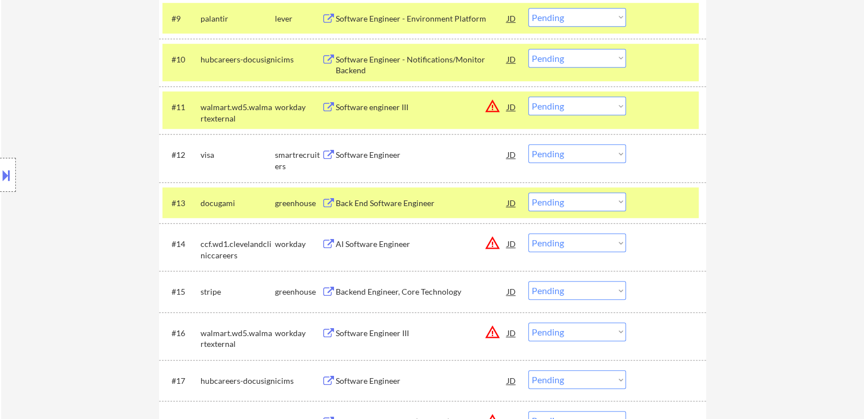
scroll to position [834, 0]
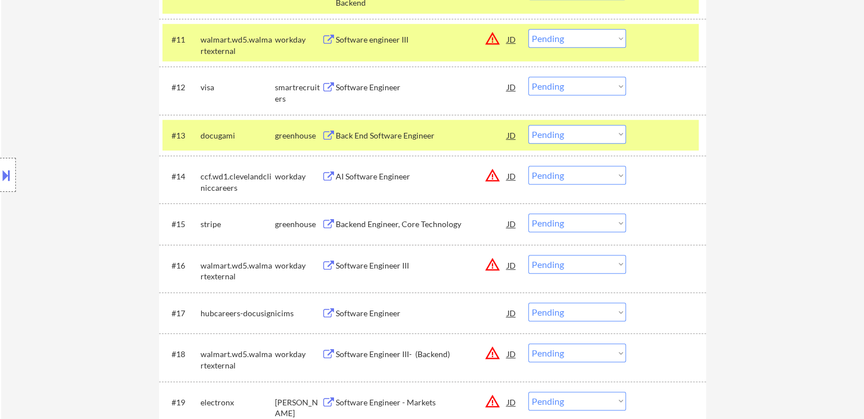
click at [552, 137] on select "Choose an option... Pending Applied Excluded (Questions) Excluded (Expired) Exc…" at bounding box center [577, 134] width 98 height 19
click at [528, 125] on select "Choose an option... Pending Applied Excluded (Questions) Excluded (Expired) Exc…" at bounding box center [577, 134] width 98 height 19
select select ""pending""
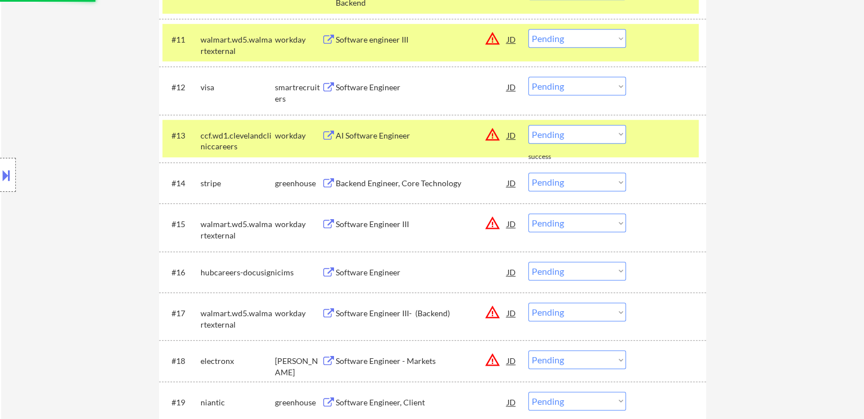
scroll to position [890, 0]
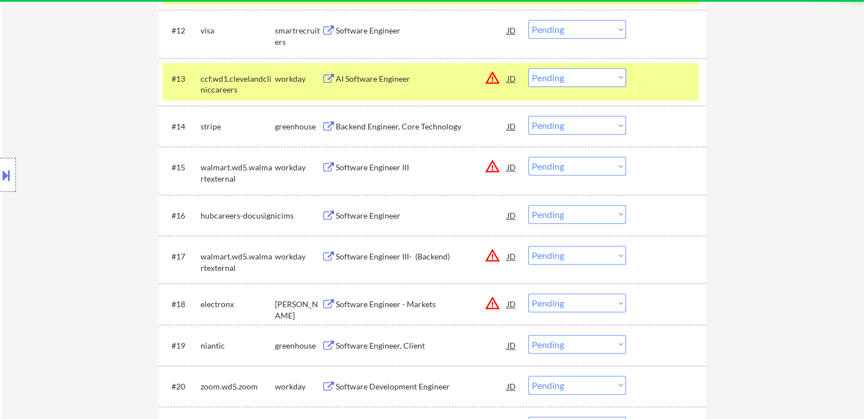
click at [411, 127] on div "Backend Engineer, Core Technology" at bounding box center [422, 126] width 172 height 11
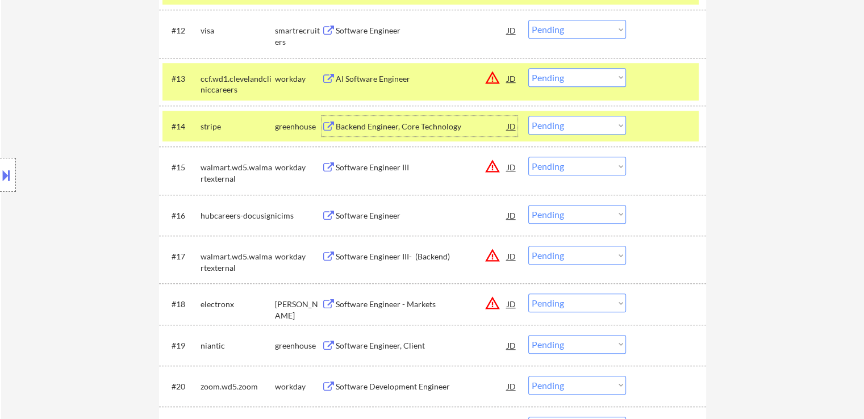
click at [545, 127] on select "Choose an option... Pending Applied Excluded (Questions) Excluded (Expired) Exc…" at bounding box center [577, 125] width 98 height 19
click at [528, 116] on select "Choose an option... Pending Applied Excluded (Questions) Excluded (Expired) Exc…" at bounding box center [577, 125] width 98 height 19
select select ""pending""
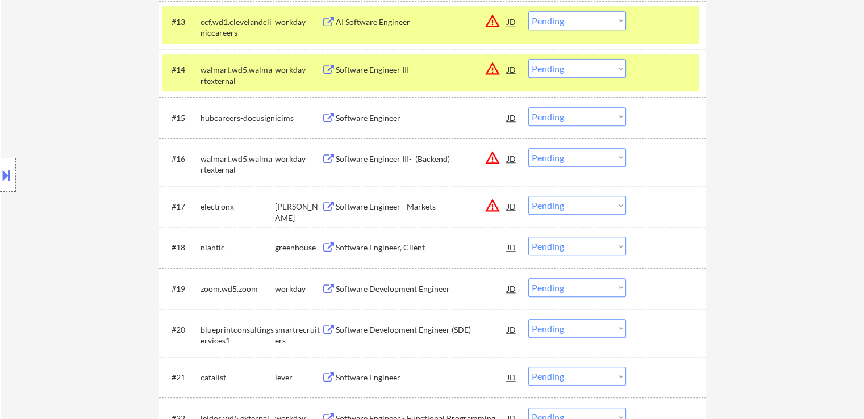
scroll to position [1004, 0]
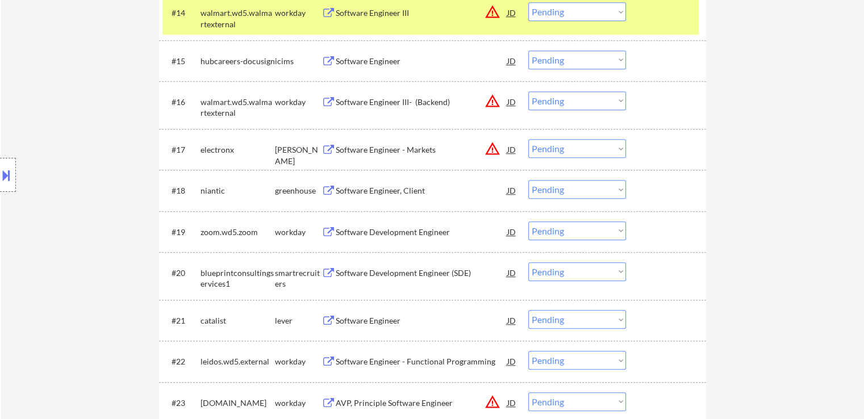
click at [395, 189] on div "Software Engineer, Client" at bounding box center [422, 190] width 172 height 11
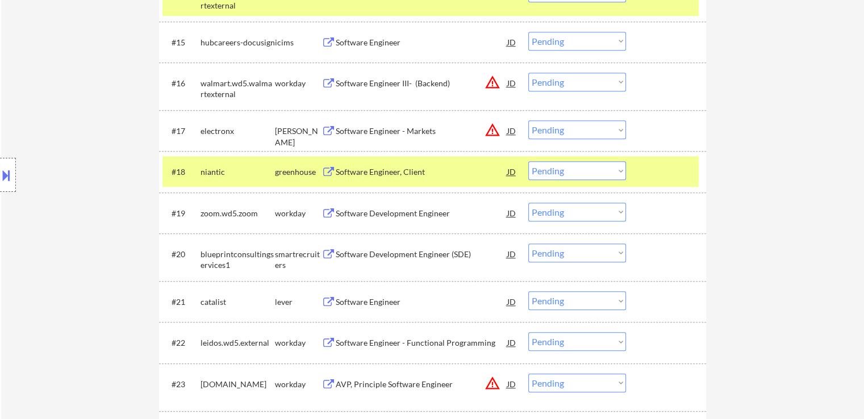
scroll to position [1042, 0]
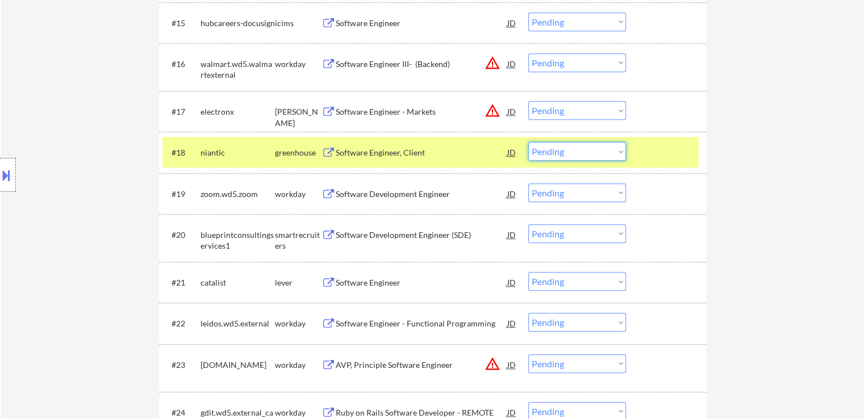
click at [555, 153] on select "Choose an option... Pending Applied Excluded (Questions) Excluded (Expired) Exc…" at bounding box center [577, 151] width 98 height 19
click at [528, 142] on select "Choose an option... Pending Applied Excluded (Questions) Excluded (Expired) Exc…" at bounding box center [577, 151] width 98 height 19
select select ""pending""
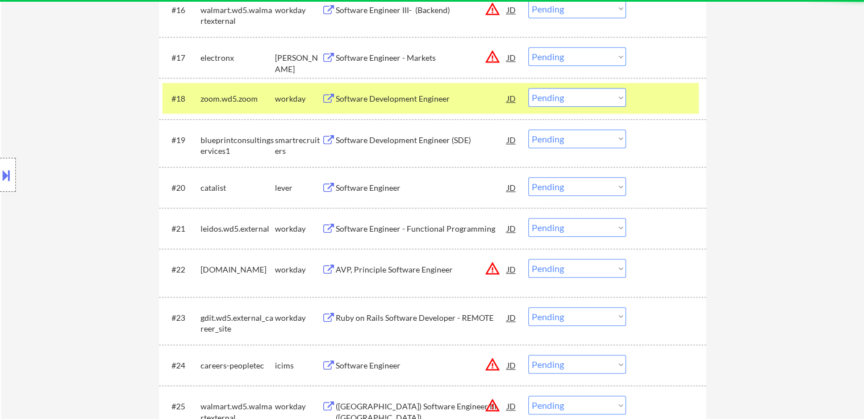
scroll to position [1099, 0]
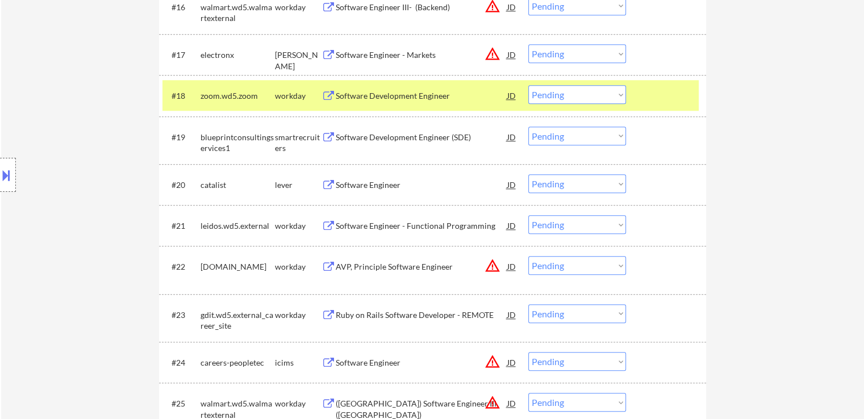
click at [398, 137] on div "Software Development Engineer (SDE)" at bounding box center [422, 137] width 172 height 11
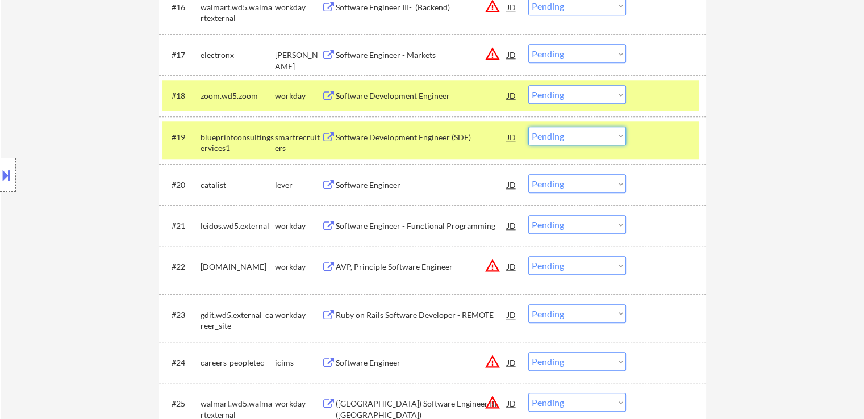
click at [550, 136] on select "Choose an option... Pending Applied Excluded (Questions) Excluded (Expired) Exc…" at bounding box center [577, 136] width 98 height 19
click at [528, 127] on select "Choose an option... Pending Applied Excluded (Questions) Excluded (Expired) Exc…" at bounding box center [577, 136] width 98 height 19
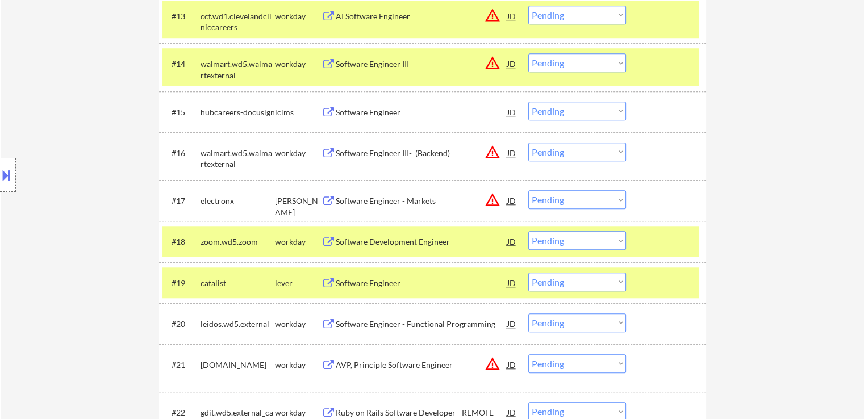
scroll to position [972, 0]
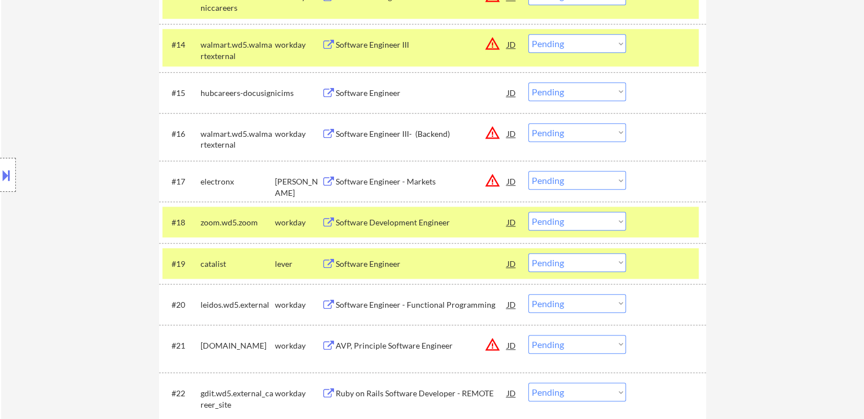
click at [371, 260] on div "Software Engineer" at bounding box center [422, 263] width 172 height 11
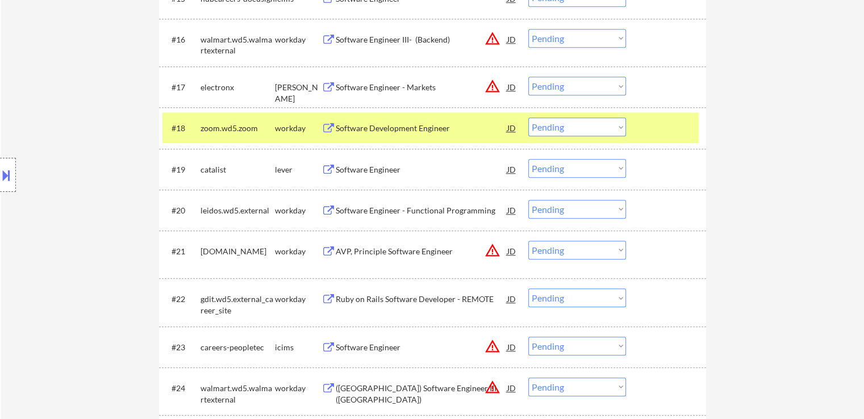
scroll to position [1086, 0]
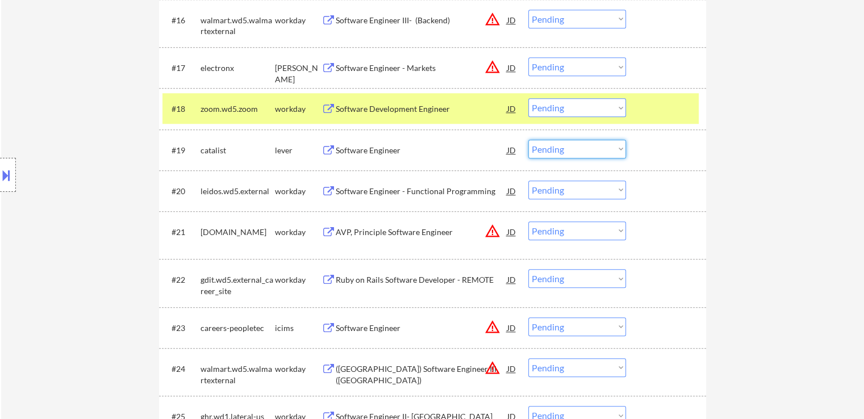
click at [566, 147] on select "Choose an option... Pending Applied Excluded (Questions) Excluded (Expired) Exc…" at bounding box center [577, 149] width 98 height 19
click at [528, 140] on select "Choose an option... Pending Applied Excluded (Questions) Excluded (Expired) Exc…" at bounding box center [577, 149] width 98 height 19
select select ""pending""
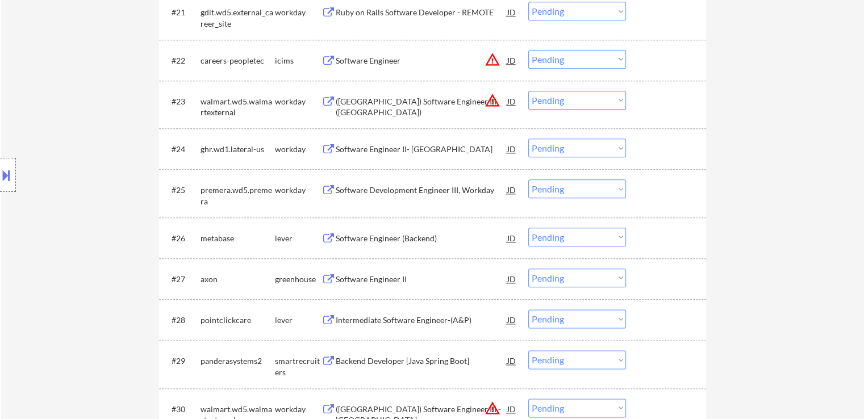
scroll to position [1313, 0]
click at [385, 237] on div "Software Engineer (Backend)" at bounding box center [422, 237] width 172 height 11
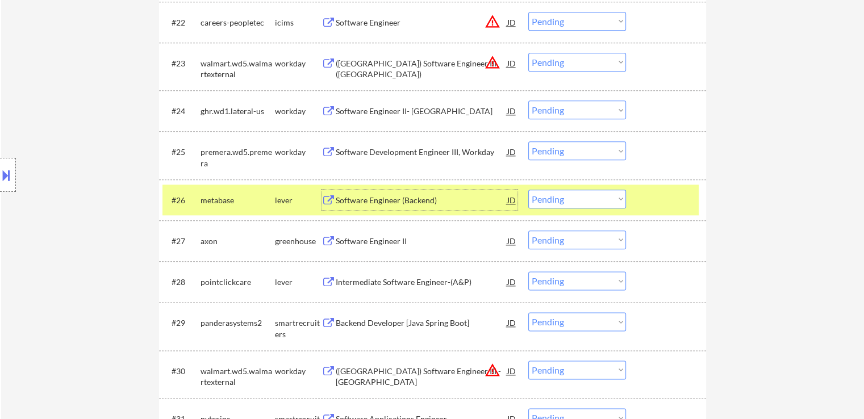
scroll to position [1370, 0]
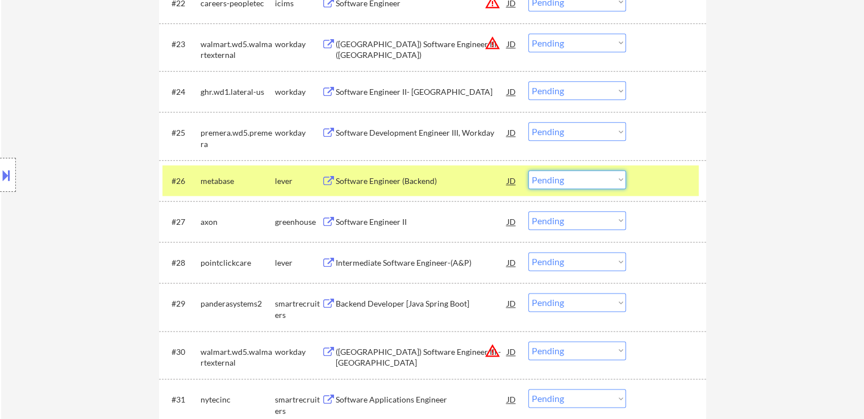
click at [563, 177] on select "Choose an option... Pending Applied Excluded (Questions) Excluded (Expired) Exc…" at bounding box center [577, 179] width 98 height 19
click at [528, 170] on select "Choose an option... Pending Applied Excluded (Questions) Excluded (Expired) Exc…" at bounding box center [577, 179] width 98 height 19
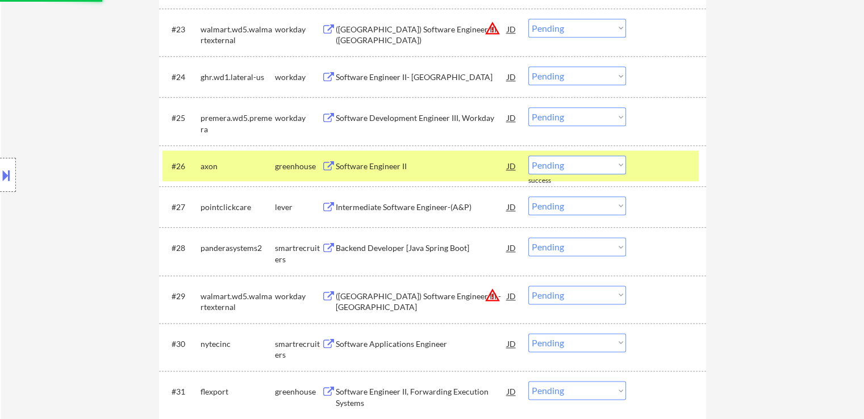
scroll to position [1427, 0]
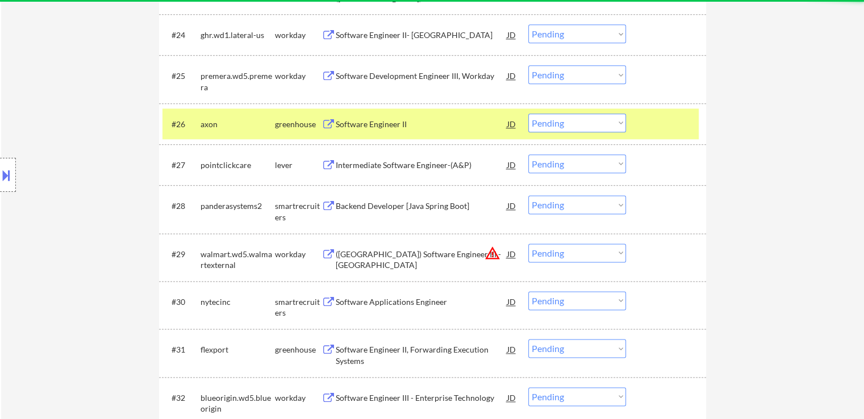
click at [389, 124] on div "Software Engineer II" at bounding box center [422, 124] width 172 height 11
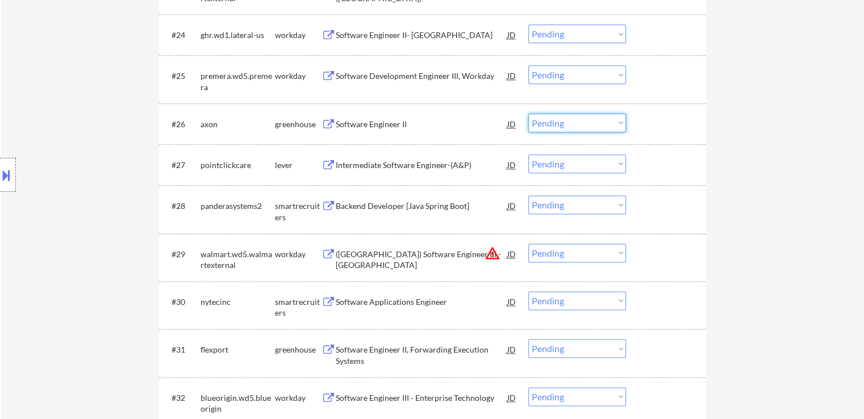
click at [559, 123] on select "Choose an option... Pending Applied Excluded (Questions) Excluded (Expired) Exc…" at bounding box center [577, 123] width 98 height 19
click at [528, 114] on select "Choose an option... Pending Applied Excluded (Questions) Excluded (Expired) Exc…" at bounding box center [577, 123] width 98 height 19
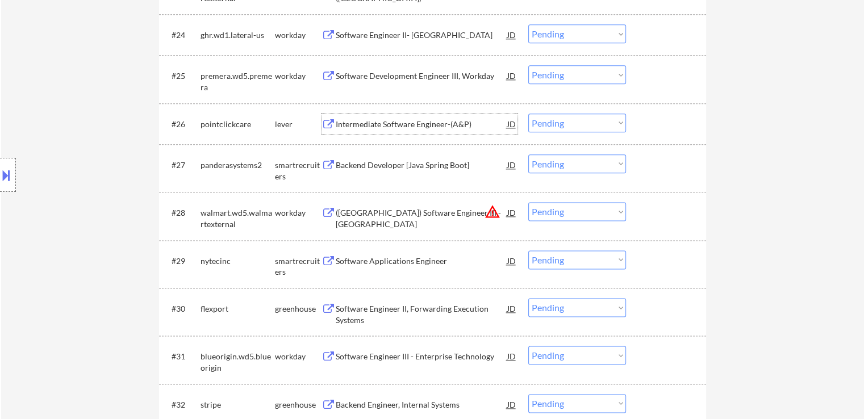
click at [414, 123] on div "Intermediate Software Engineer-(A&P)" at bounding box center [422, 124] width 172 height 11
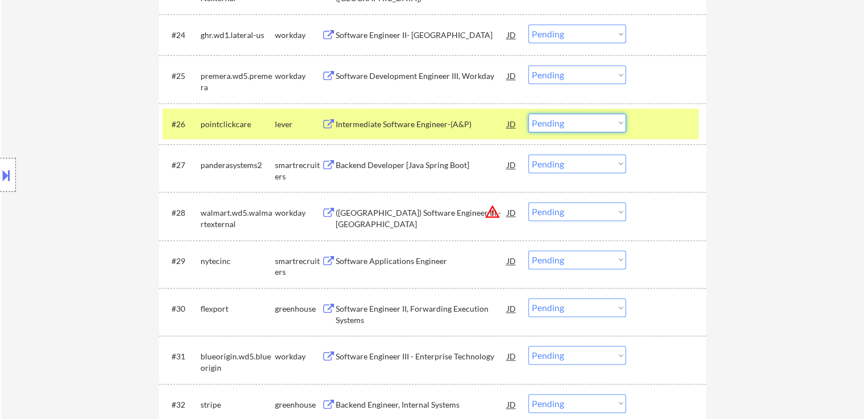
click at [568, 122] on select "Choose an option... Pending Applied Excluded (Questions) Excluded (Expired) Exc…" at bounding box center [577, 123] width 98 height 19
click at [528, 114] on select "Choose an option... Pending Applied Excluded (Questions) Excluded (Expired) Exc…" at bounding box center [577, 123] width 98 height 19
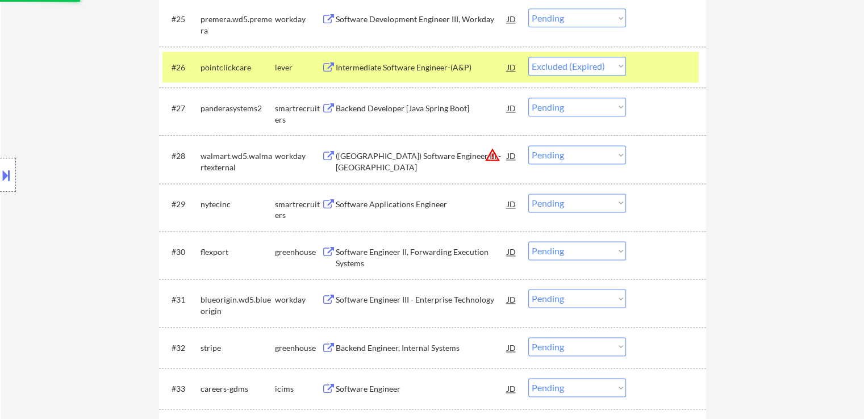
click at [437, 105] on div "Backend Developer [Java Spring Boot]" at bounding box center [422, 108] width 172 height 11
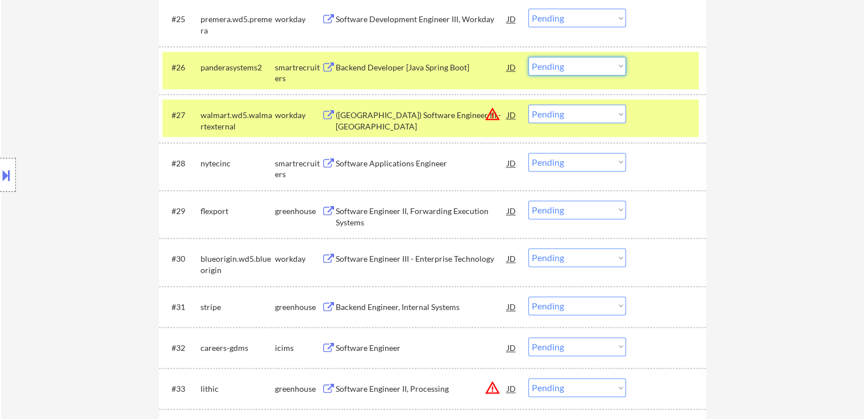
click at [570, 69] on select "Choose an option... Pending Applied Excluded (Questions) Excluded (Expired) Exc…" at bounding box center [577, 66] width 98 height 19
click at [528, 57] on select "Choose an option... Pending Applied Excluded (Questions) Excluded (Expired) Exc…" at bounding box center [577, 66] width 98 height 19
click at [393, 164] on div "Software Applications Engineer" at bounding box center [422, 163] width 172 height 11
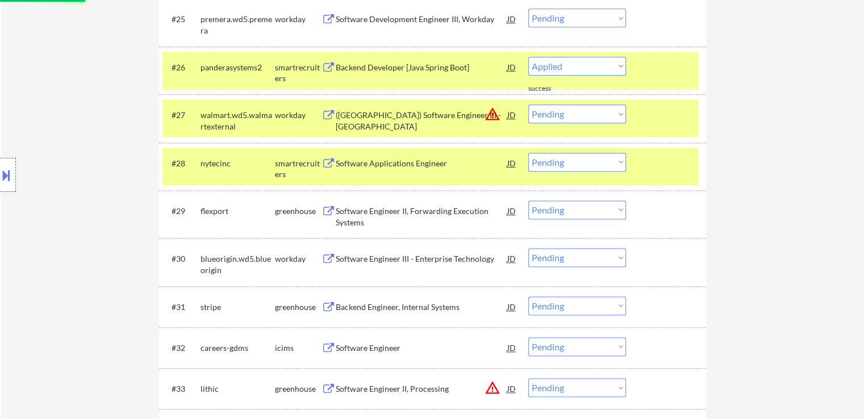
select select ""pending""
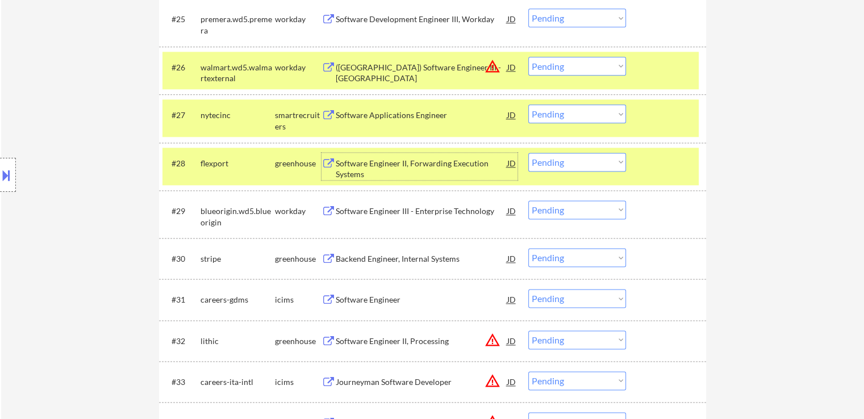
click at [568, 114] on select "Choose an option... Pending Applied Excluded (Questions) Excluded (Expired) Exc…" at bounding box center [577, 113] width 98 height 19
click at [528, 104] on select "Choose an option... Pending Applied Excluded (Questions) Excluded (Expired) Exc…" at bounding box center [577, 113] width 98 height 19
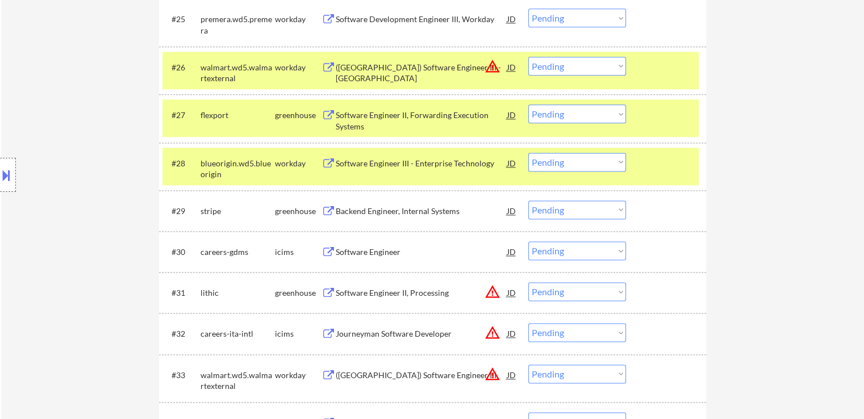
click at [404, 118] on div "Software Engineer II, Forwarding Execution Systems" at bounding box center [422, 121] width 172 height 22
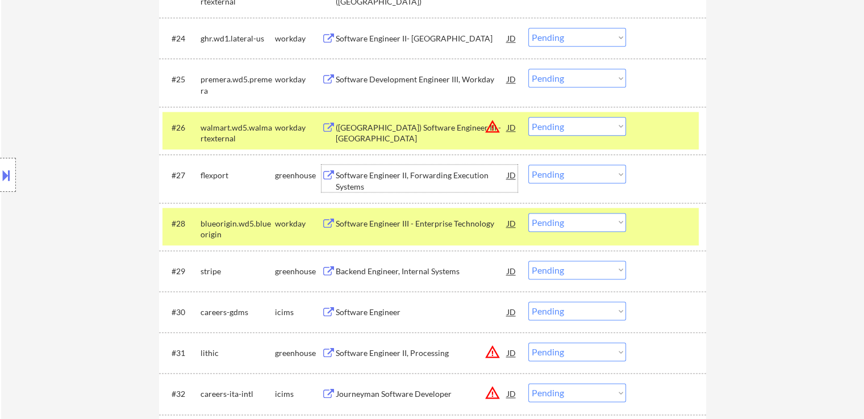
scroll to position [1441, 0]
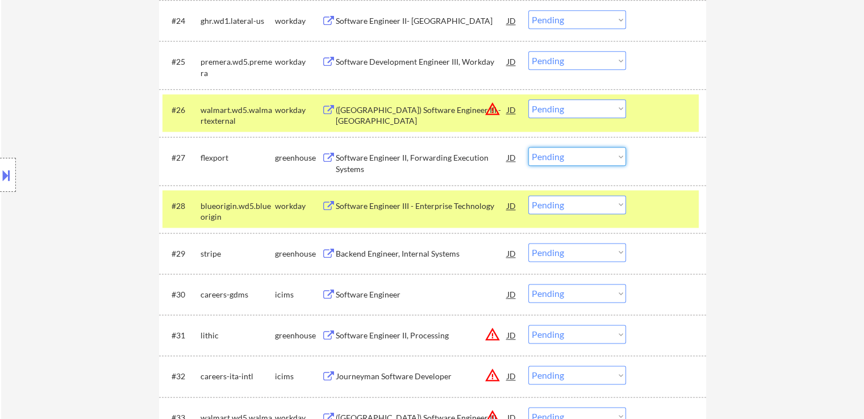
click at [552, 160] on select "Choose an option... Pending Applied Excluded (Questions) Excluded (Expired) Exc…" at bounding box center [577, 156] width 98 height 19
click at [528, 147] on select "Choose an option... Pending Applied Excluded (Questions) Excluded (Expired) Exc…" at bounding box center [577, 156] width 98 height 19
select select ""pending""
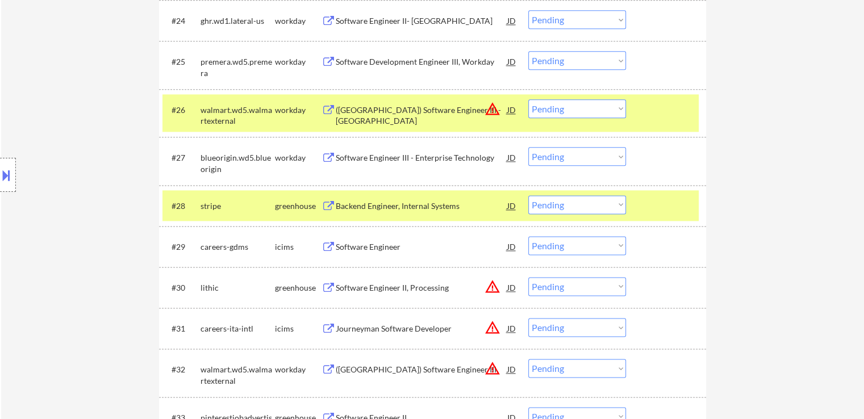
click at [391, 199] on div "Backend Engineer, Internal Systems" at bounding box center [422, 205] width 172 height 20
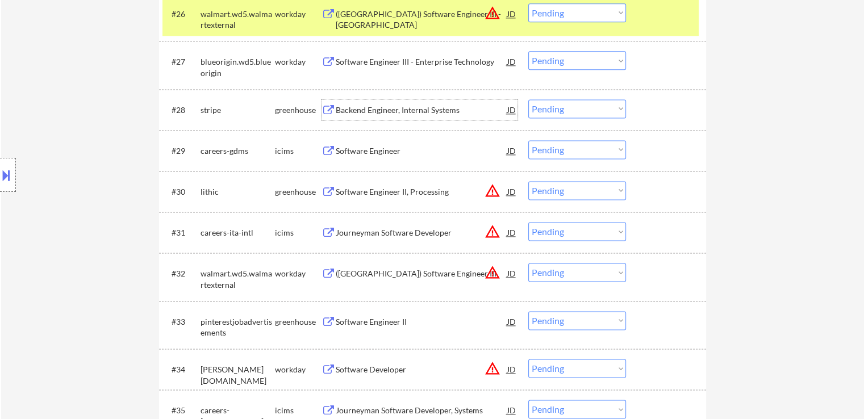
scroll to position [1554, 0]
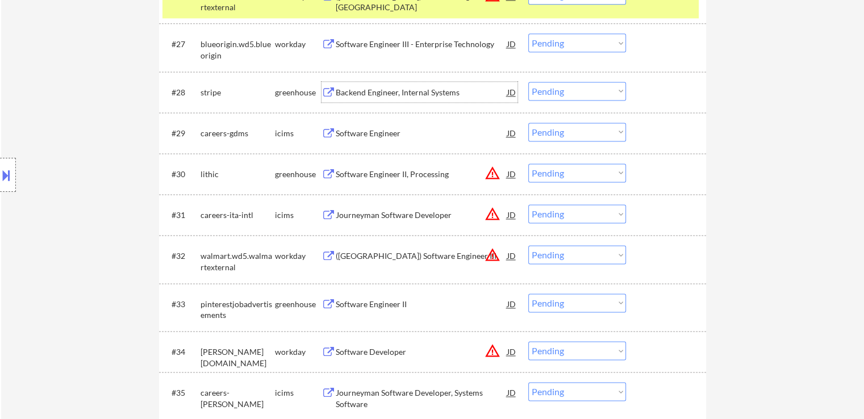
click at [362, 300] on div "Software Engineer II" at bounding box center [422, 304] width 172 height 11
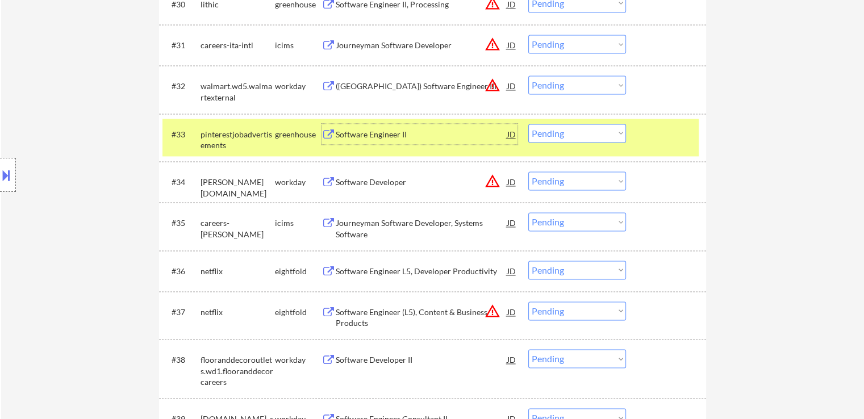
scroll to position [1725, 0]
drag, startPoint x: 542, startPoint y: 129, endPoint x: 557, endPoint y: 137, distance: 16.8
click at [542, 129] on select "Choose an option... Pending Applied Excluded (Questions) Excluded (Expired) Exc…" at bounding box center [577, 132] width 98 height 19
click at [528, 123] on select "Choose an option... Pending Applied Excluded (Questions) Excluded (Expired) Exc…" at bounding box center [577, 132] width 98 height 19
select select ""pending""
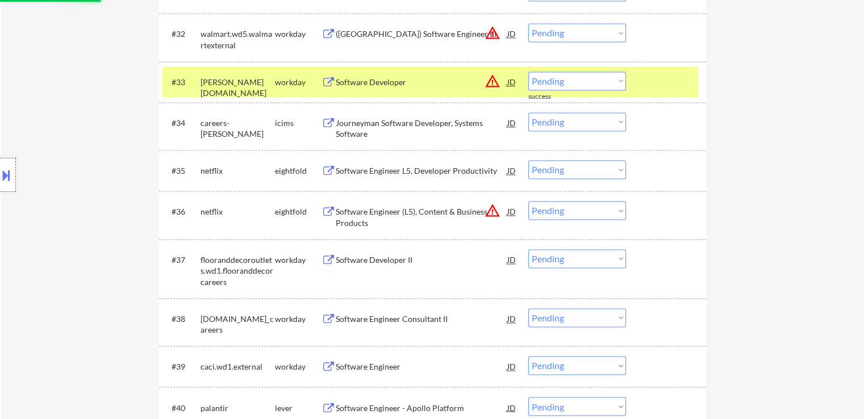
scroll to position [1838, 0]
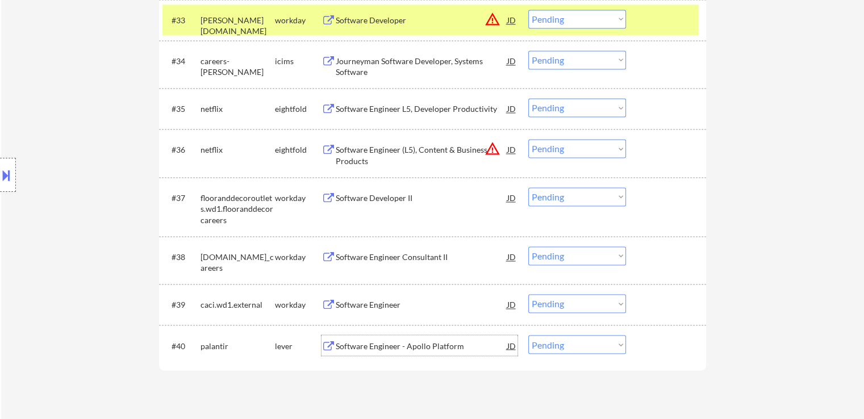
click at [375, 348] on div "Software Engineer - Apollo Platform" at bounding box center [422, 345] width 172 height 11
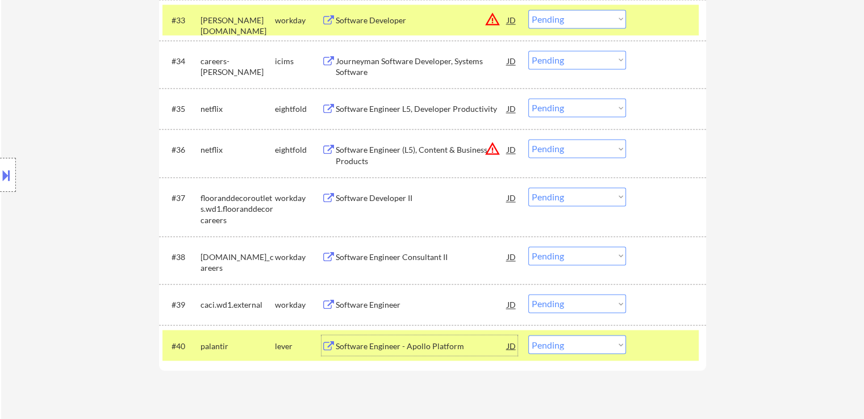
scroll to position [1952, 0]
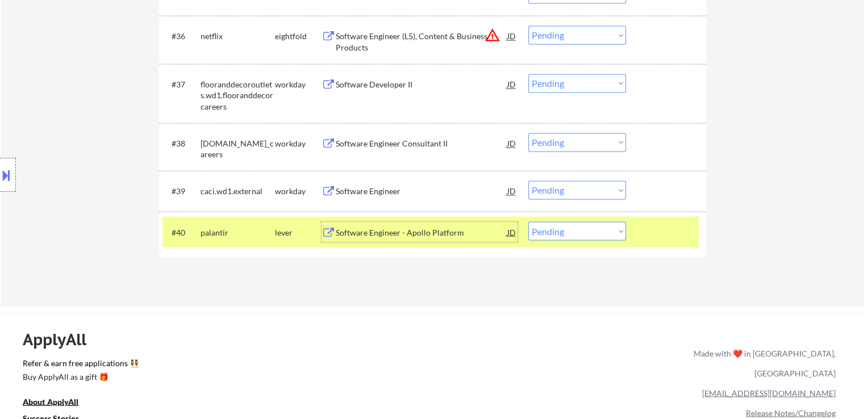
click at [375, 190] on div "Software Engineer" at bounding box center [422, 191] width 172 height 11
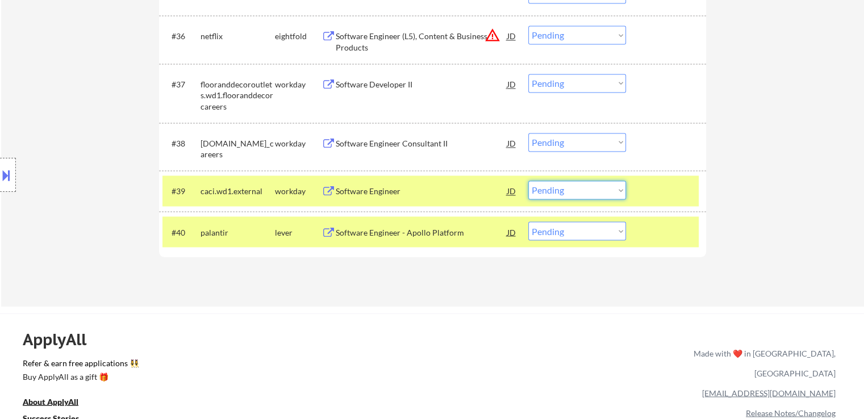
click at [547, 191] on select "Choose an option... Pending Applied Excluded (Questions) Excluded (Expired) Exc…" at bounding box center [577, 190] width 98 height 19
click at [528, 181] on select "Choose an option... Pending Applied Excluded (Questions) Excluded (Expired) Exc…" at bounding box center [577, 190] width 98 height 19
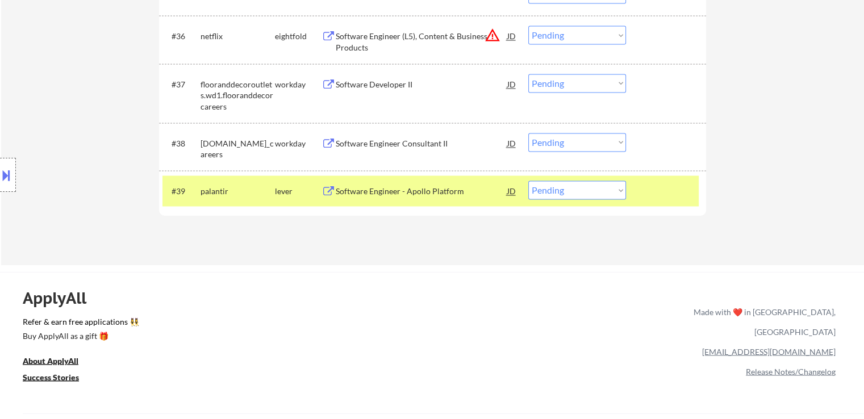
click at [595, 194] on select "Choose an option... Pending Applied Excluded (Questions) Excluded (Expired) Exc…" at bounding box center [577, 190] width 98 height 19
select select ""applied""
click at [528, 181] on select "Choose an option... Pending Applied Excluded (Questions) Excluded (Expired) Exc…" at bounding box center [577, 190] width 98 height 19
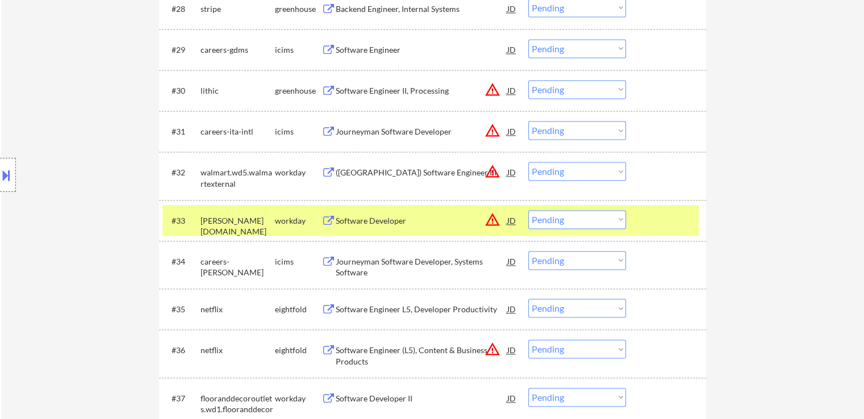
scroll to position [1611, 0]
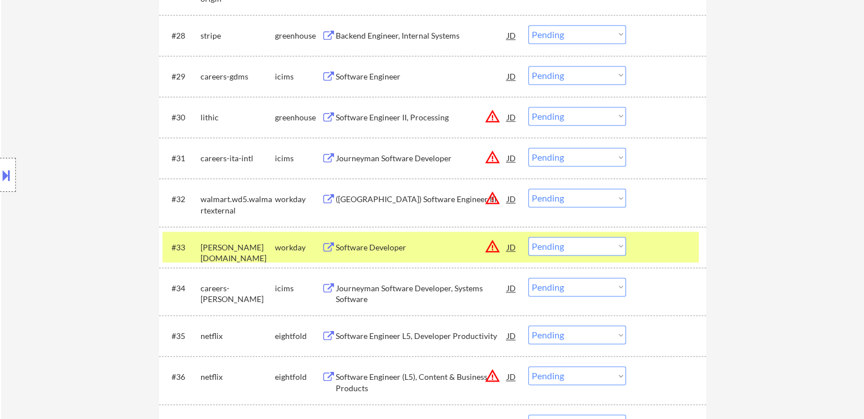
click at [386, 115] on div "Software Engineer II, Processing" at bounding box center [422, 117] width 172 height 11
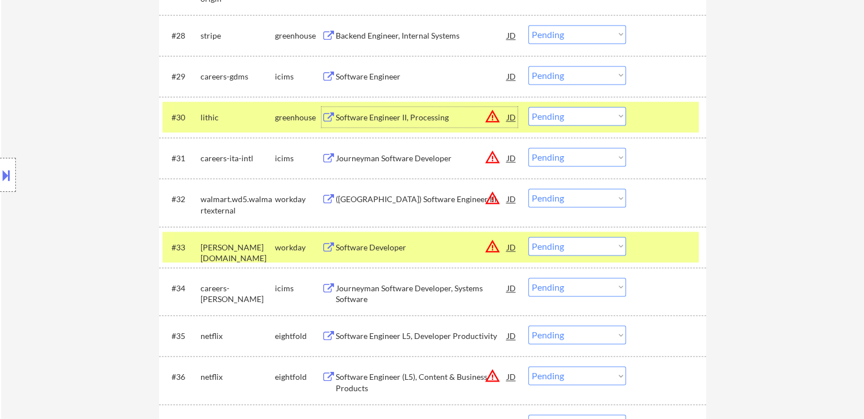
click at [553, 116] on select "Choose an option... Pending Applied Excluded (Questions) Excluded (Expired) Exc…" at bounding box center [577, 116] width 98 height 19
click at [528, 107] on select "Choose an option... Pending Applied Excluded (Questions) Excluded (Expired) Exc…" at bounding box center [577, 116] width 98 height 19
select select ""pending""
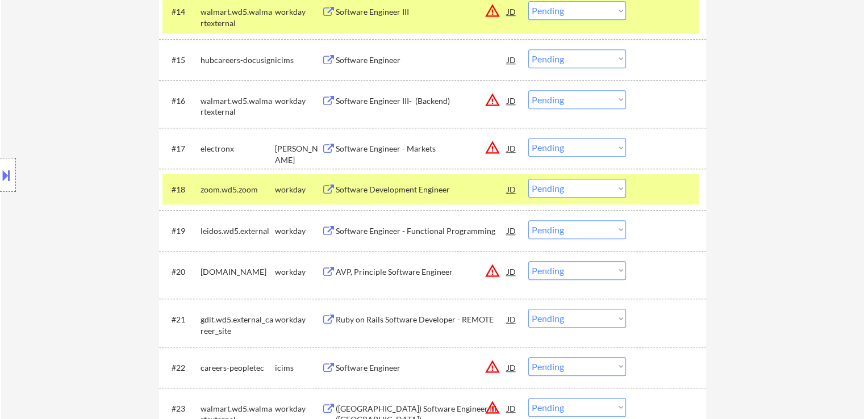
scroll to position [986, 0]
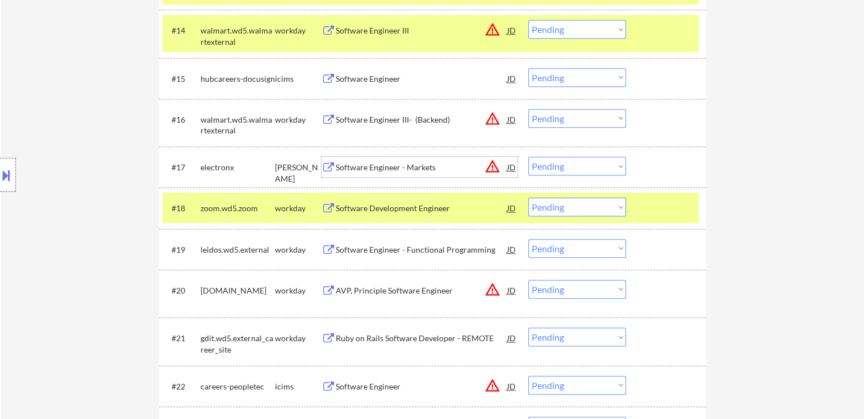
click at [395, 165] on div "Software Engineer - Markets" at bounding box center [422, 167] width 172 height 11
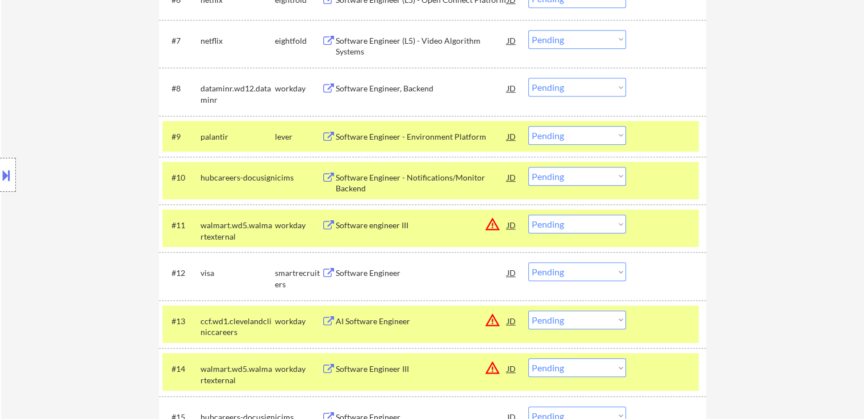
scroll to position [646, 0]
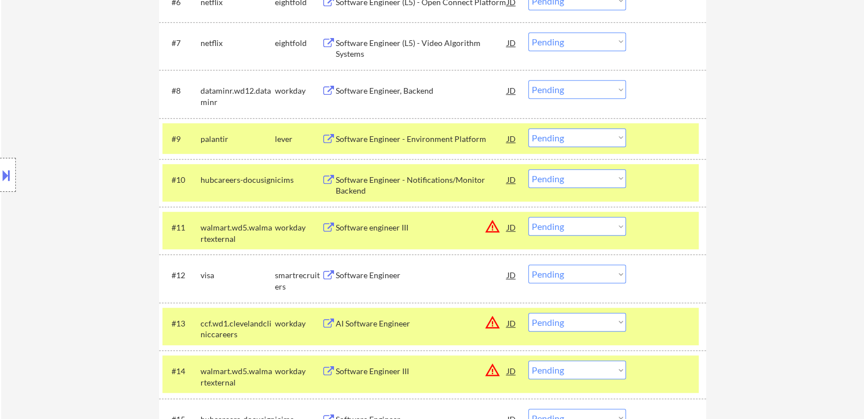
click at [409, 136] on div "Software Engineer - Environment Platform" at bounding box center [422, 138] width 172 height 11
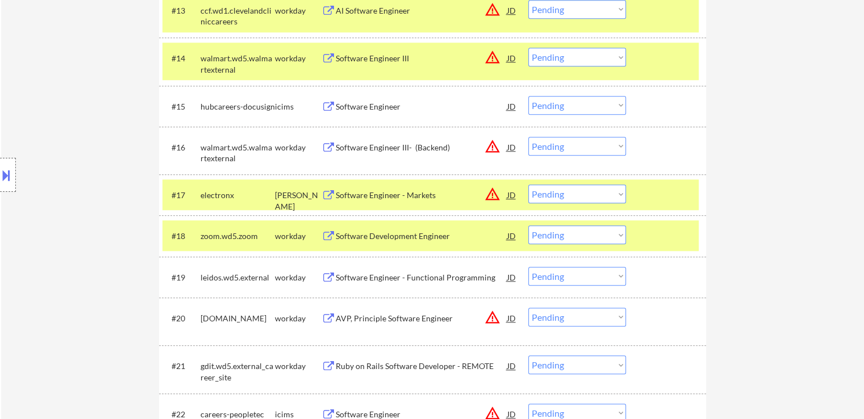
scroll to position [1001, 0]
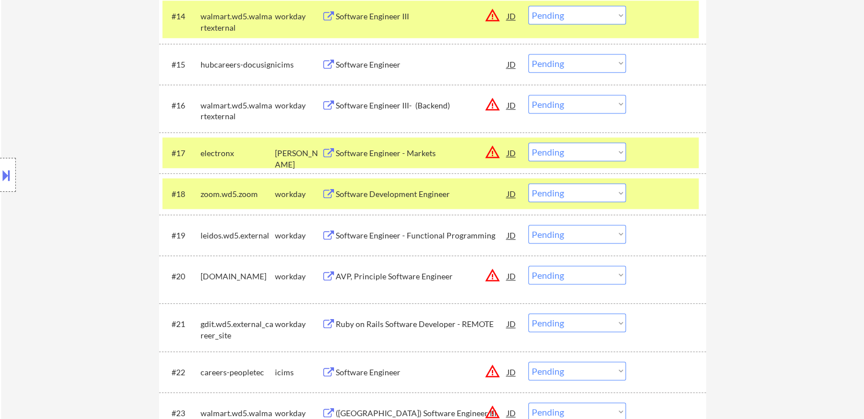
click at [564, 153] on select "Choose an option... Pending Applied Excluded (Questions) Excluded (Expired) Exc…" at bounding box center [577, 152] width 98 height 19
click at [528, 143] on select "Choose an option... Pending Applied Excluded (Questions) Excluded (Expired) Exc…" at bounding box center [577, 152] width 98 height 19
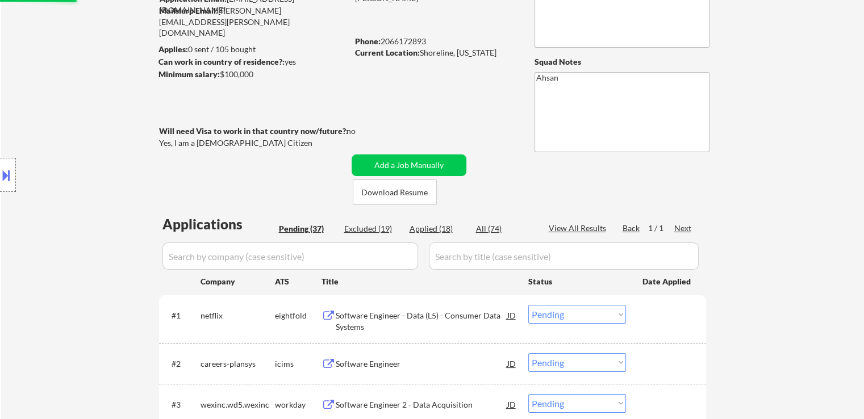
select select ""pending""
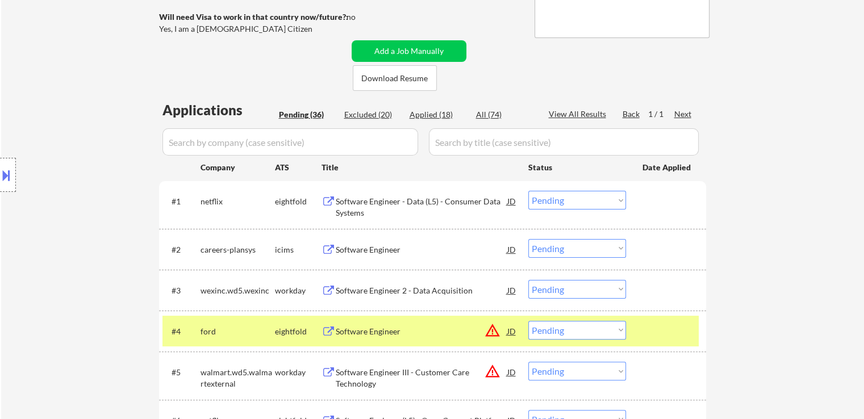
scroll to position [234, 0]
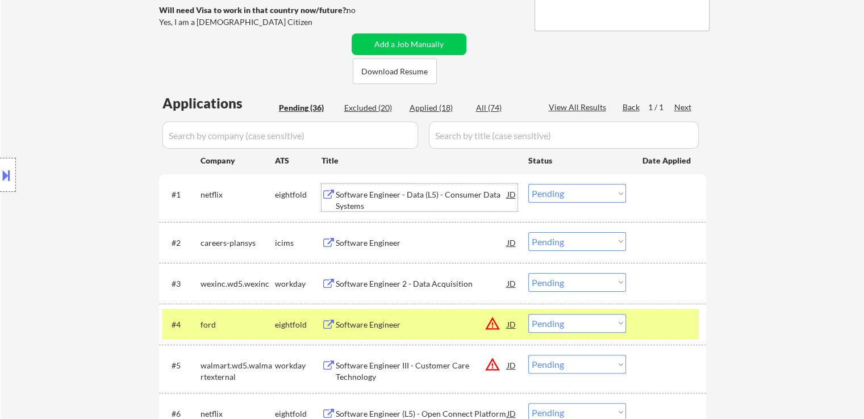
click at [411, 196] on div "Software Engineer - Data (L5) - Consumer Data Systems" at bounding box center [422, 200] width 172 height 22
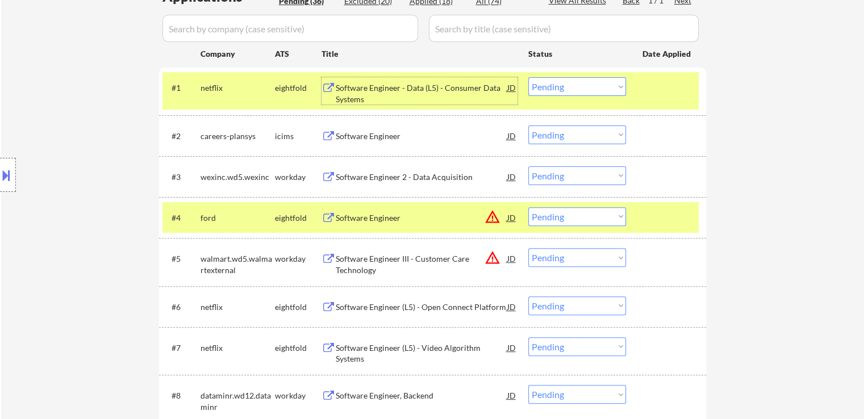
scroll to position [348, 0]
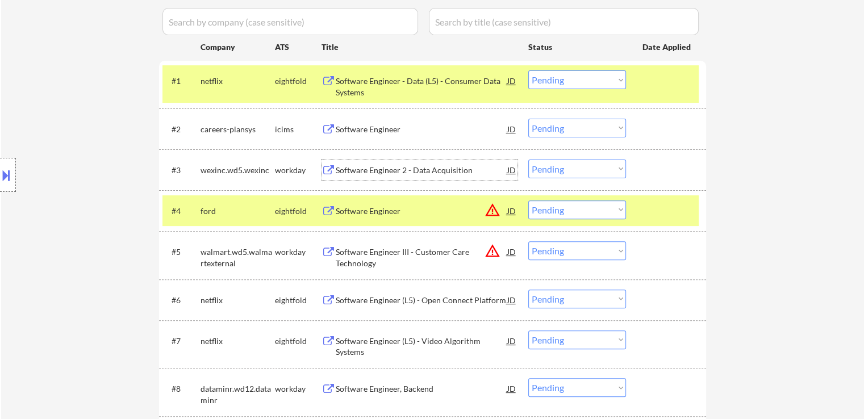
click at [387, 166] on div "Software Engineer 2 - Data Acquisition" at bounding box center [422, 170] width 172 height 11
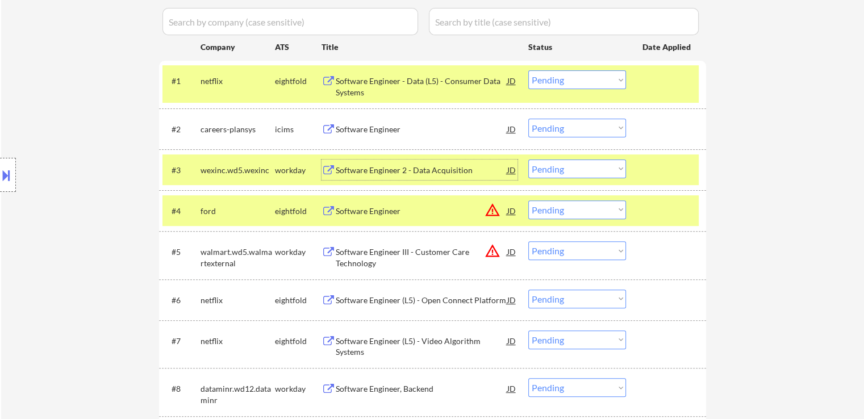
click at [554, 169] on select "Choose an option... Pending Applied Excluded (Questions) Excluded (Expired) Exc…" at bounding box center [577, 169] width 98 height 19
click at [528, 160] on select "Choose an option... Pending Applied Excluded (Questions) Excluded (Expired) Exc…" at bounding box center [577, 169] width 98 height 19
select select ""pending""
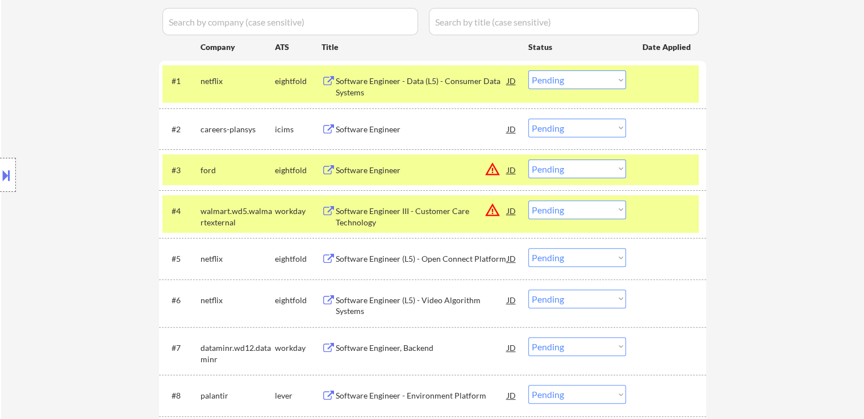
scroll to position [404, 0]
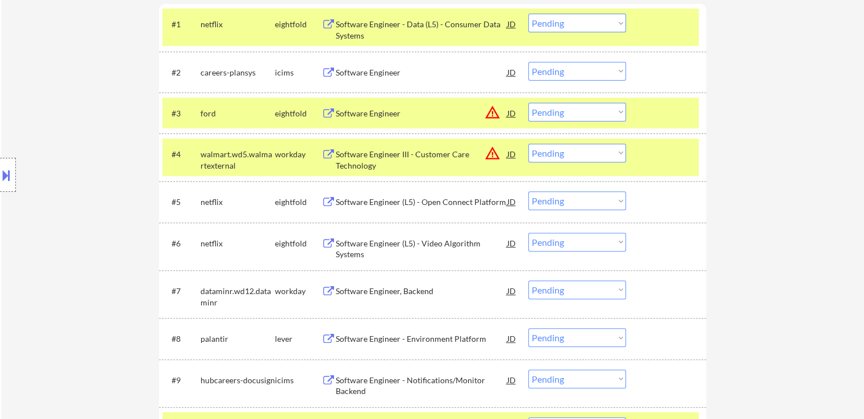
click at [375, 291] on div "Software Engineer, Backend" at bounding box center [422, 291] width 172 height 11
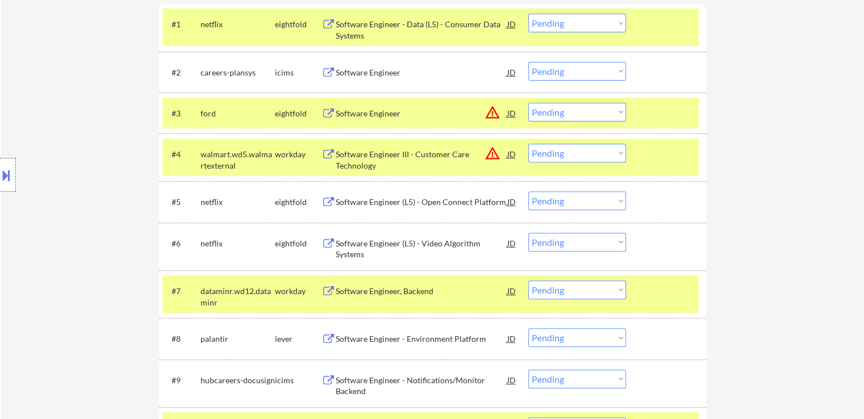
scroll to position [575, 0]
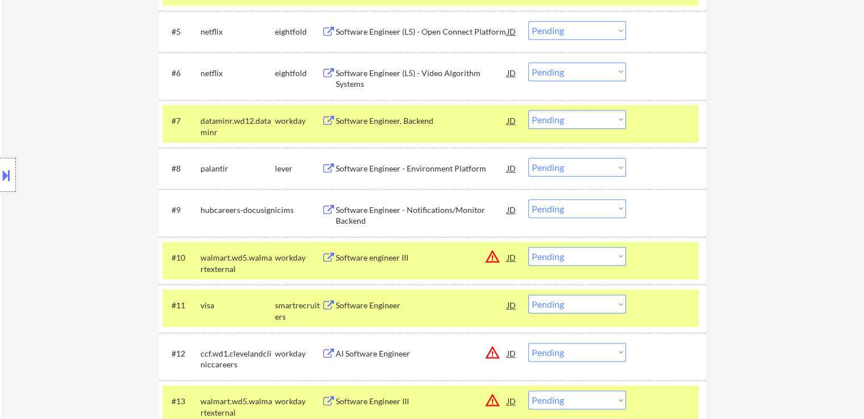
click at [543, 168] on select "Choose an option... Pending Applied Excluded (Questions) Excluded (Expired) Exc…" at bounding box center [577, 167] width 98 height 19
click at [528, 158] on select "Choose an option... Pending Applied Excluded (Questions) Excluded (Expired) Exc…" at bounding box center [577, 167] width 98 height 19
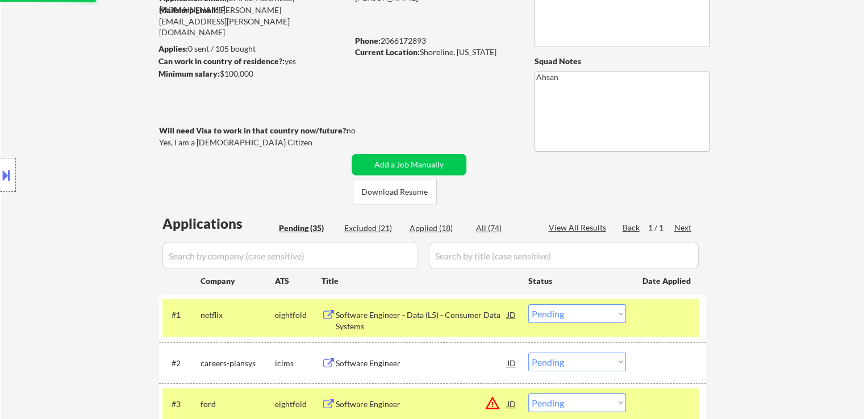
scroll to position [0, 0]
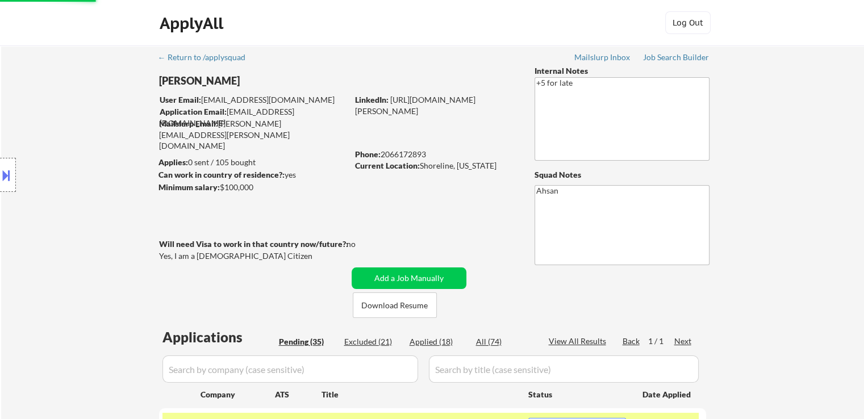
select select ""pending""
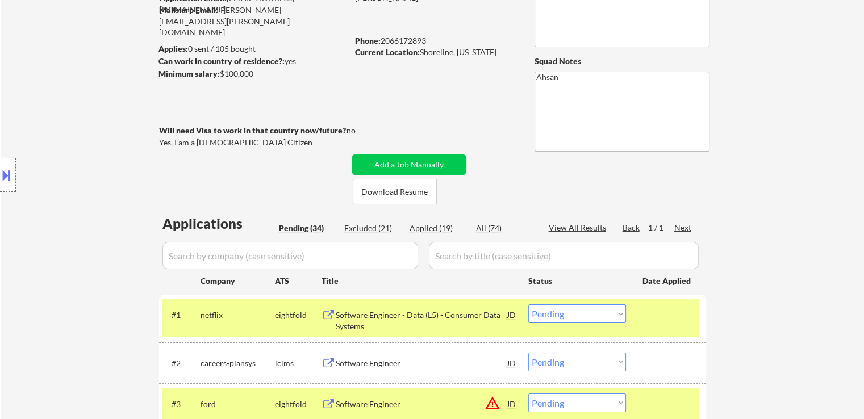
scroll to position [486, 0]
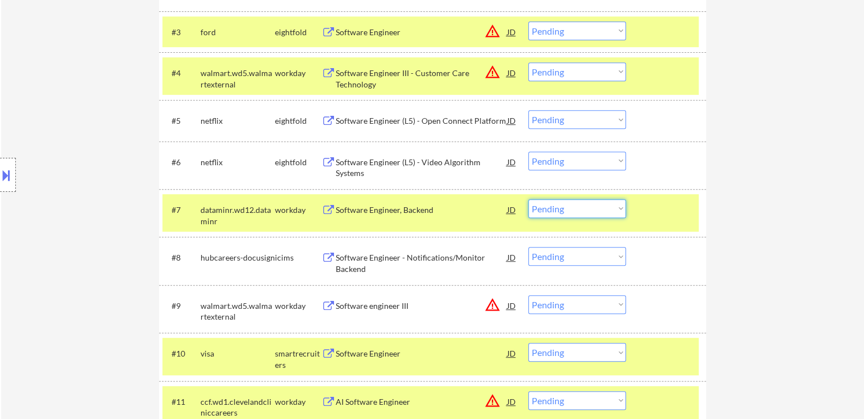
click at [554, 209] on select "Choose an option... Pending Applied Excluded (Questions) Excluded (Expired) Exc…" at bounding box center [577, 208] width 98 height 19
click at [528, 199] on select "Choose an option... Pending Applied Excluded (Questions) Excluded (Expired) Exc…" at bounding box center [577, 208] width 98 height 19
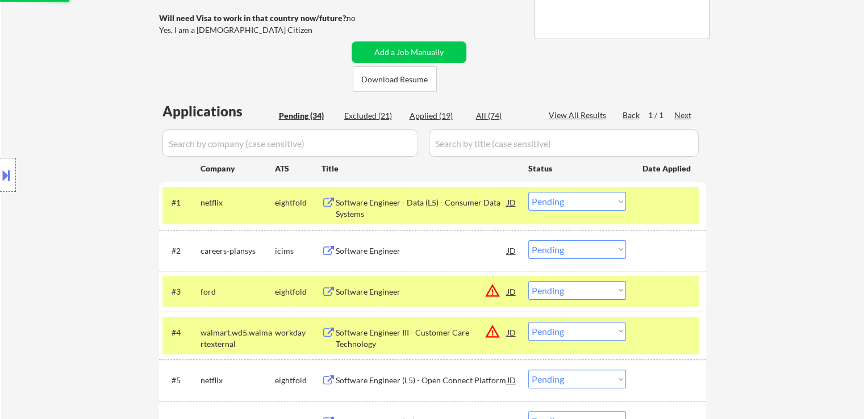
scroll to position [145, 0]
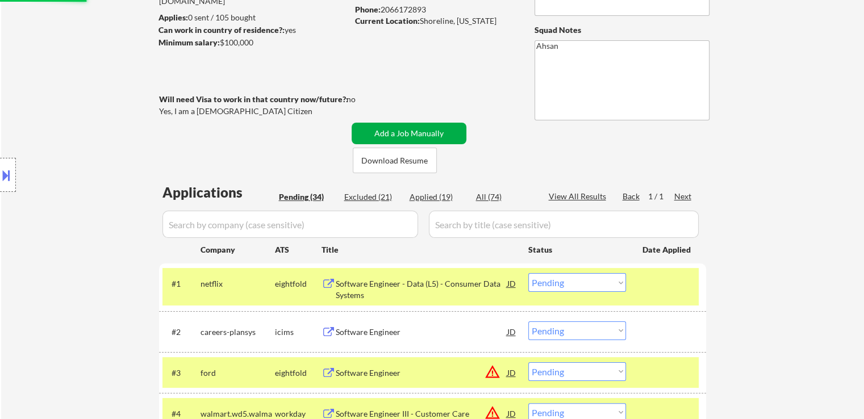
select select ""pending""
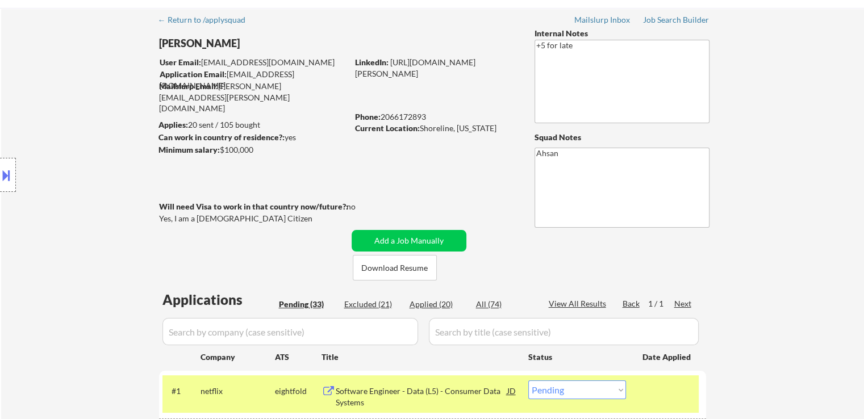
scroll to position [57, 0]
